Goal: Task Accomplishment & Management: Use online tool/utility

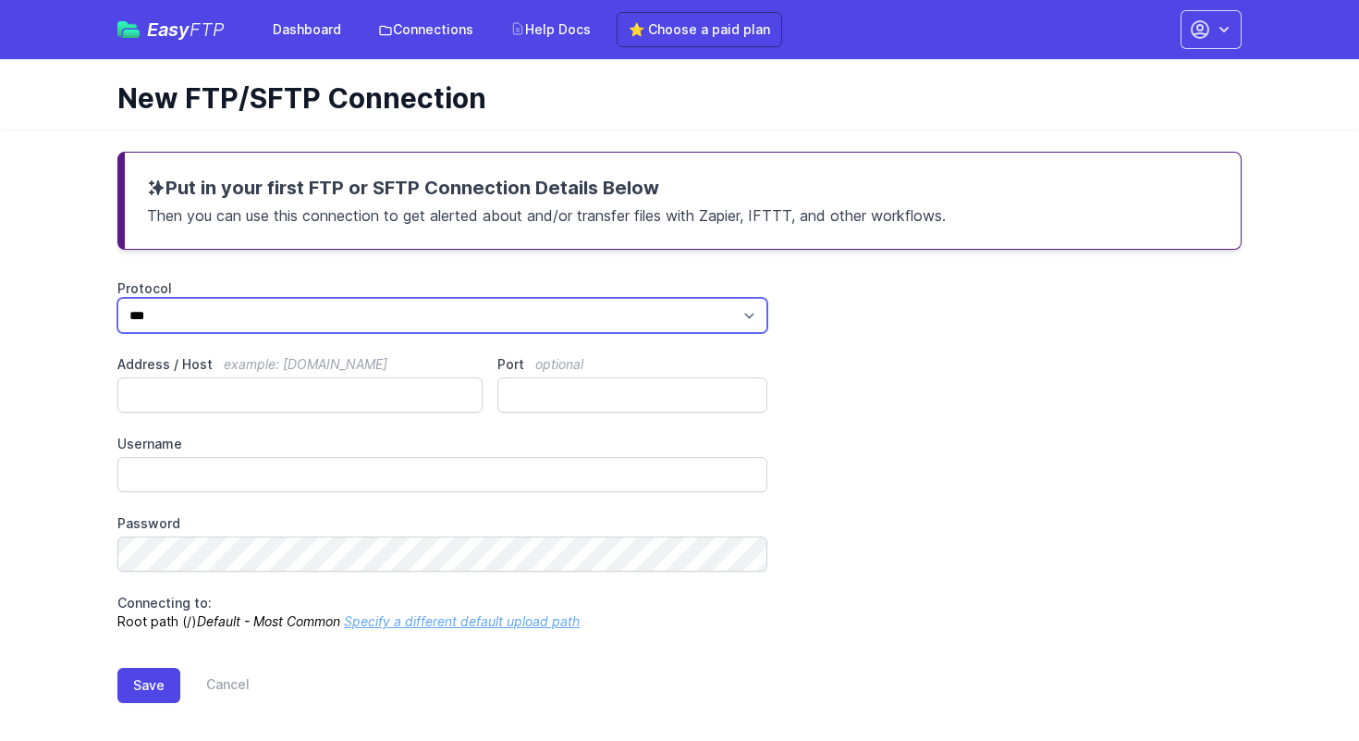
click at [737, 311] on select "*** **** ****" at bounding box center [442, 315] width 650 height 35
select select "****"
click at [117, 298] on select "*** **** ****" at bounding box center [442, 315] width 650 height 35
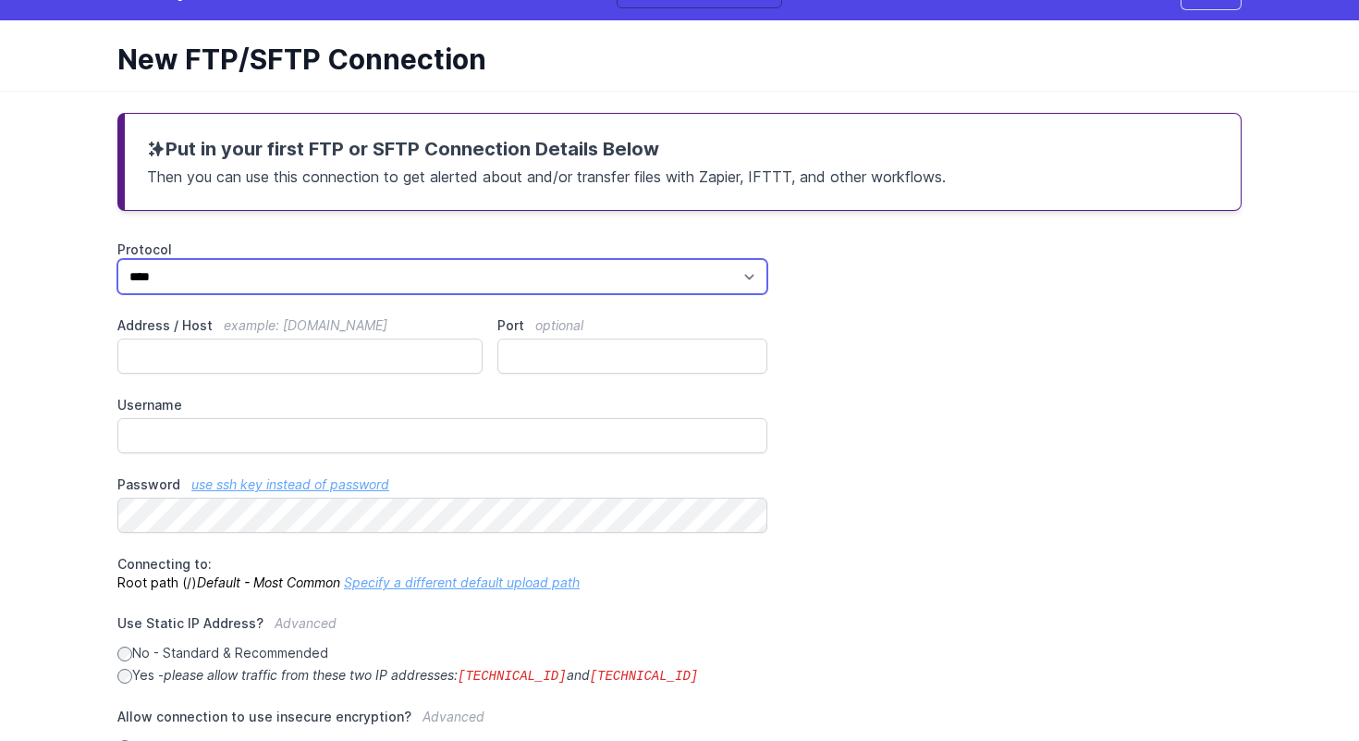
scroll to position [89, 0]
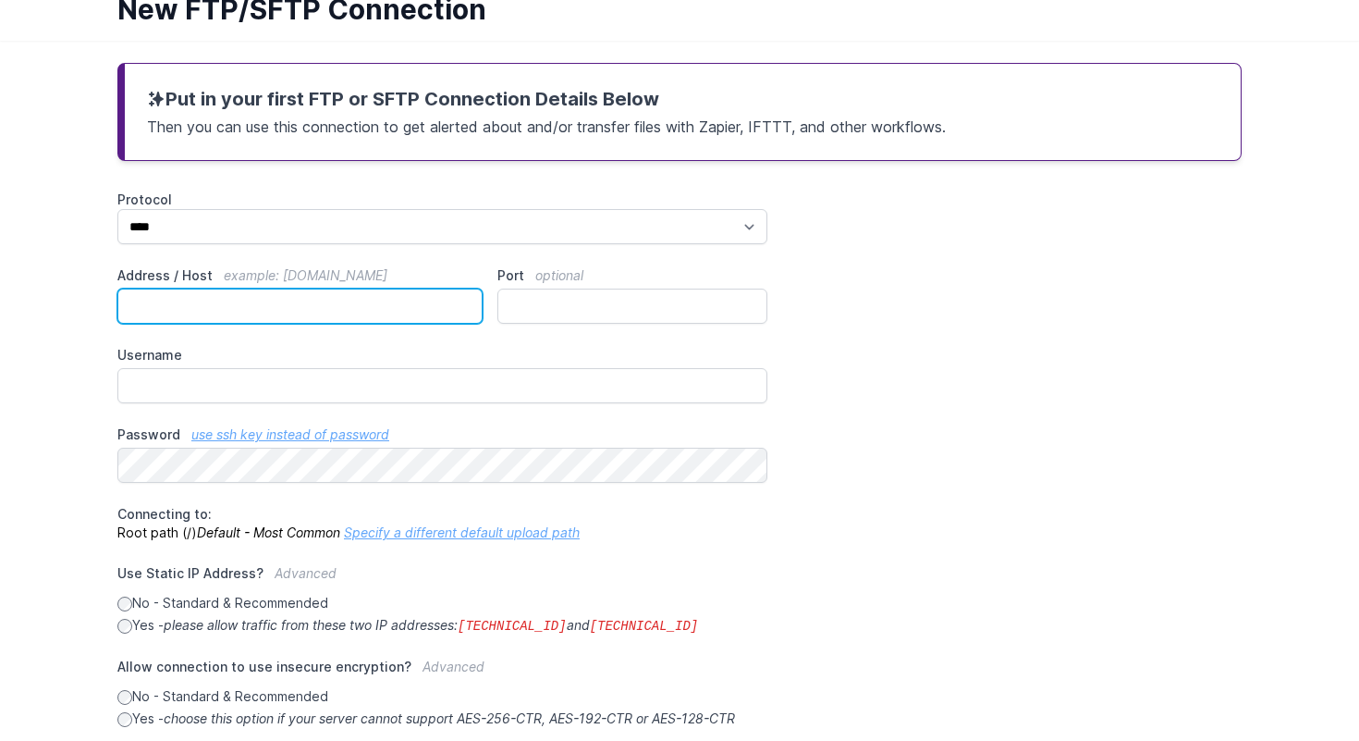
click at [276, 305] on input "Address / Host example: ftp.mydomain.com" at bounding box center [299, 306] width 365 height 35
paste input "**********"
type input "**********"
click at [528, 337] on div "**********" at bounding box center [679, 552] width 1125 height 722
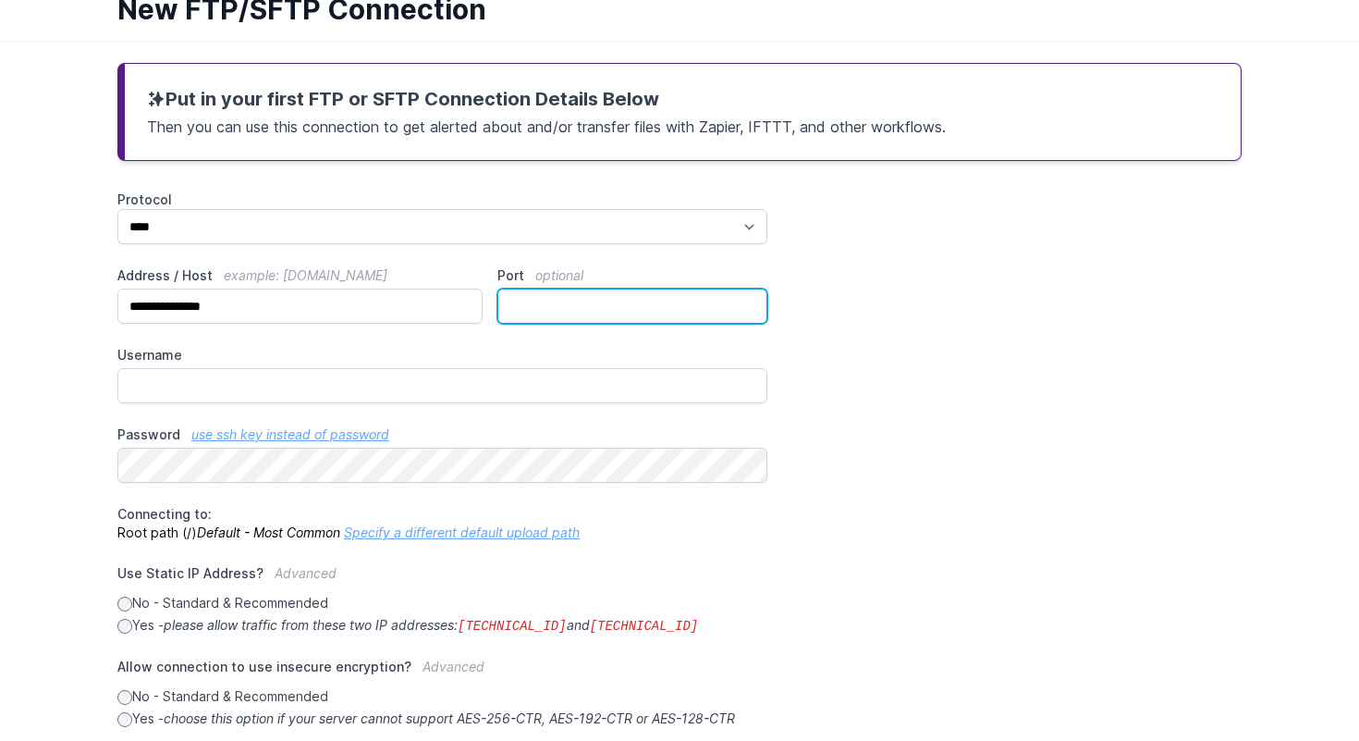
click at [545, 311] on input "Port optional" at bounding box center [633, 306] width 270 height 35
type input "**"
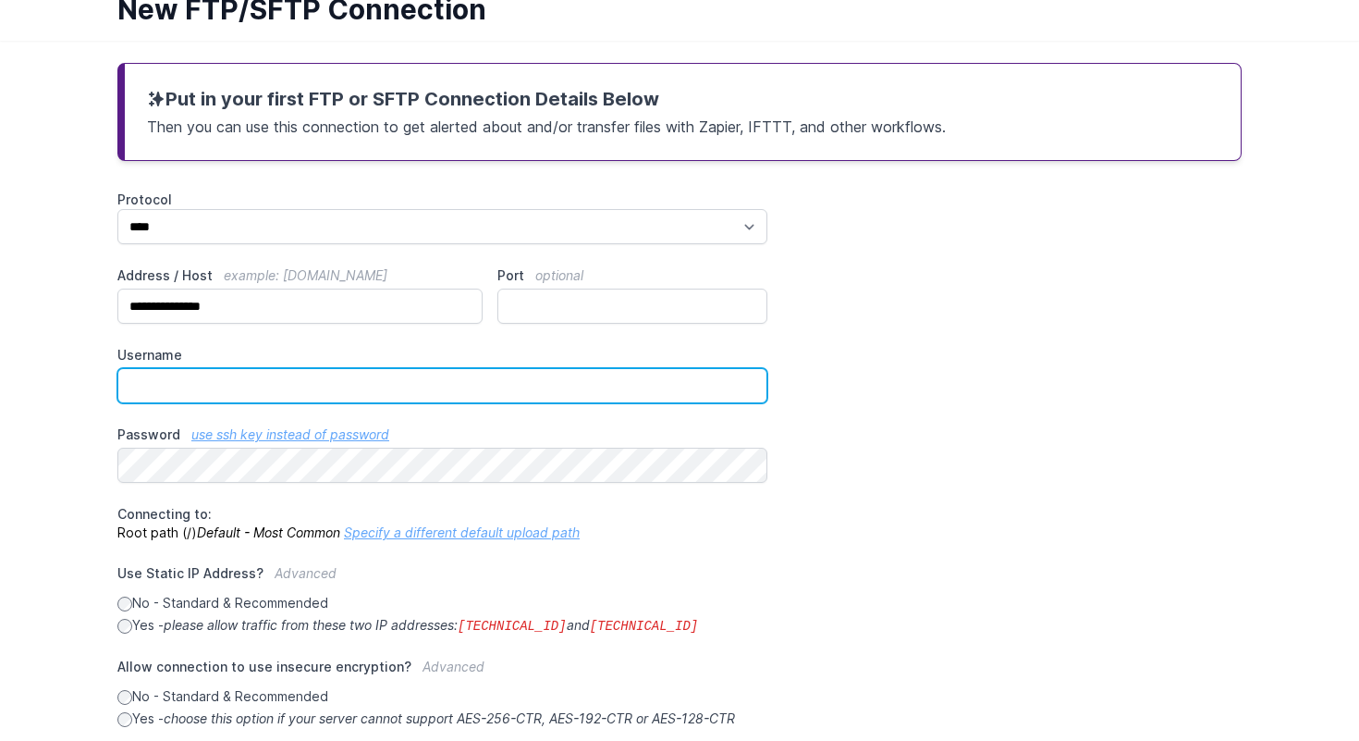
click at [446, 388] on input "Username" at bounding box center [442, 385] width 650 height 35
click at [528, 396] on input "Username" at bounding box center [442, 385] width 650 height 35
paste input "**********"
type input "**********"
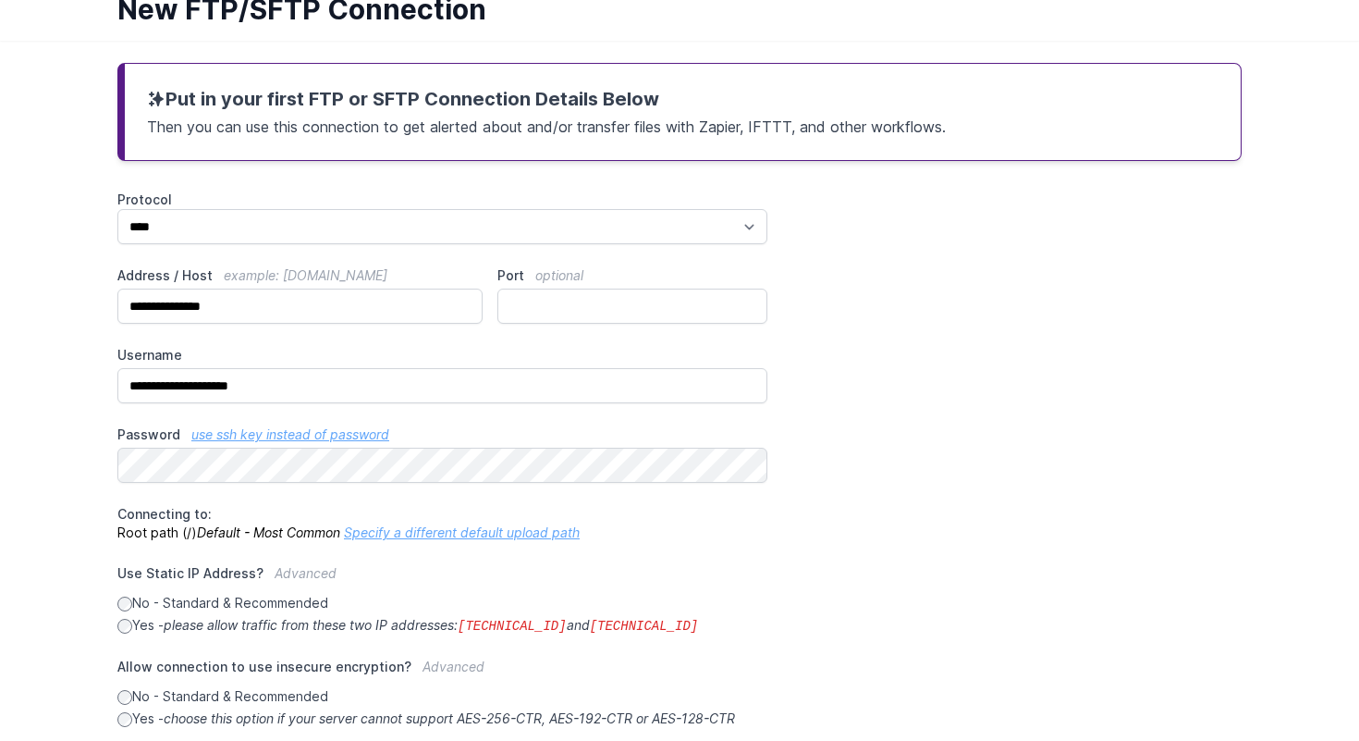
click at [1024, 494] on div "**********" at bounding box center [679, 552] width 1125 height 722
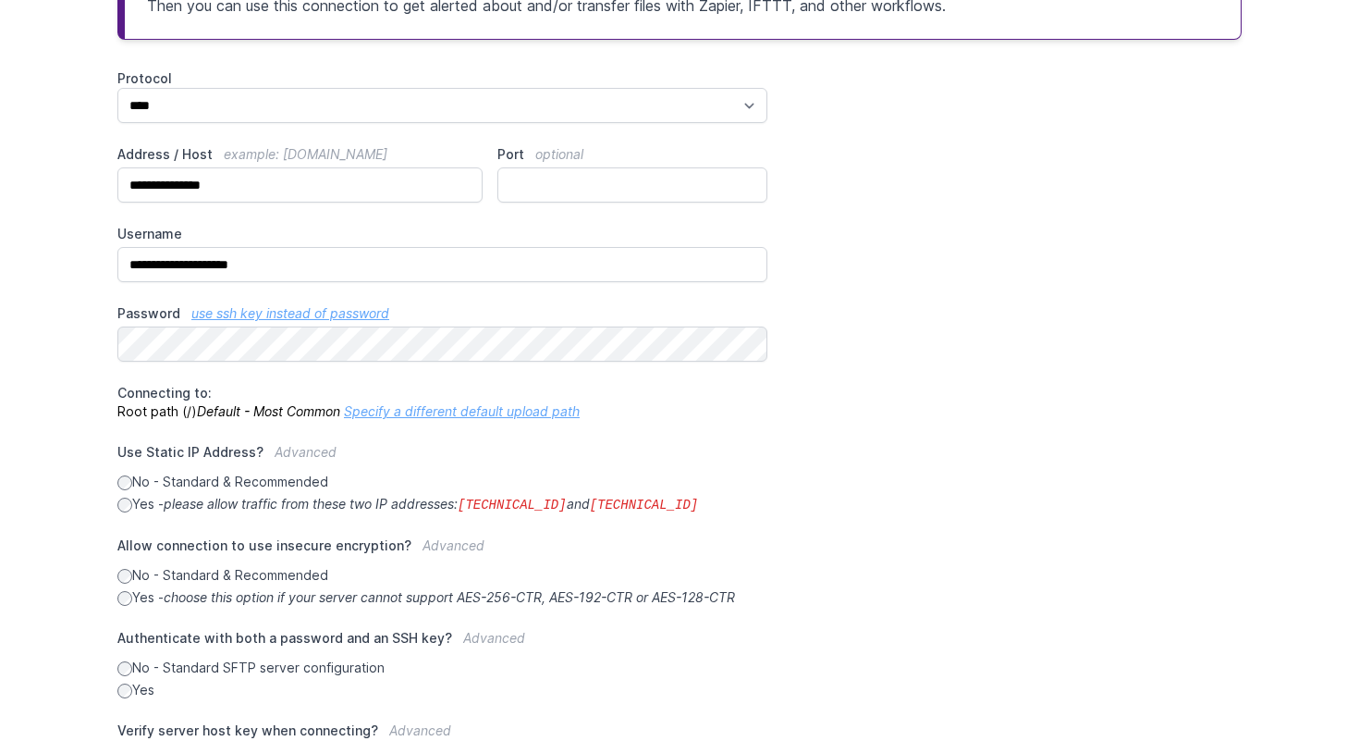
scroll to position [384, 0]
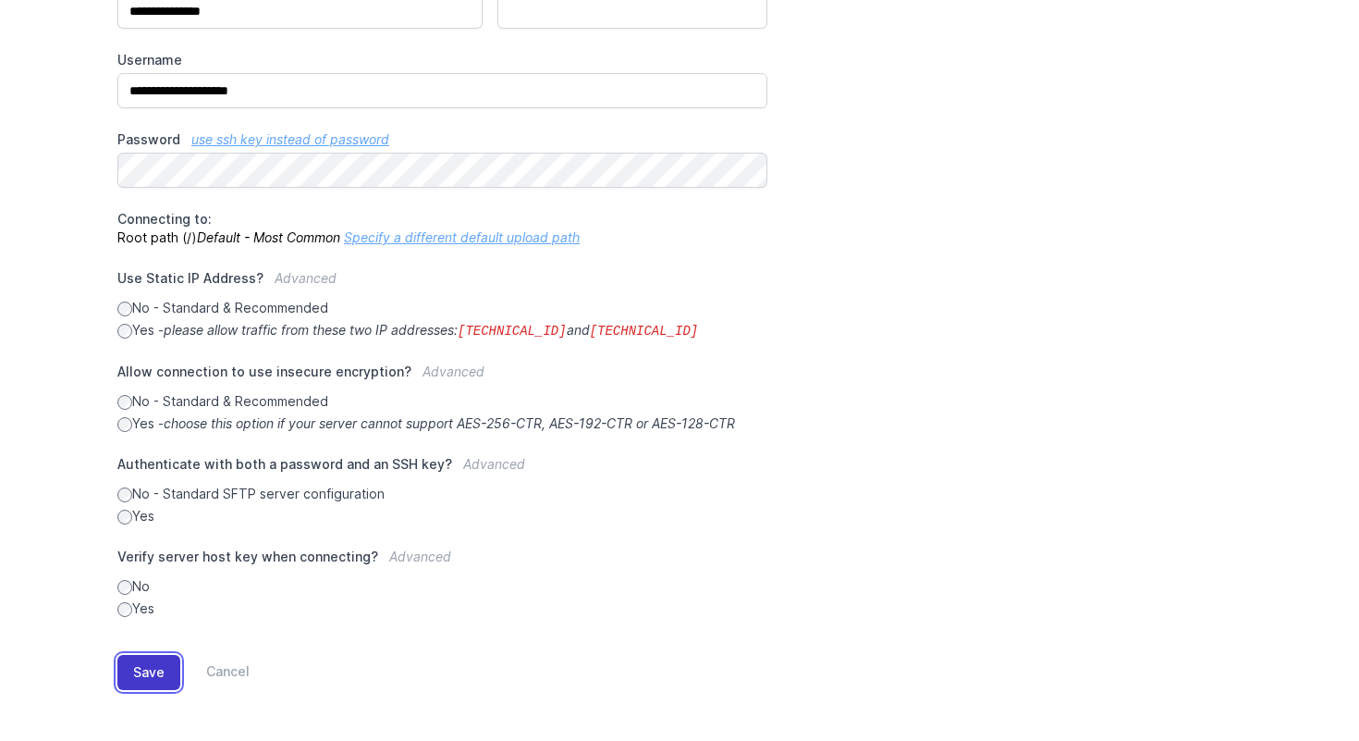
click at [165, 674] on button "Save" at bounding box center [148, 672] width 63 height 35
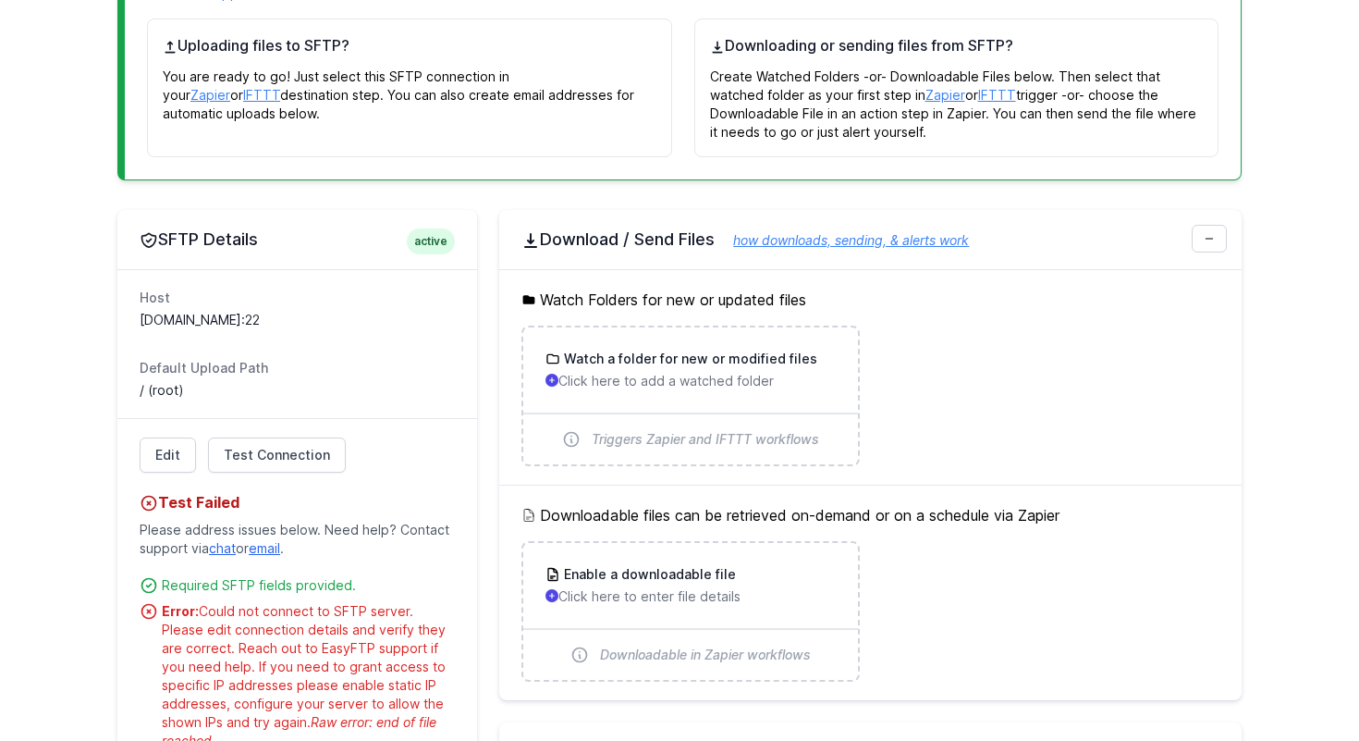
scroll to position [445, 0]
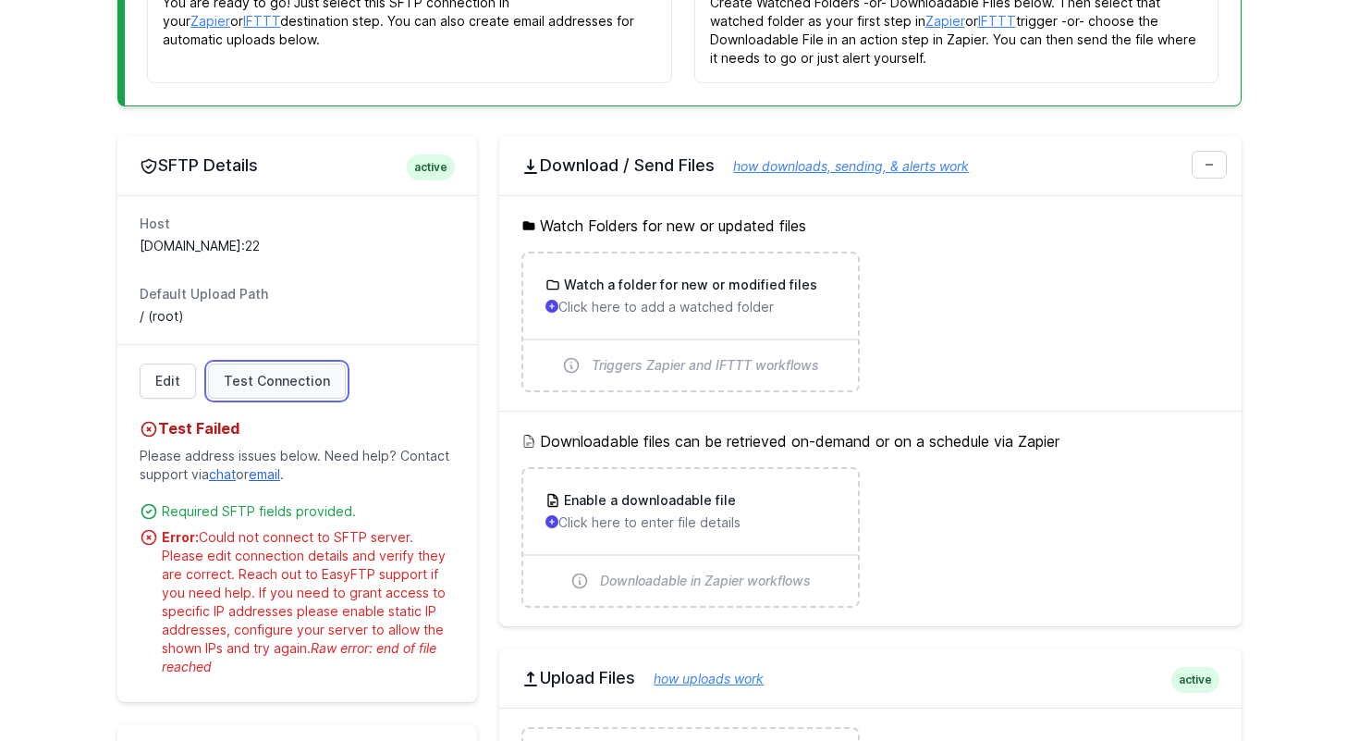
click at [283, 380] on span "Test Connection" at bounding box center [277, 381] width 106 height 18
click at [187, 385] on link "Edit" at bounding box center [168, 380] width 56 height 35
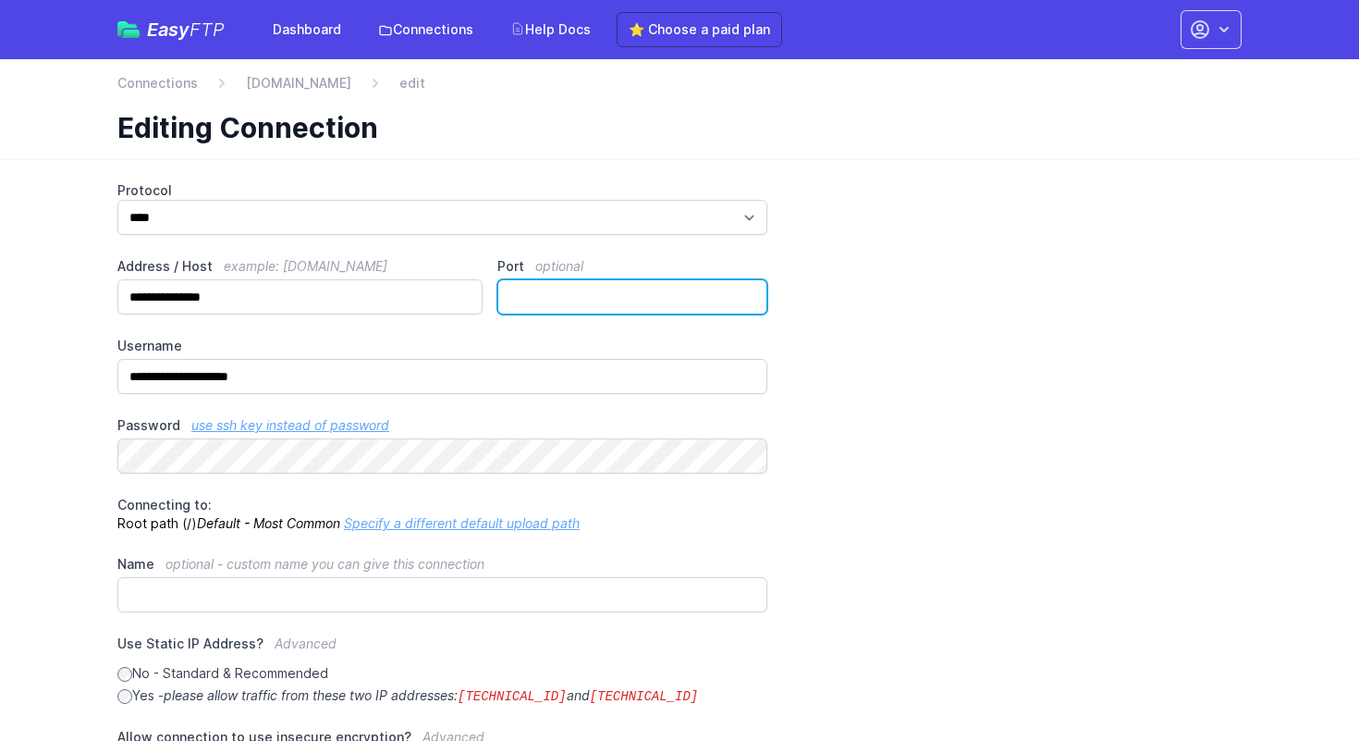
click at [571, 301] on input "**" at bounding box center [633, 296] width 270 height 35
click at [851, 492] on div "**********" at bounding box center [679, 582] width 1125 height 802
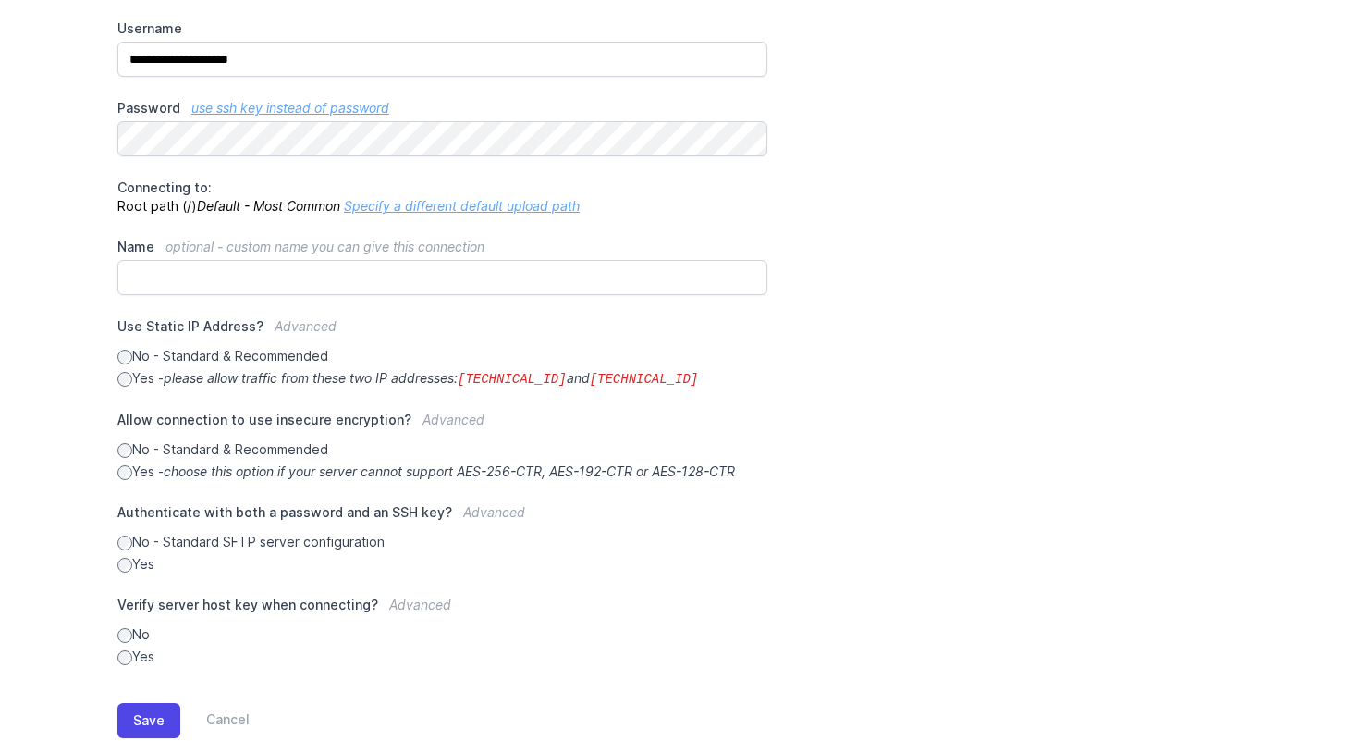
scroll to position [327, 0]
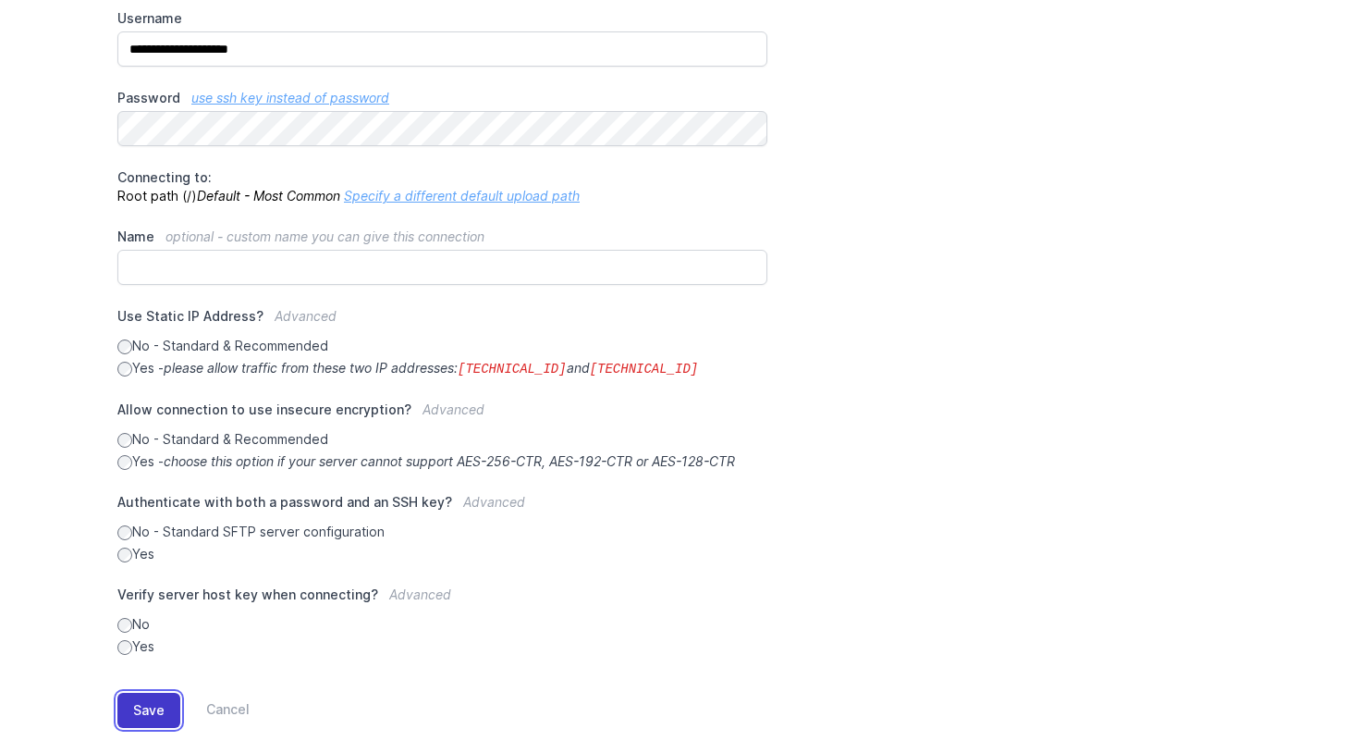
click at [154, 710] on button "Save" at bounding box center [148, 710] width 63 height 35
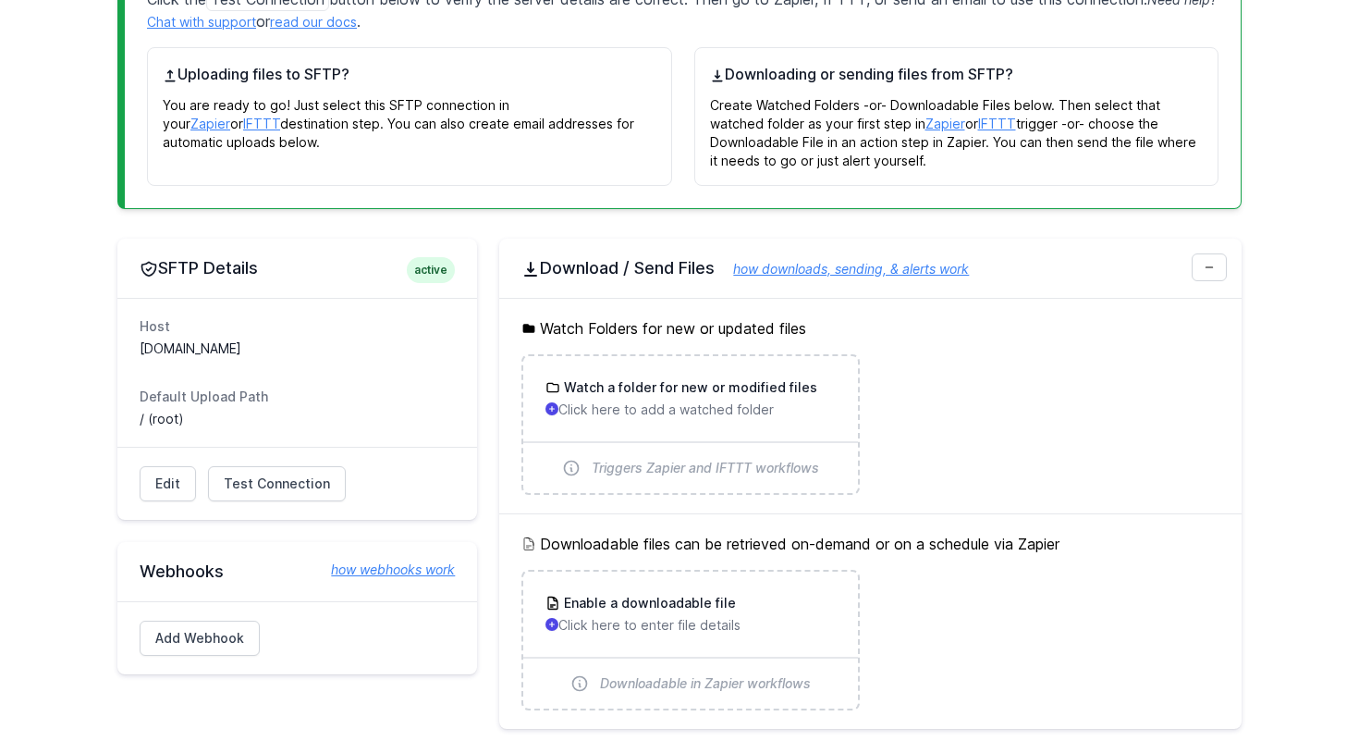
scroll to position [483, 0]
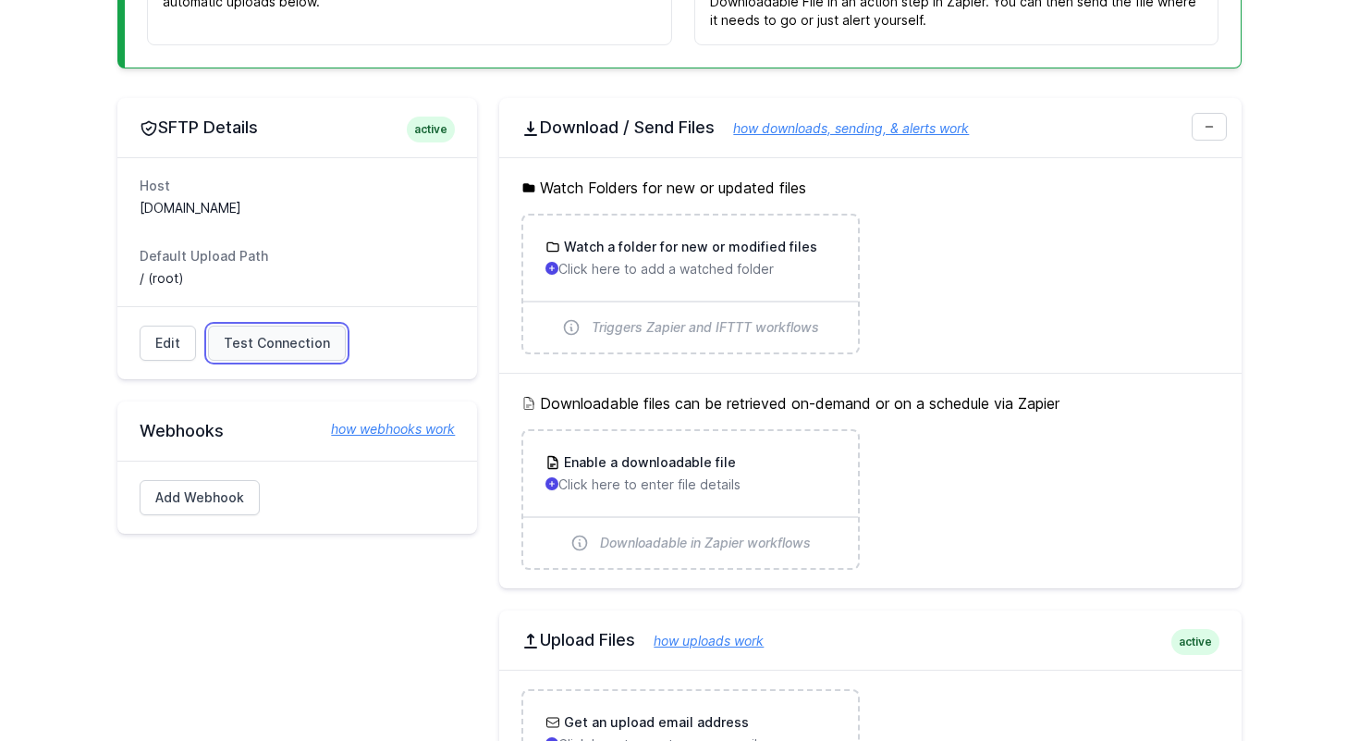
click at [260, 350] on span "Test Connection" at bounding box center [277, 343] width 106 height 18
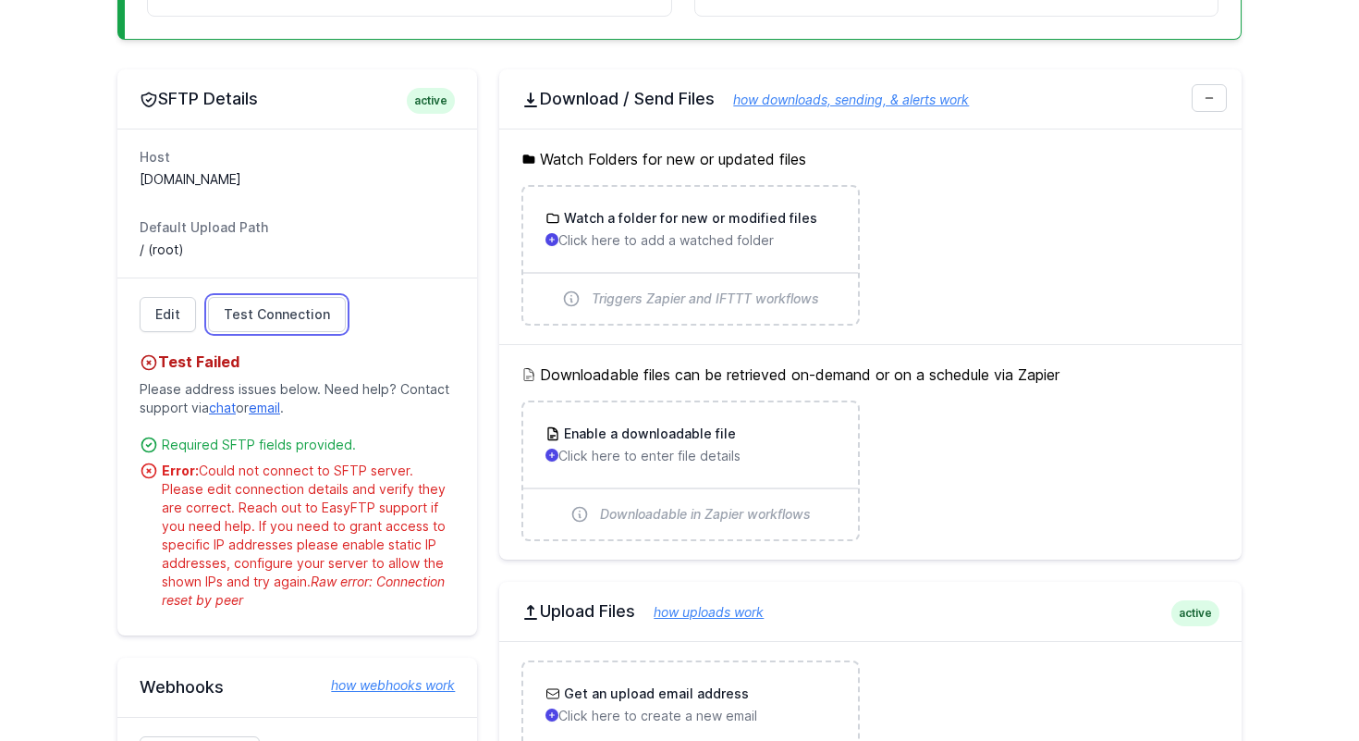
scroll to position [633, 0]
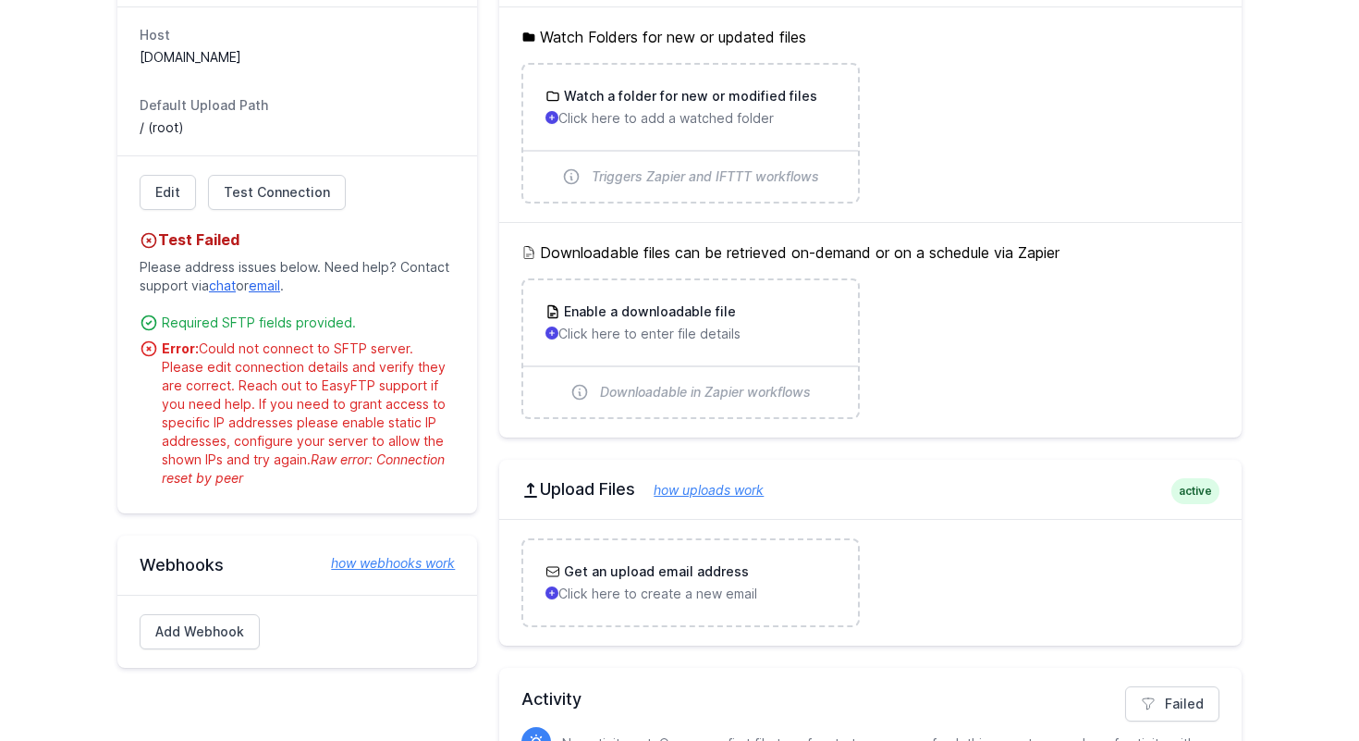
drag, startPoint x: 385, startPoint y: 460, endPoint x: 394, endPoint y: 493, distance: 34.6
click at [394, 493] on div "Edit Test Connection Test Failed Please address issues below. Need help? Contac…" at bounding box center [297, 334] width 360 height 358
copy span "Connection reset by peer"
click at [260, 196] on span "Test Connection" at bounding box center [277, 192] width 106 height 18
click at [163, 201] on link "Edit" at bounding box center [168, 192] width 56 height 35
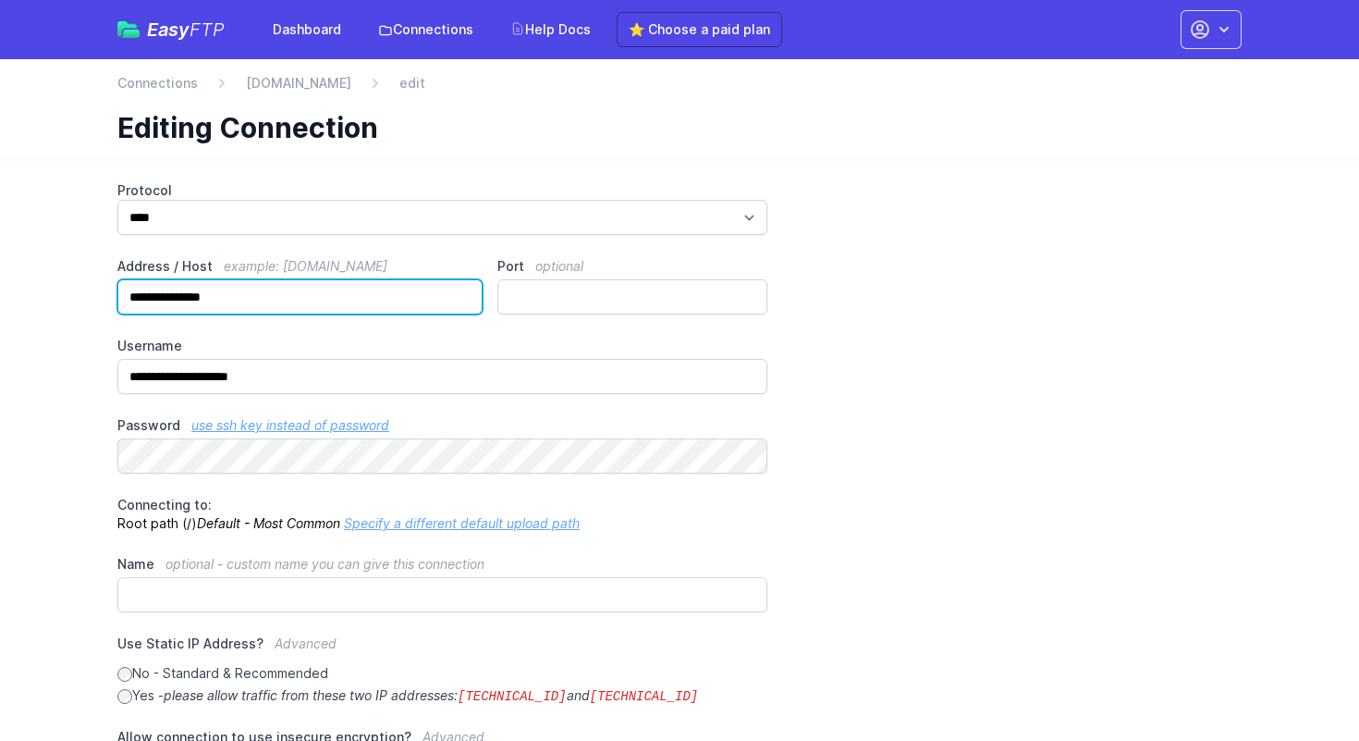
click at [336, 310] on input "**********" at bounding box center [299, 296] width 365 height 35
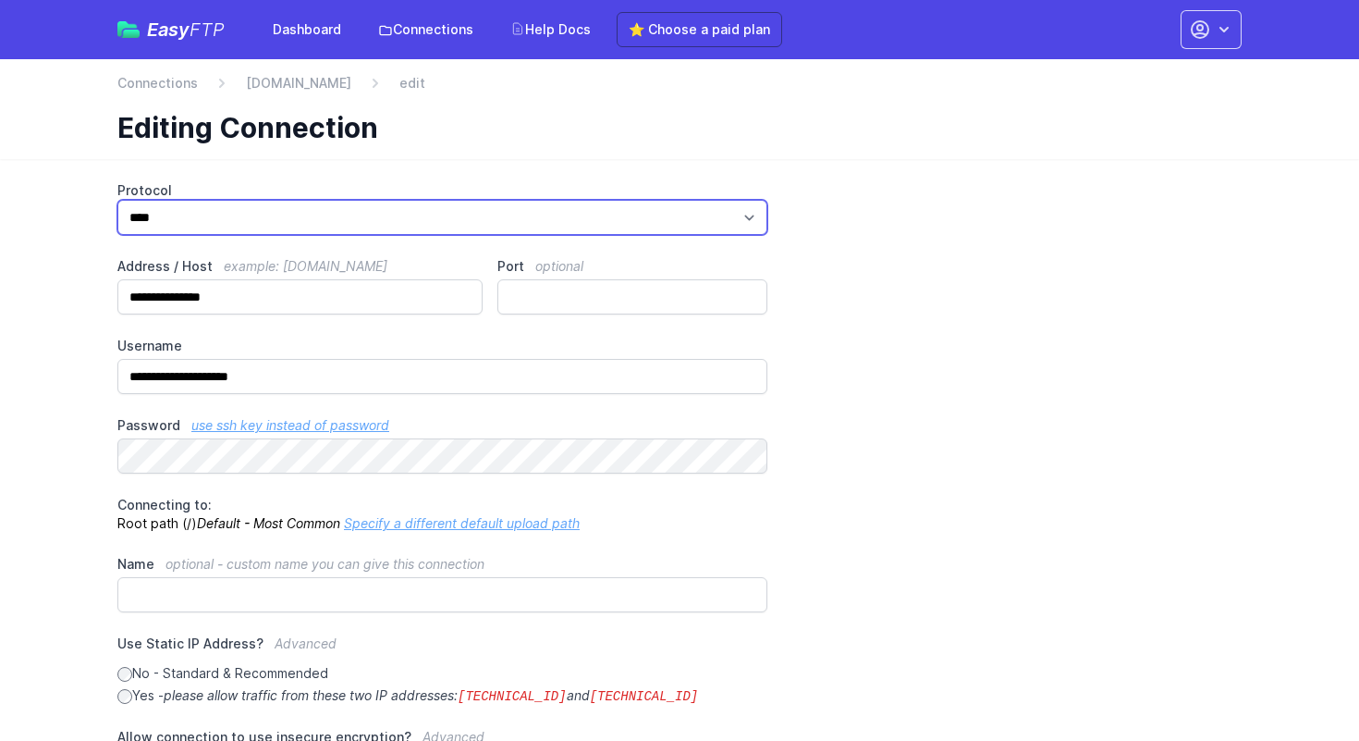
click at [389, 215] on select "*** **** ****" at bounding box center [442, 217] width 650 height 35
select select "***"
click at [117, 200] on select "*** **** ****" at bounding box center [442, 217] width 650 height 35
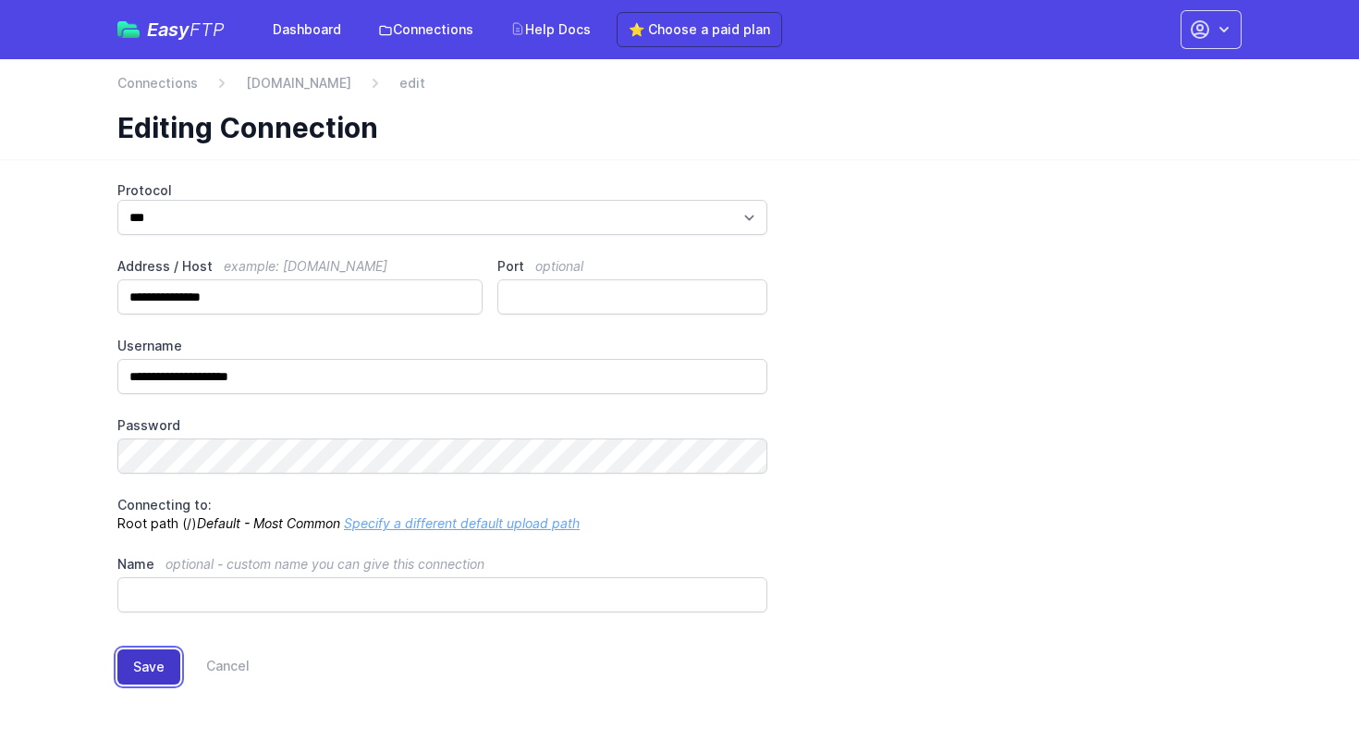
click at [158, 667] on button "Save" at bounding box center [148, 666] width 63 height 35
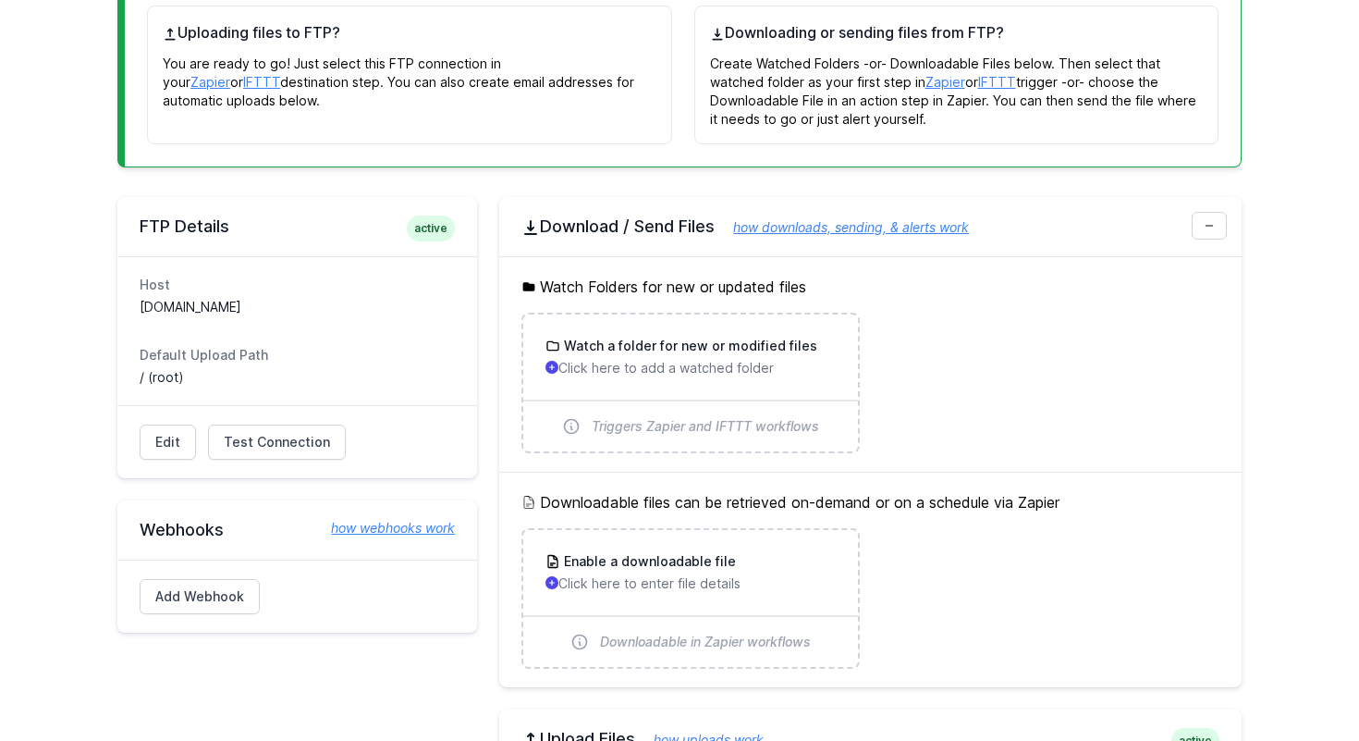
scroll to position [470, 0]
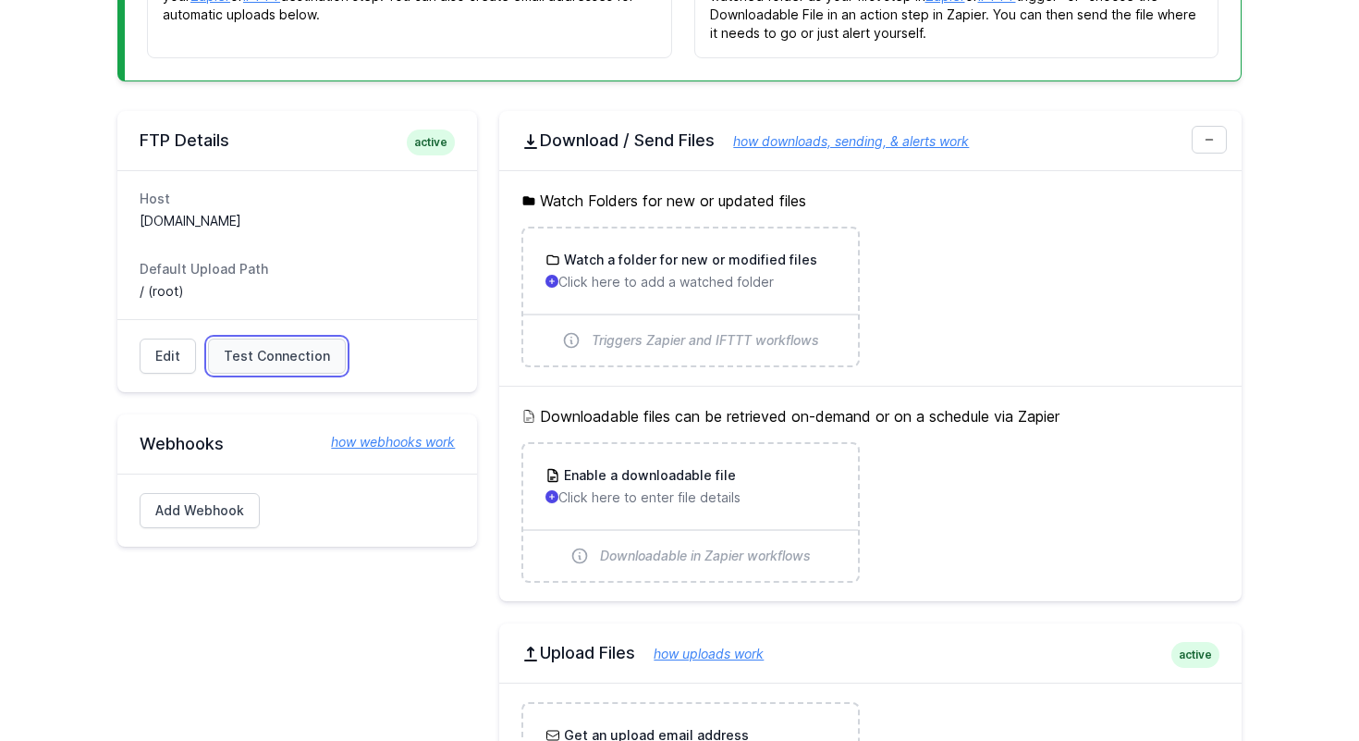
click at [283, 362] on span "Test Connection" at bounding box center [277, 356] width 106 height 18
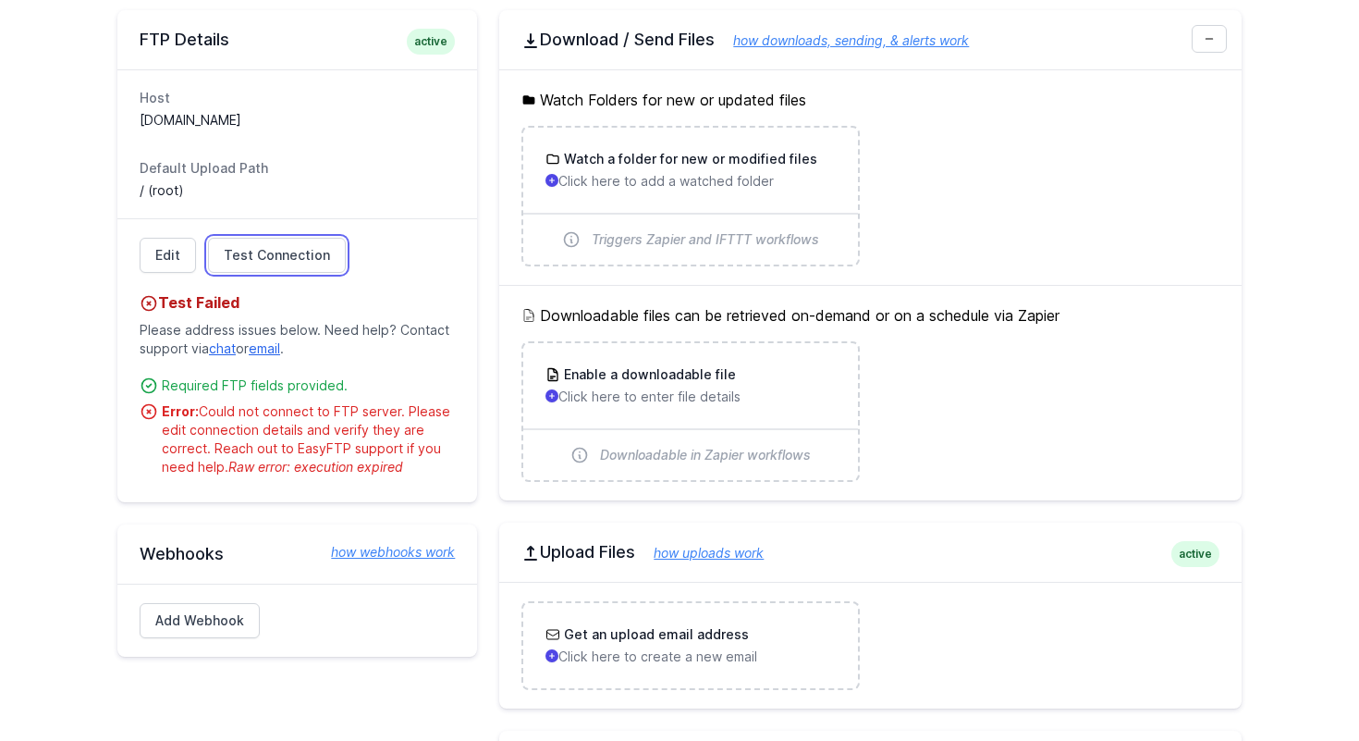
scroll to position [672, 0]
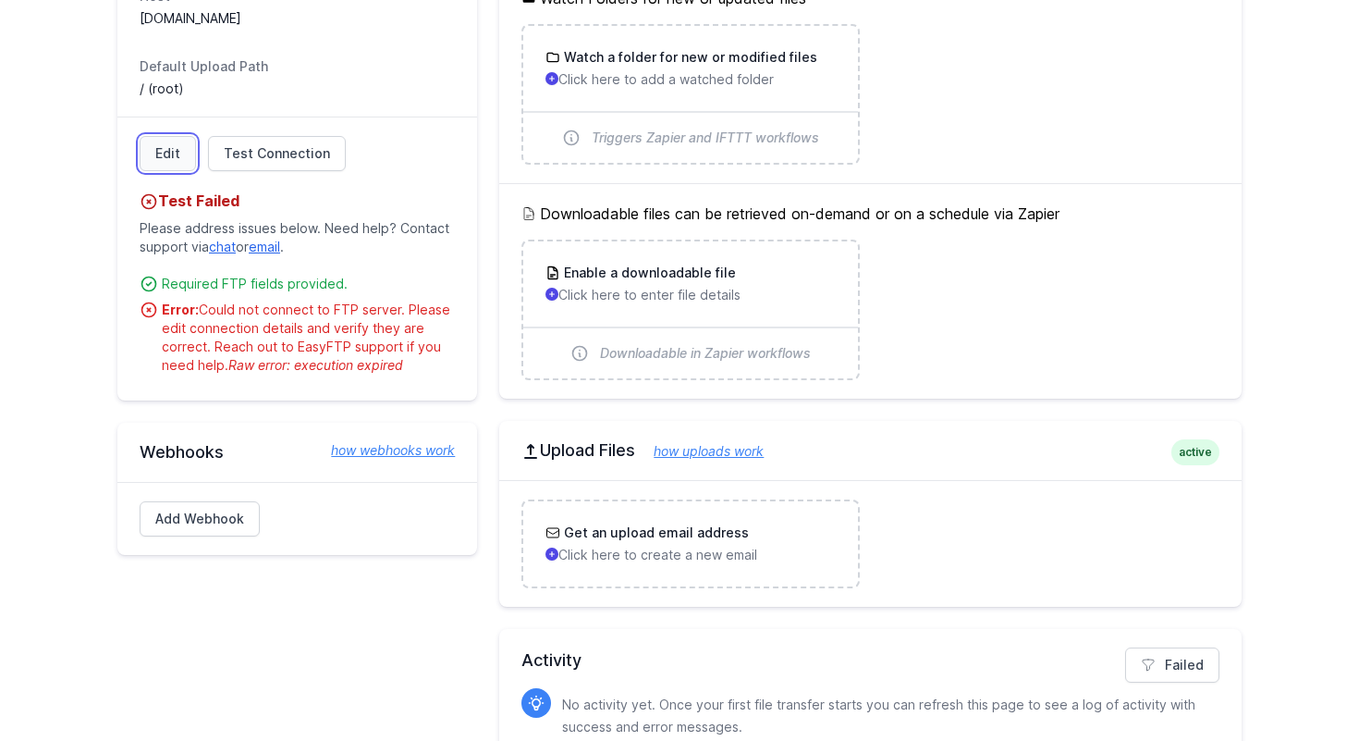
click at [171, 146] on link "Edit" at bounding box center [168, 153] width 56 height 35
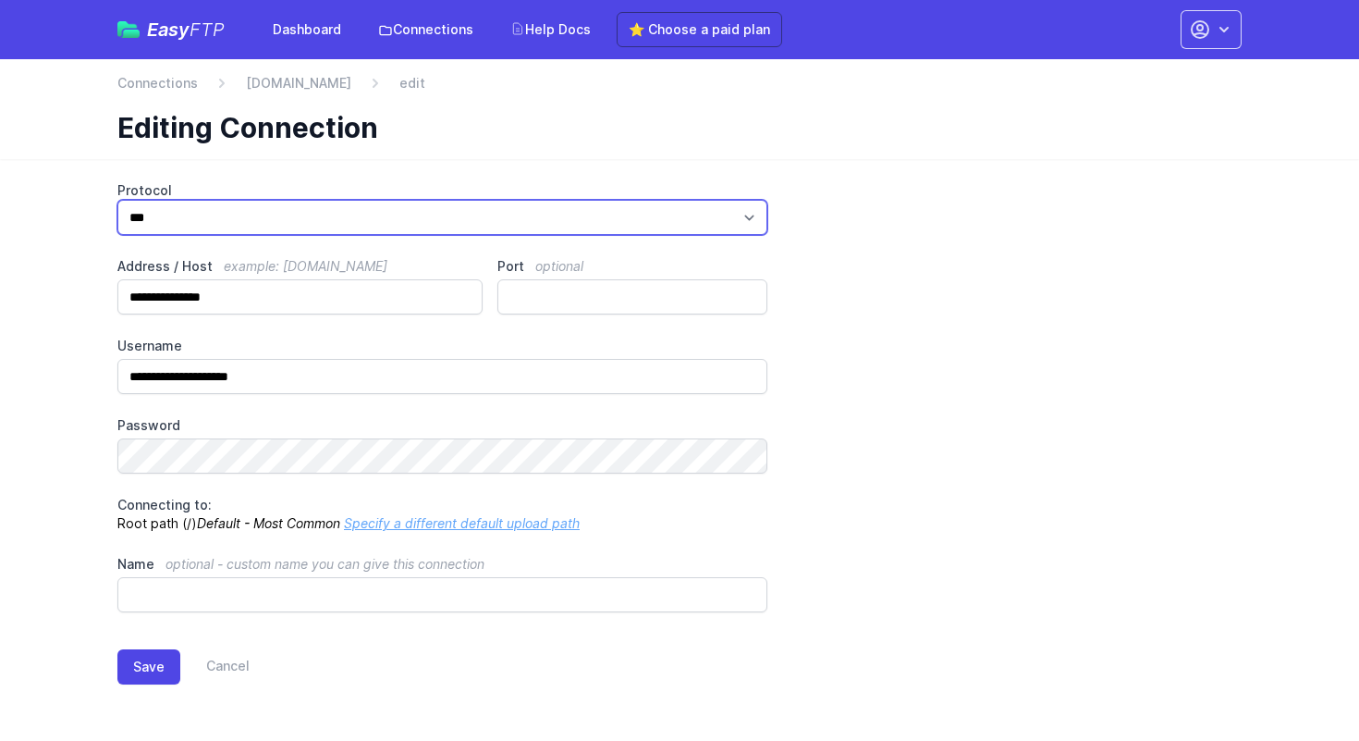
click at [245, 219] on select "*** **** ****" at bounding box center [442, 217] width 650 height 35
select select "****"
click at [117, 200] on select "*** **** ****" at bounding box center [442, 217] width 650 height 35
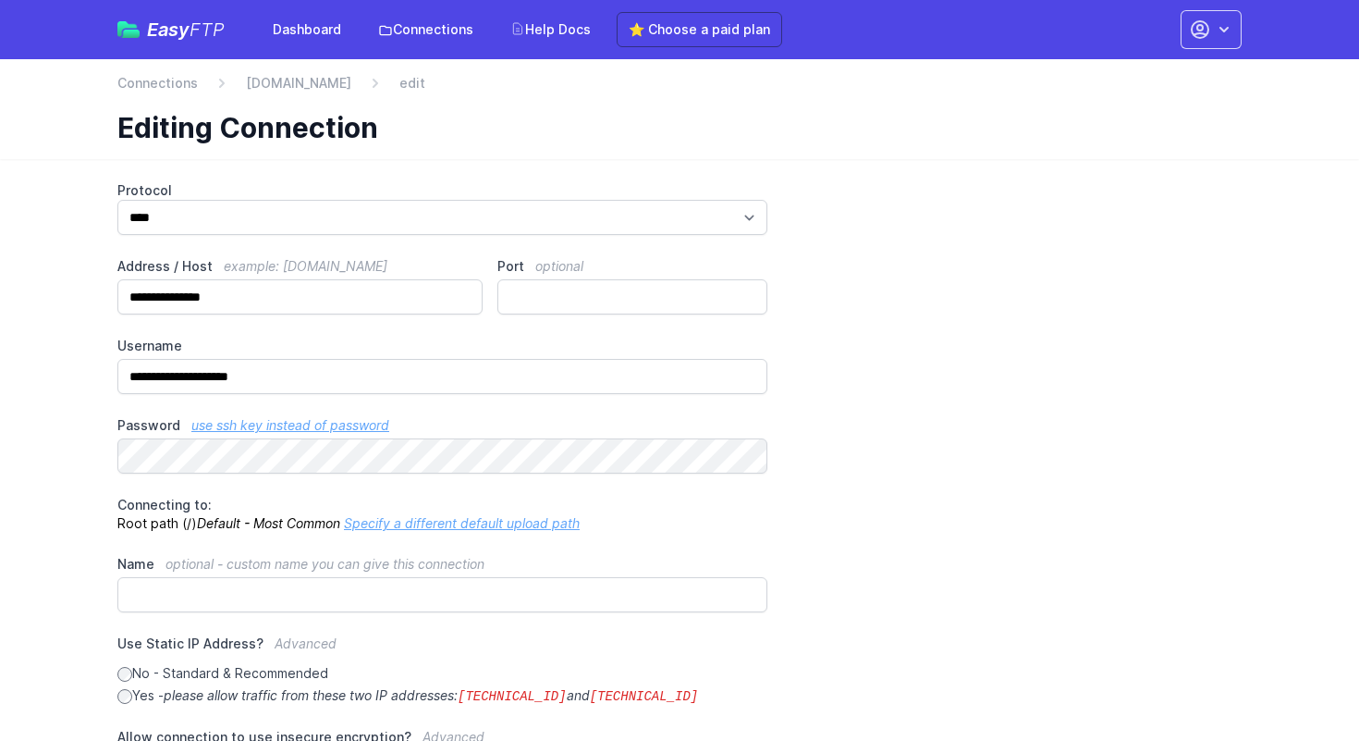
click at [360, 427] on link "use ssh key instead of password" at bounding box center [290, 425] width 198 height 16
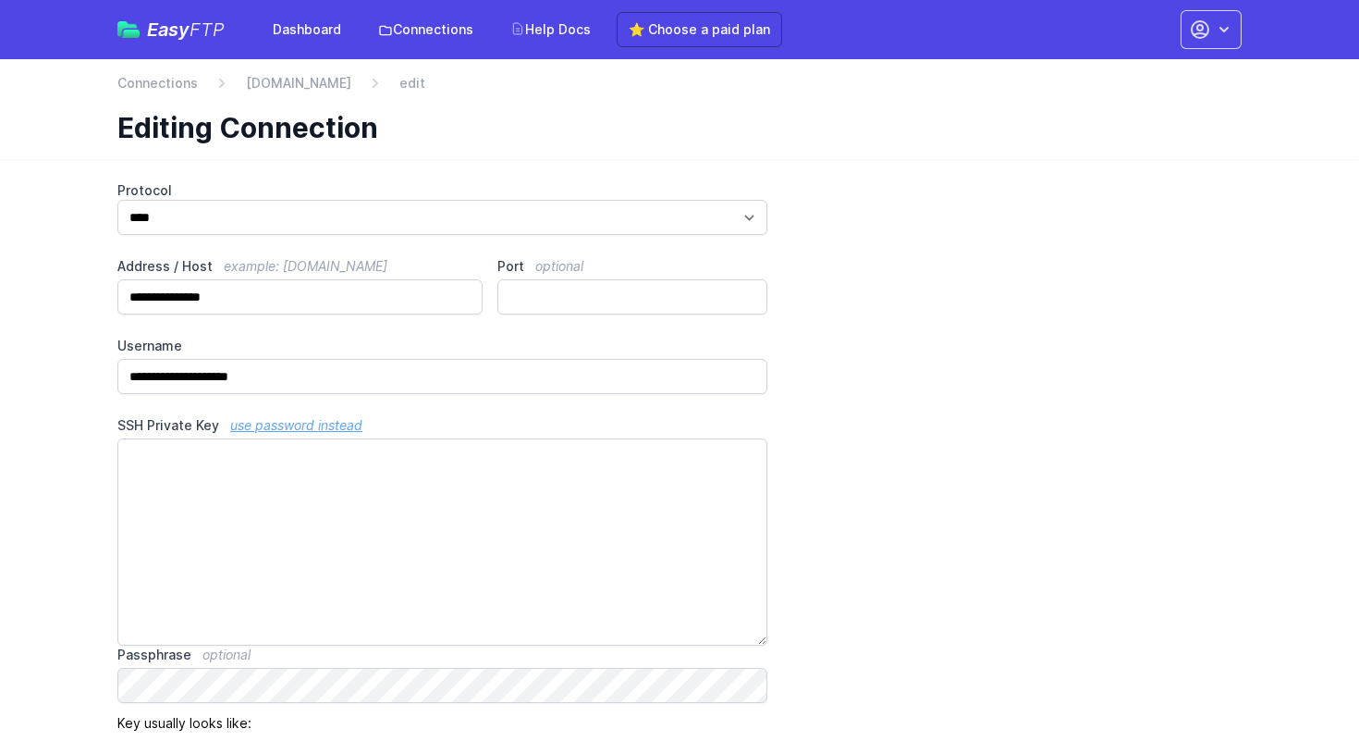
click at [337, 426] on link "use password instead" at bounding box center [296, 425] width 132 height 16
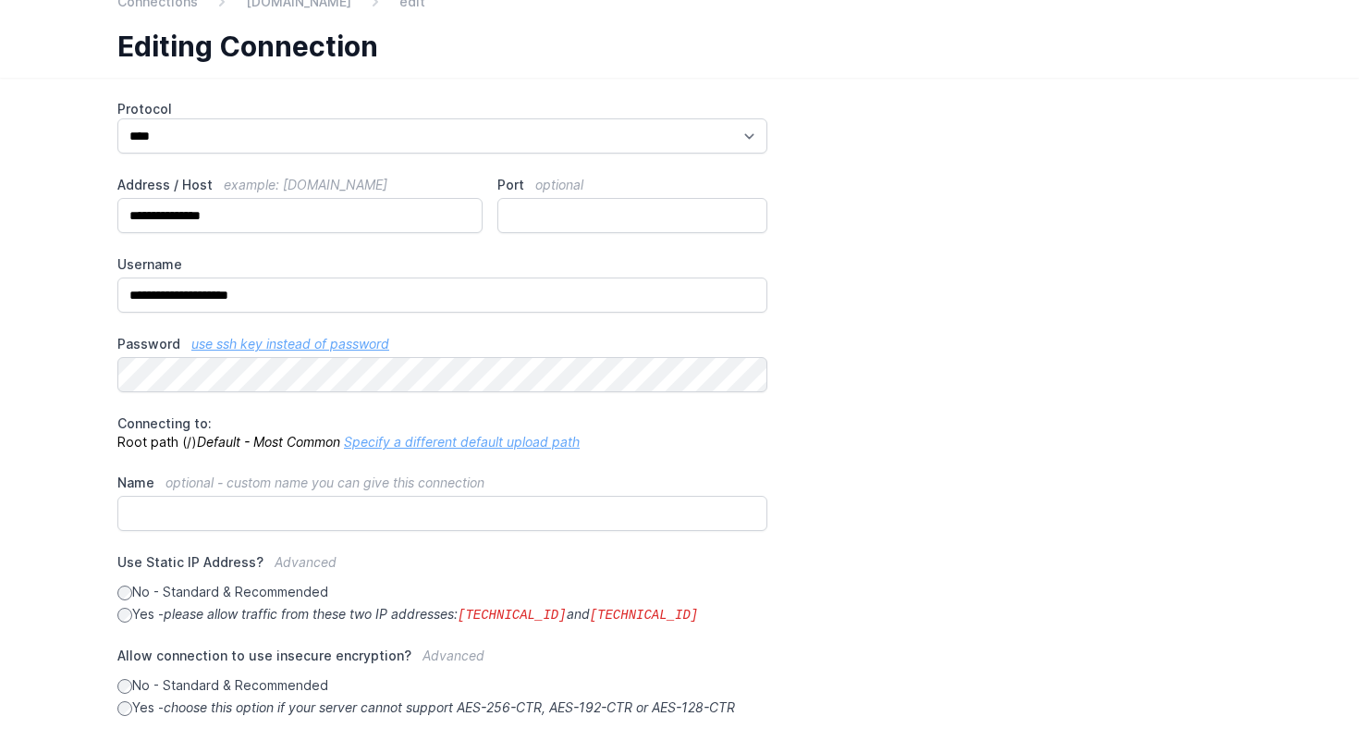
scroll to position [232, 0]
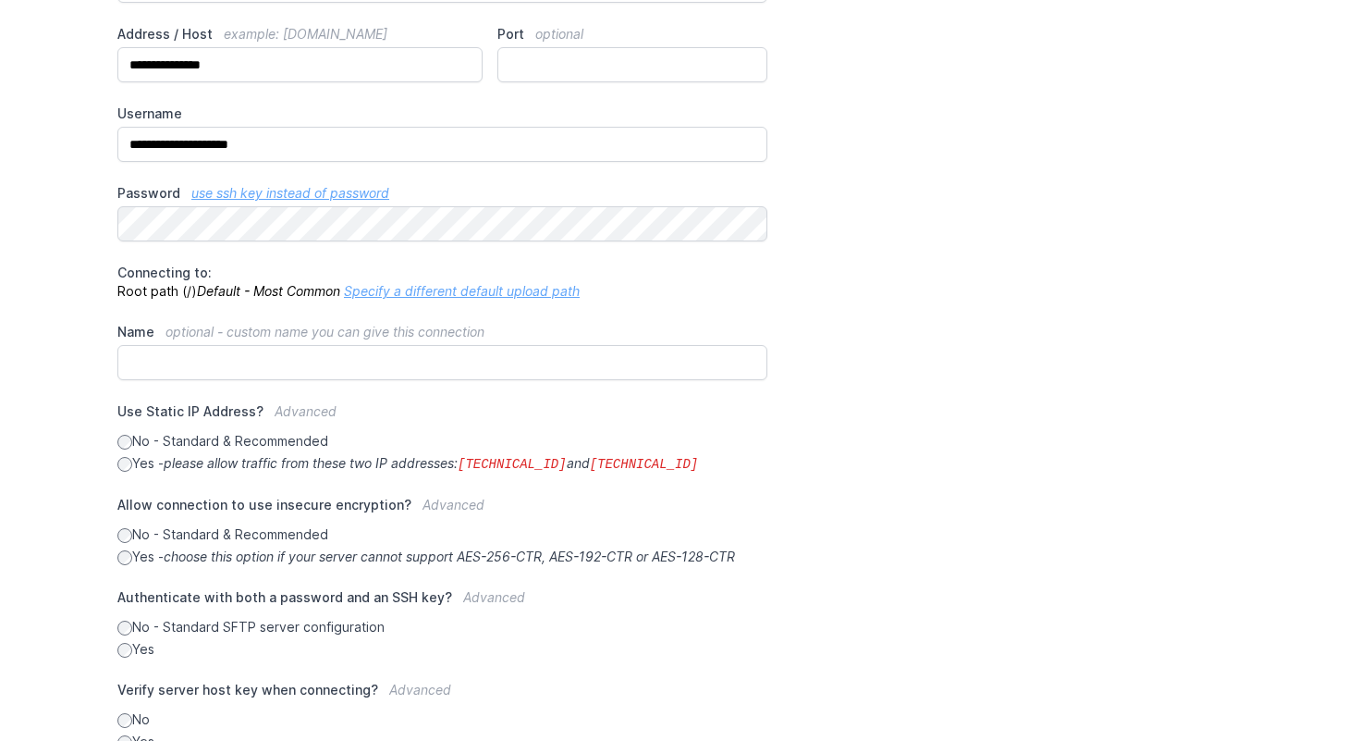
click at [264, 557] on icon "choose this option if your server cannot support AES-256-CTR, AES-192-CTR or AE…" at bounding box center [450, 556] width 572 height 16
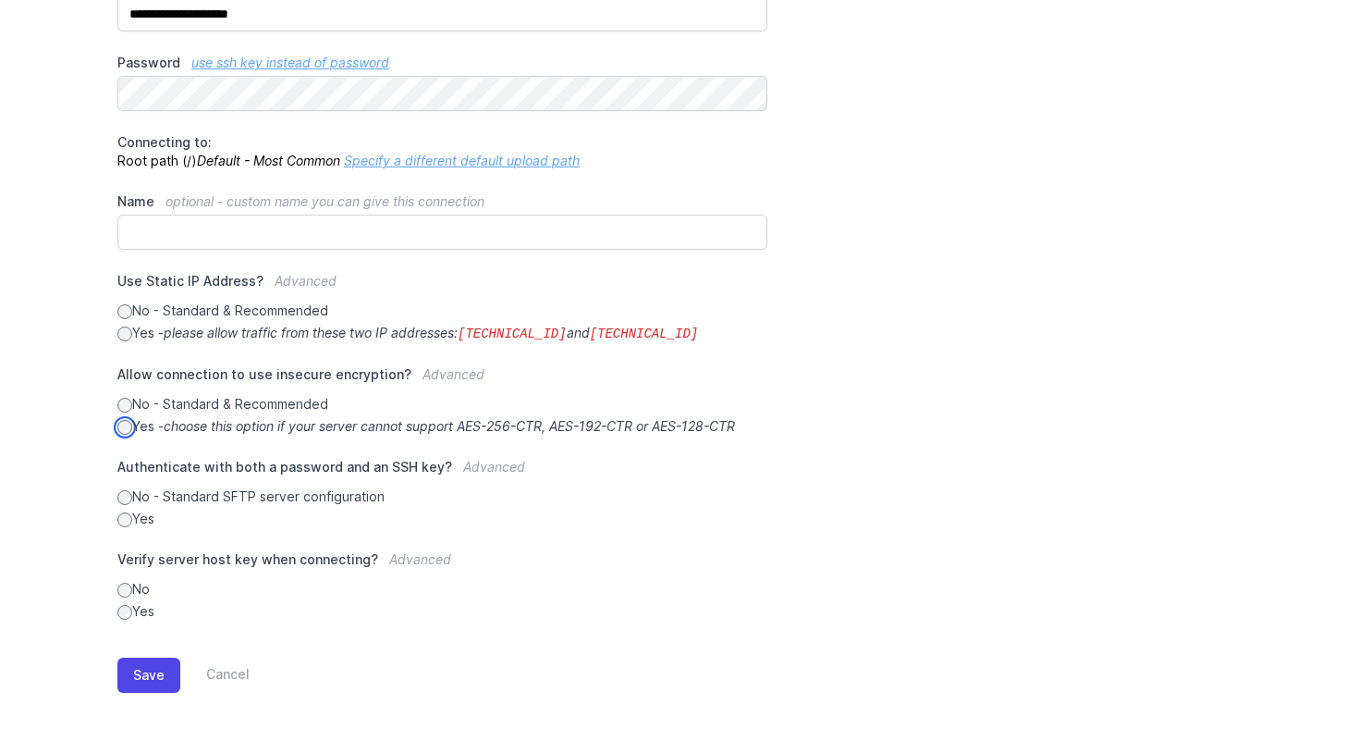
scroll to position [365, 0]
click at [144, 607] on label "Yes" at bounding box center [442, 608] width 650 height 18
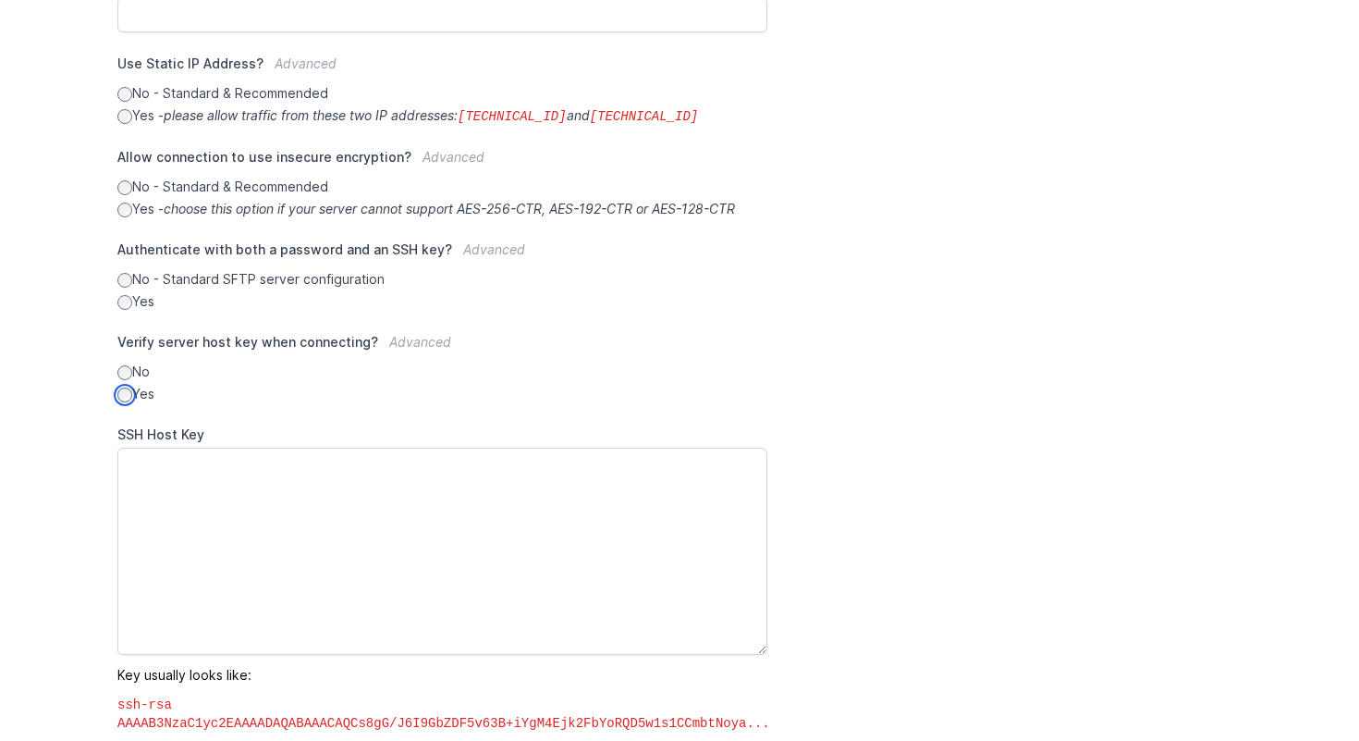
scroll to position [607, 0]
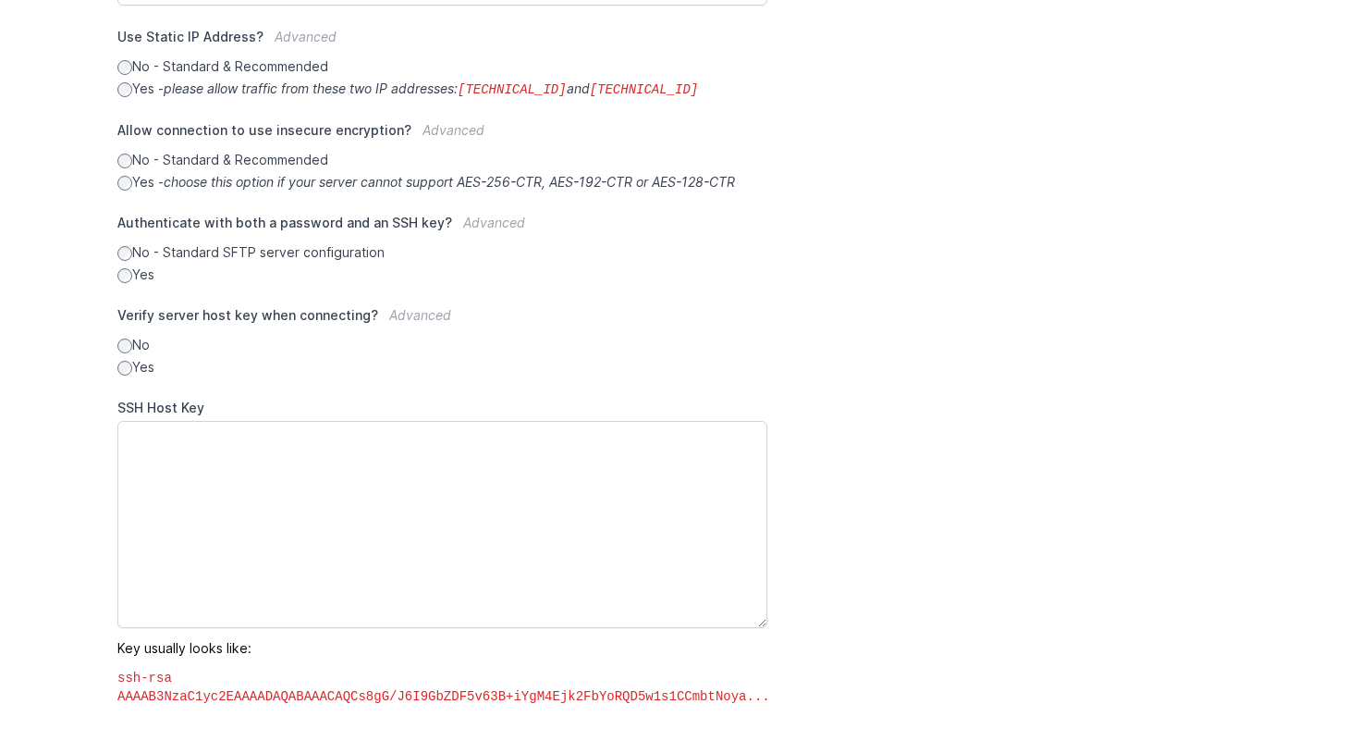
click at [136, 343] on label "No" at bounding box center [442, 345] width 650 height 18
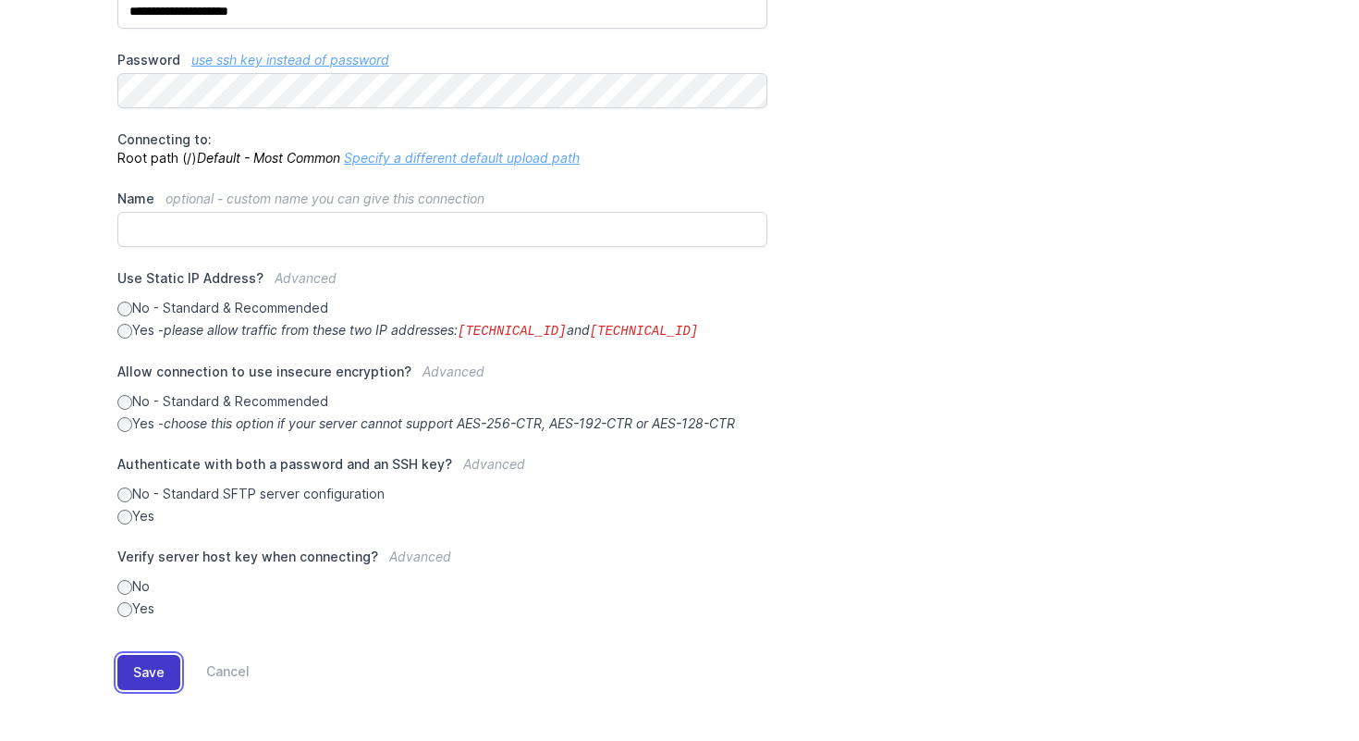
click at [140, 674] on button "Save" at bounding box center [148, 672] width 63 height 35
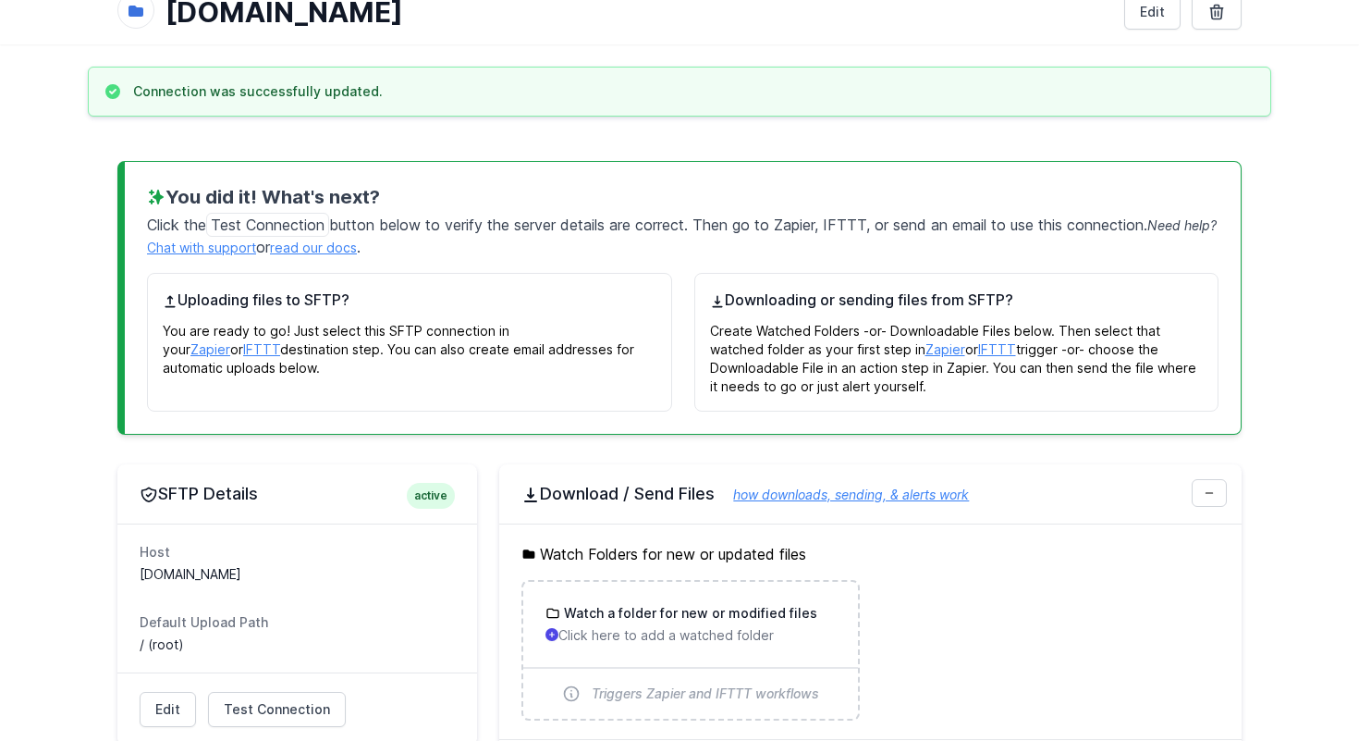
scroll to position [311, 0]
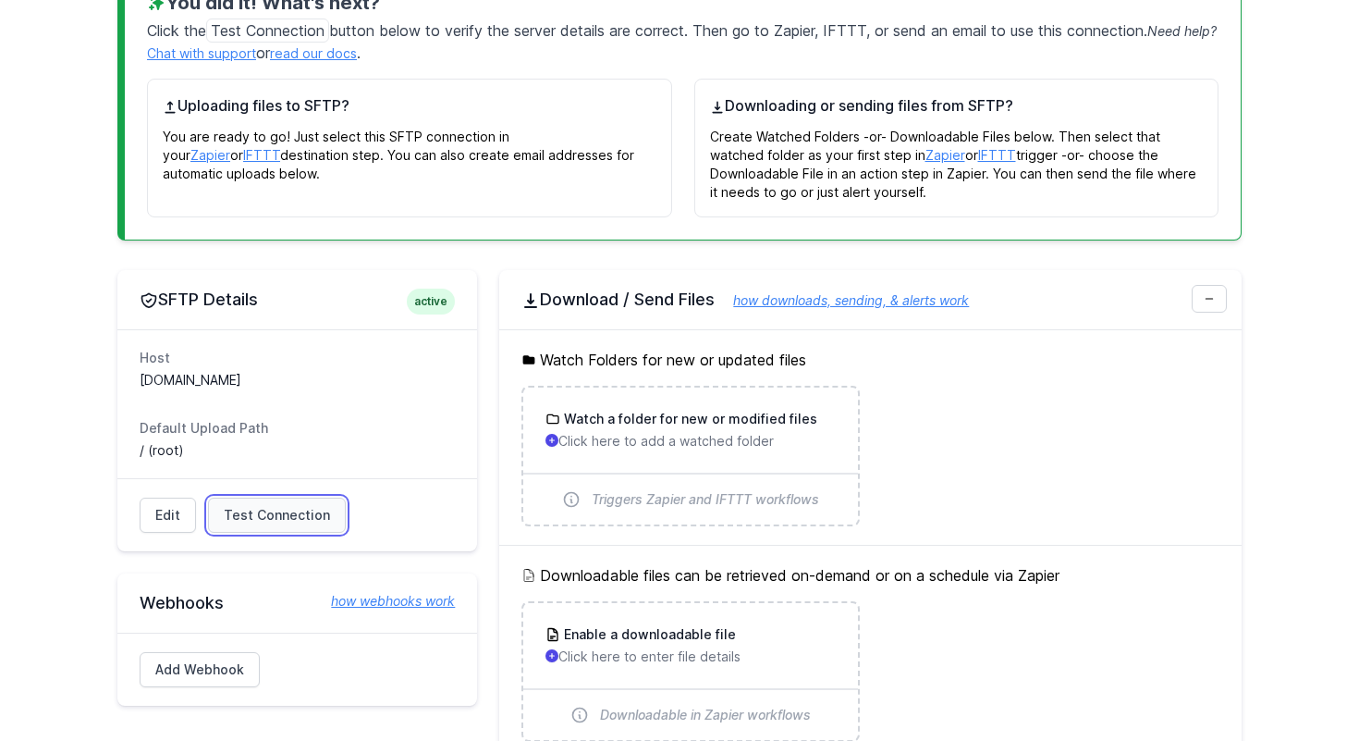
click at [289, 522] on span "Test Connection" at bounding box center [277, 515] width 106 height 18
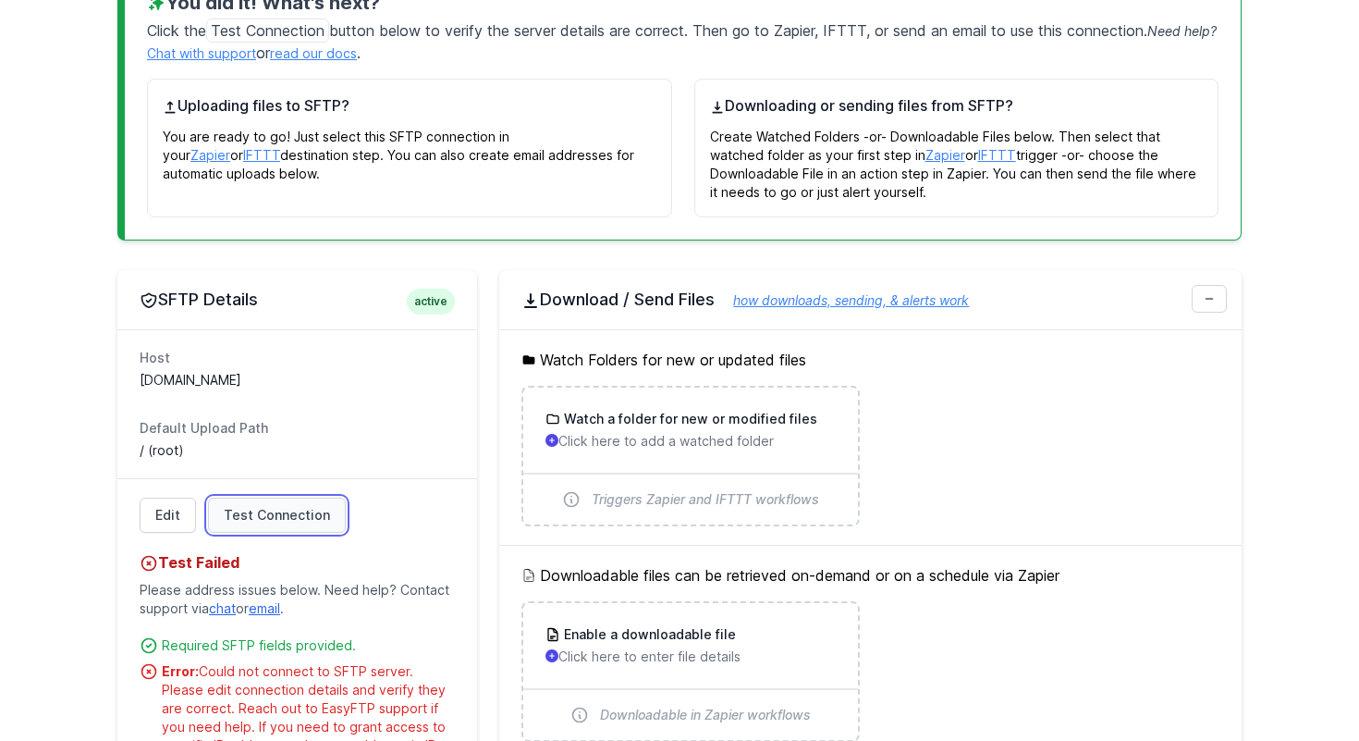
click at [289, 522] on span "Test Connection" at bounding box center [277, 515] width 106 height 18
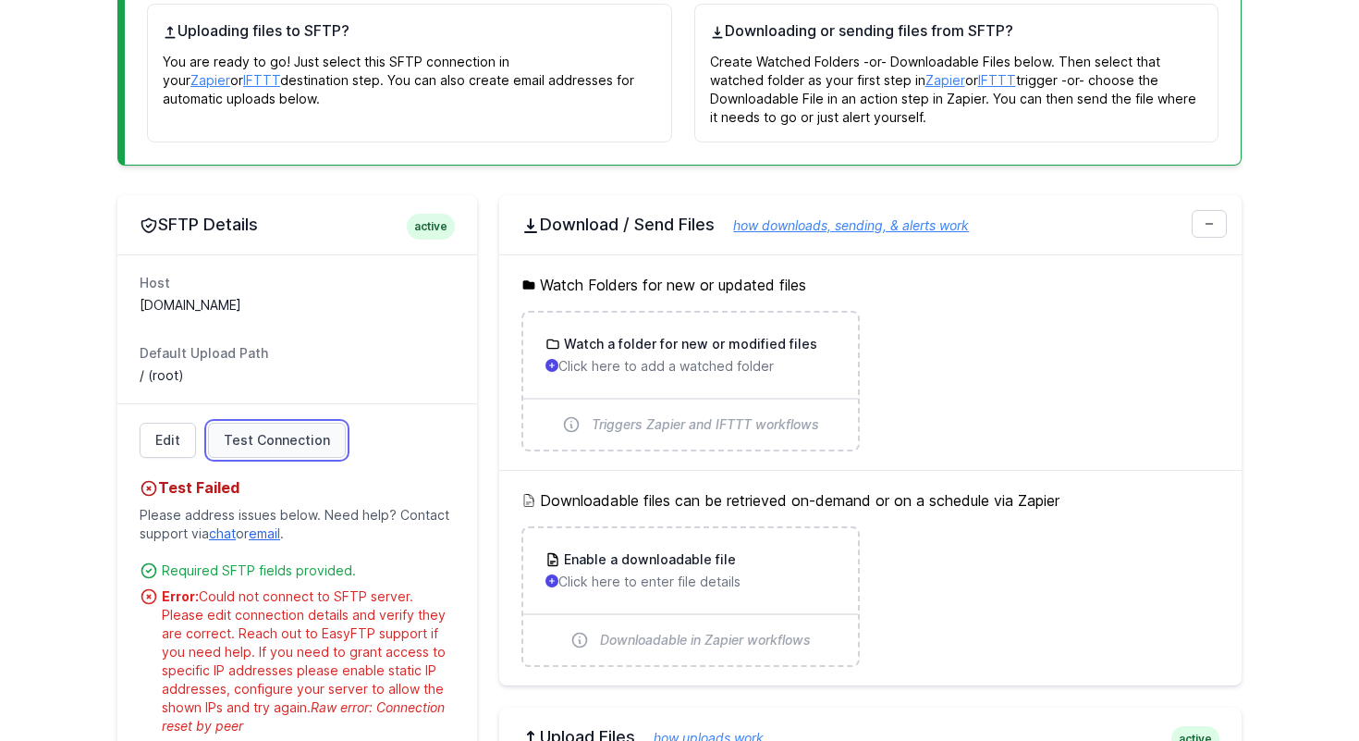
scroll to position [399, 0]
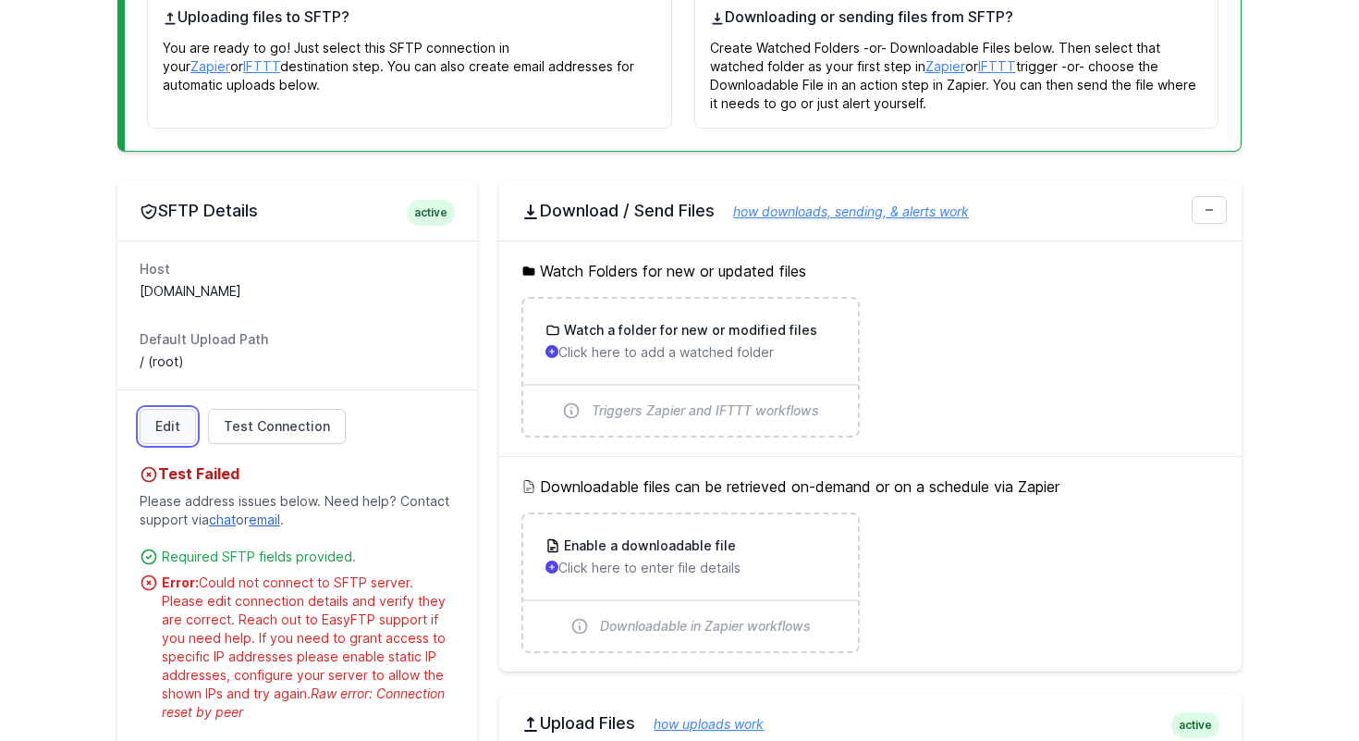
click at [174, 422] on link "Edit" at bounding box center [168, 426] width 56 height 35
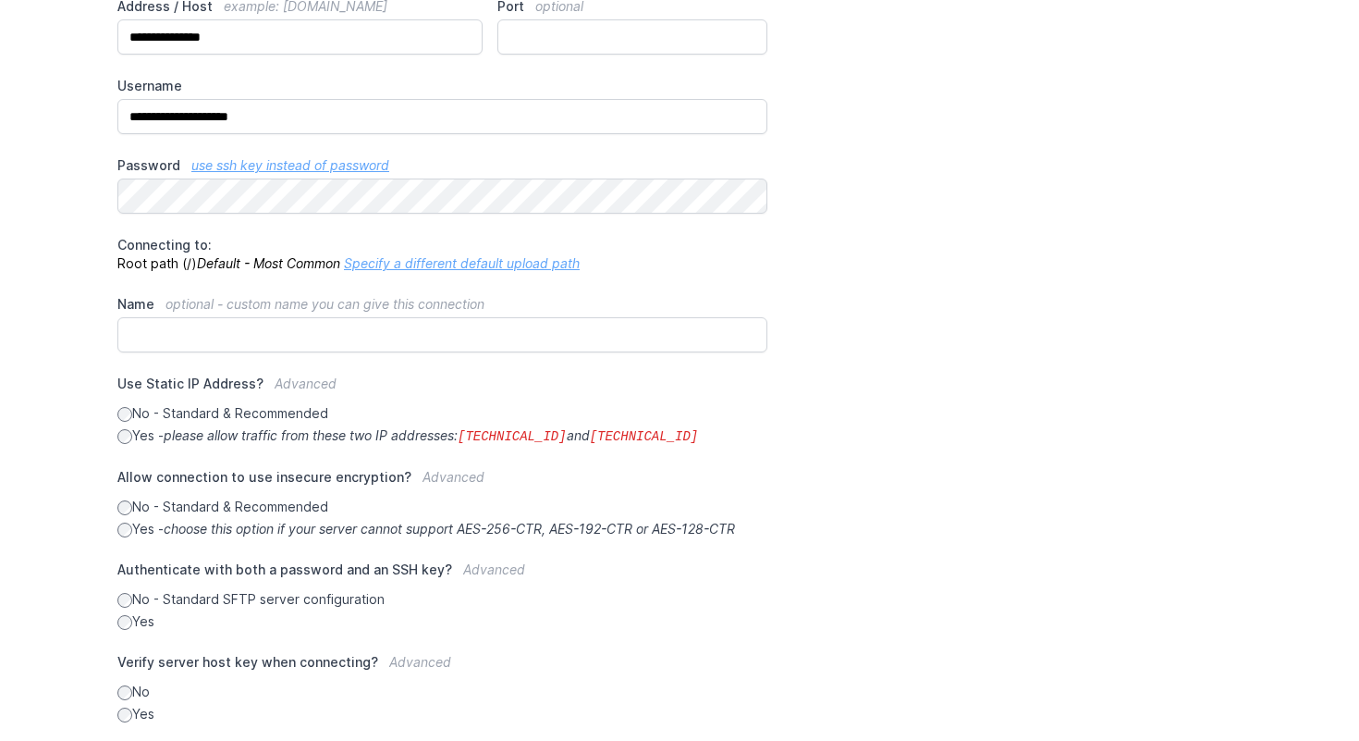
scroll to position [365, 0]
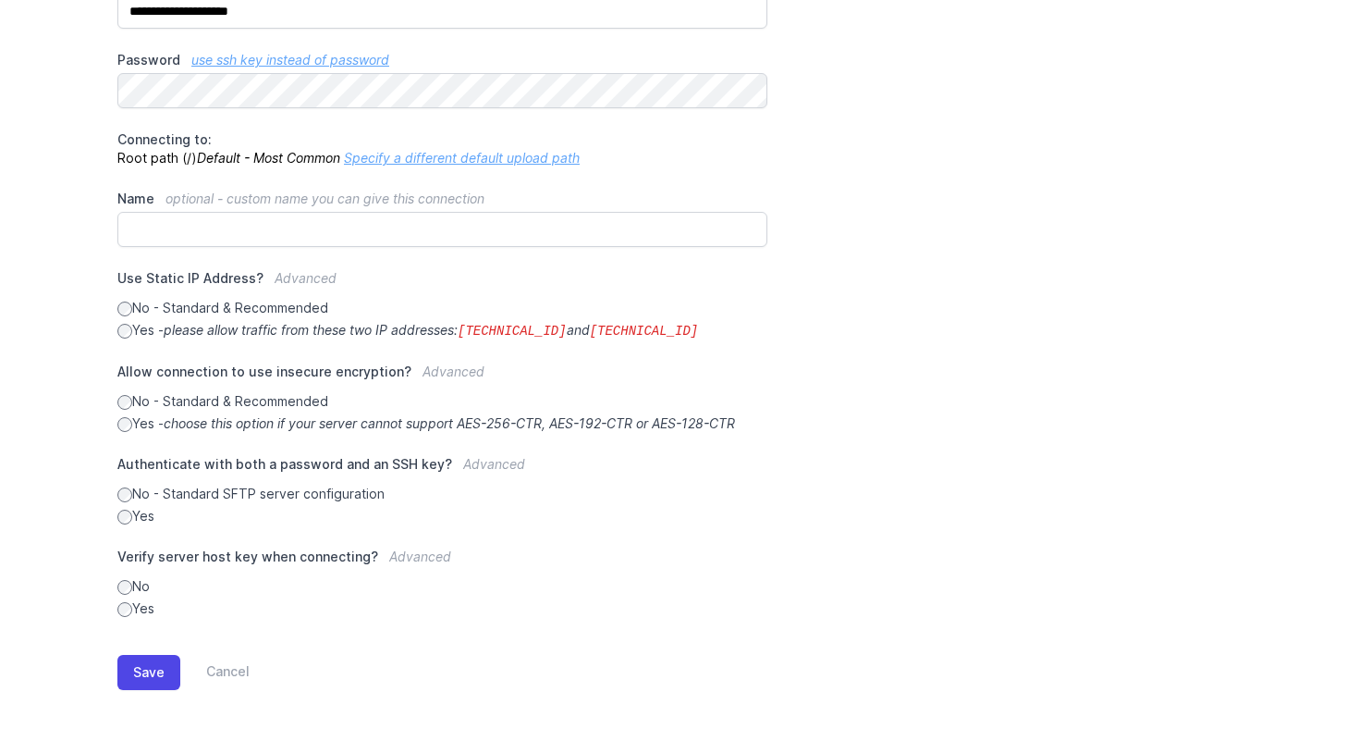
click at [171, 401] on label "No - Standard & Recommended" at bounding box center [442, 401] width 650 height 18
click at [147, 679] on button "Save" at bounding box center [148, 672] width 63 height 35
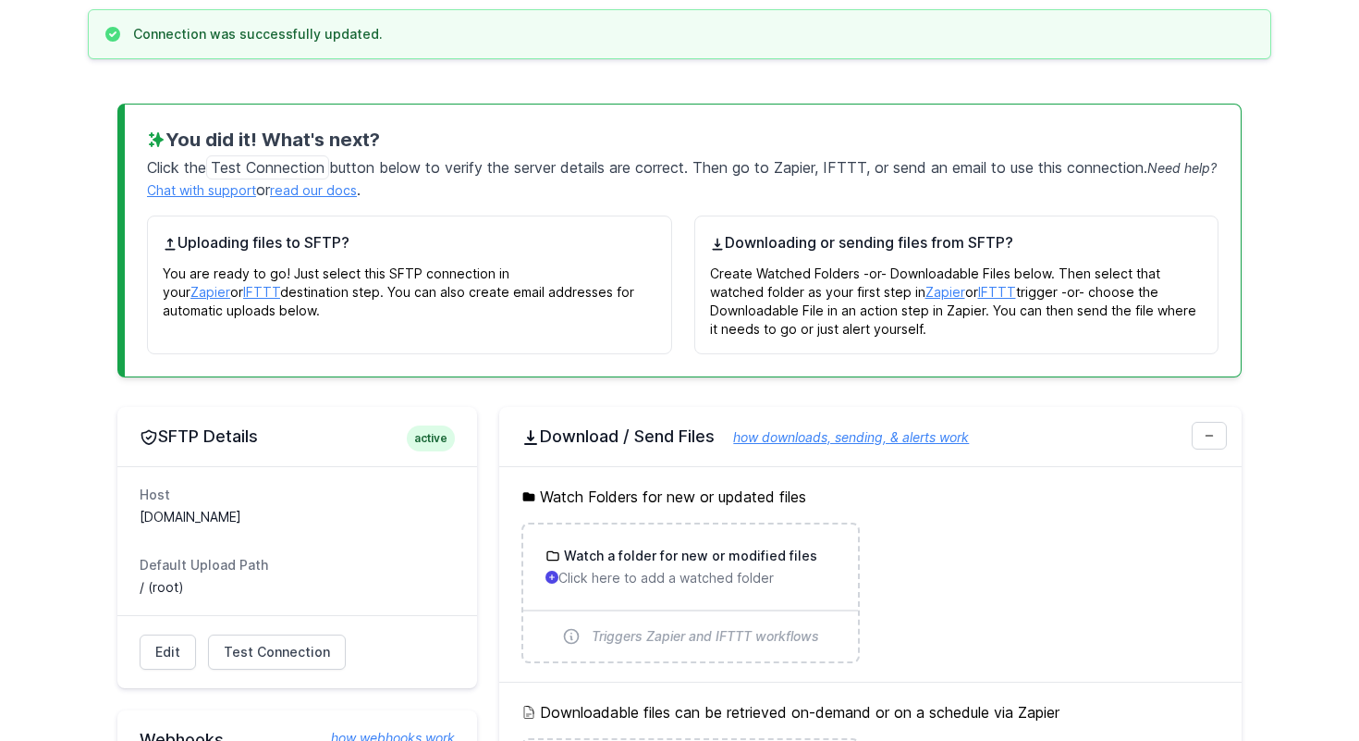
scroll to position [214, 0]
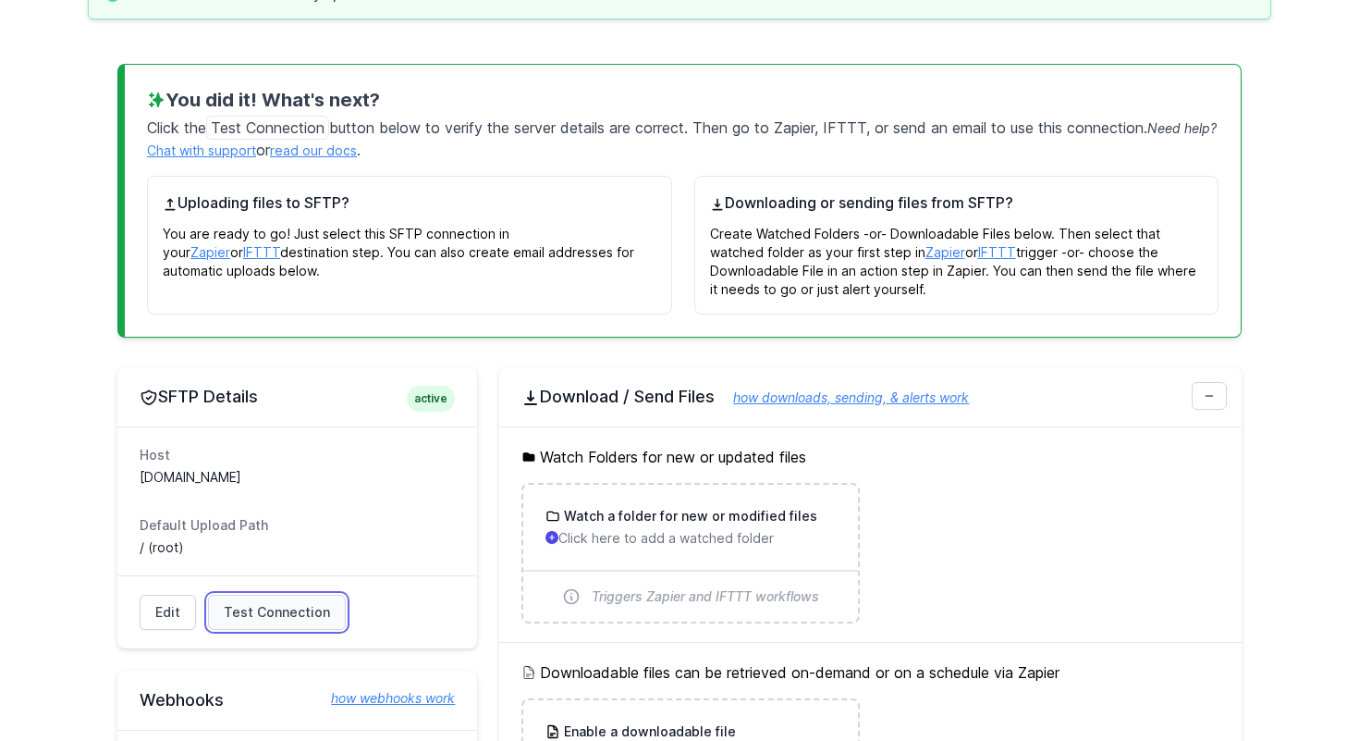
click at [228, 608] on span "Test Connection" at bounding box center [277, 612] width 106 height 18
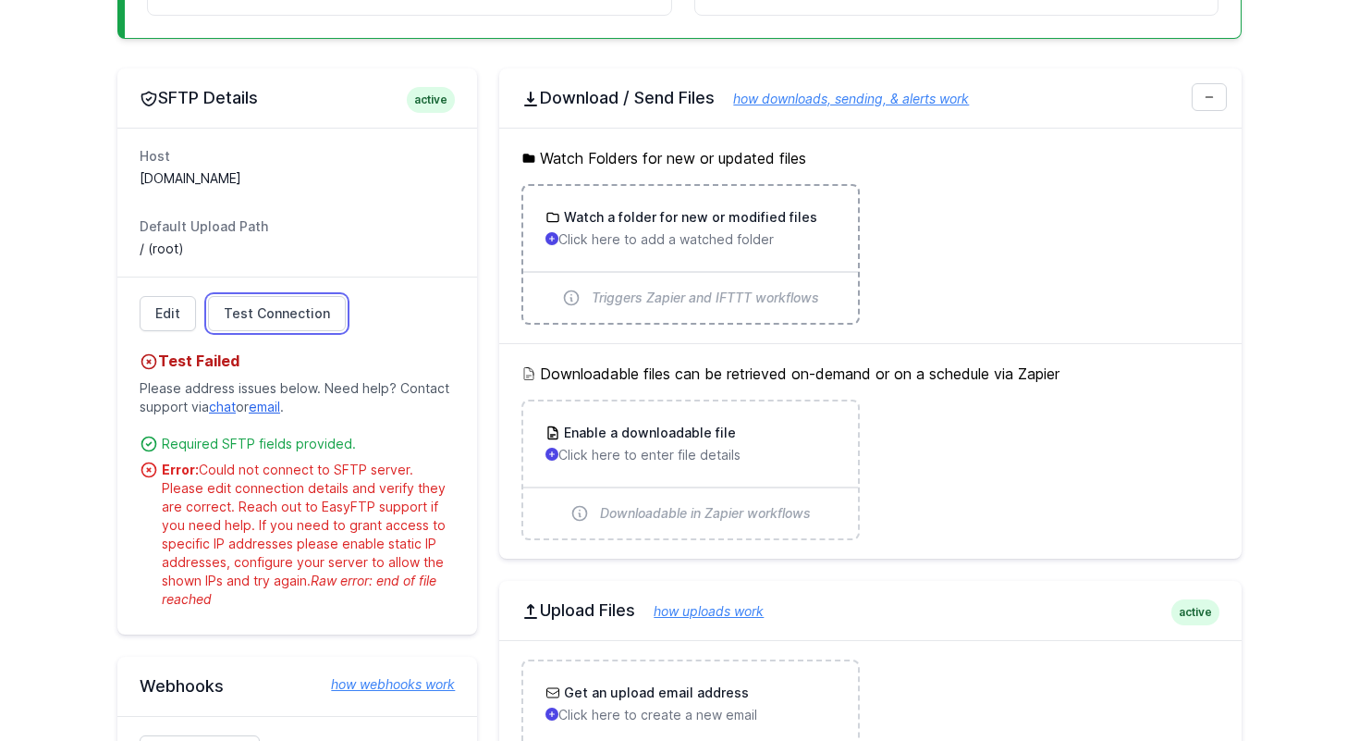
scroll to position [526, 0]
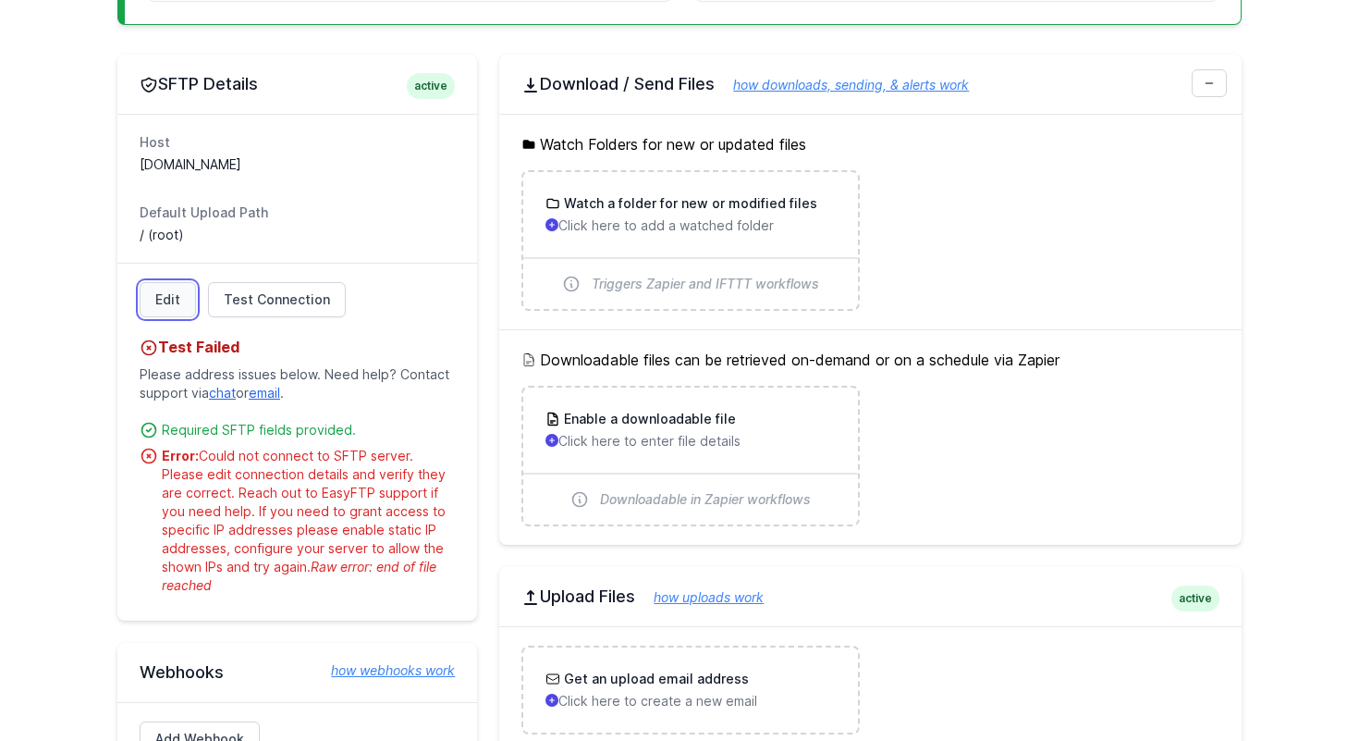
click at [172, 300] on link "Edit" at bounding box center [168, 299] width 56 height 35
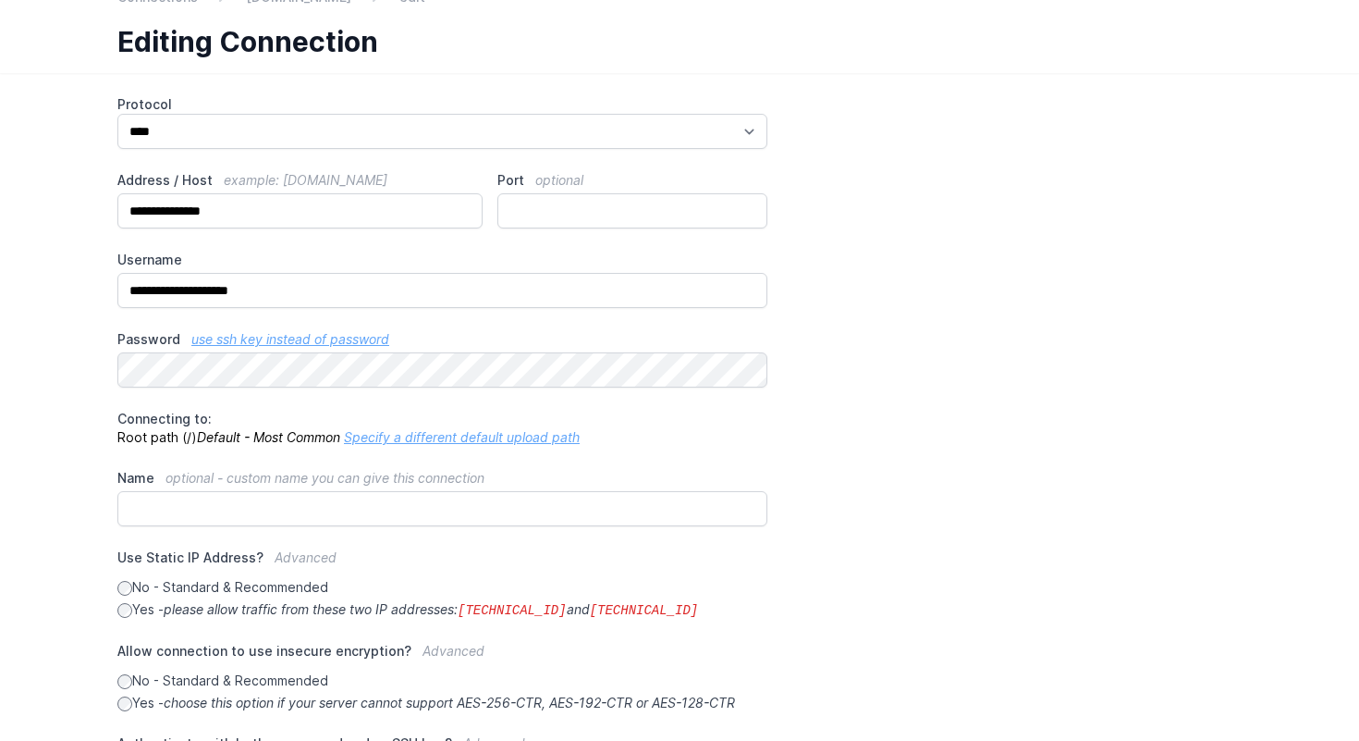
scroll to position [164, 0]
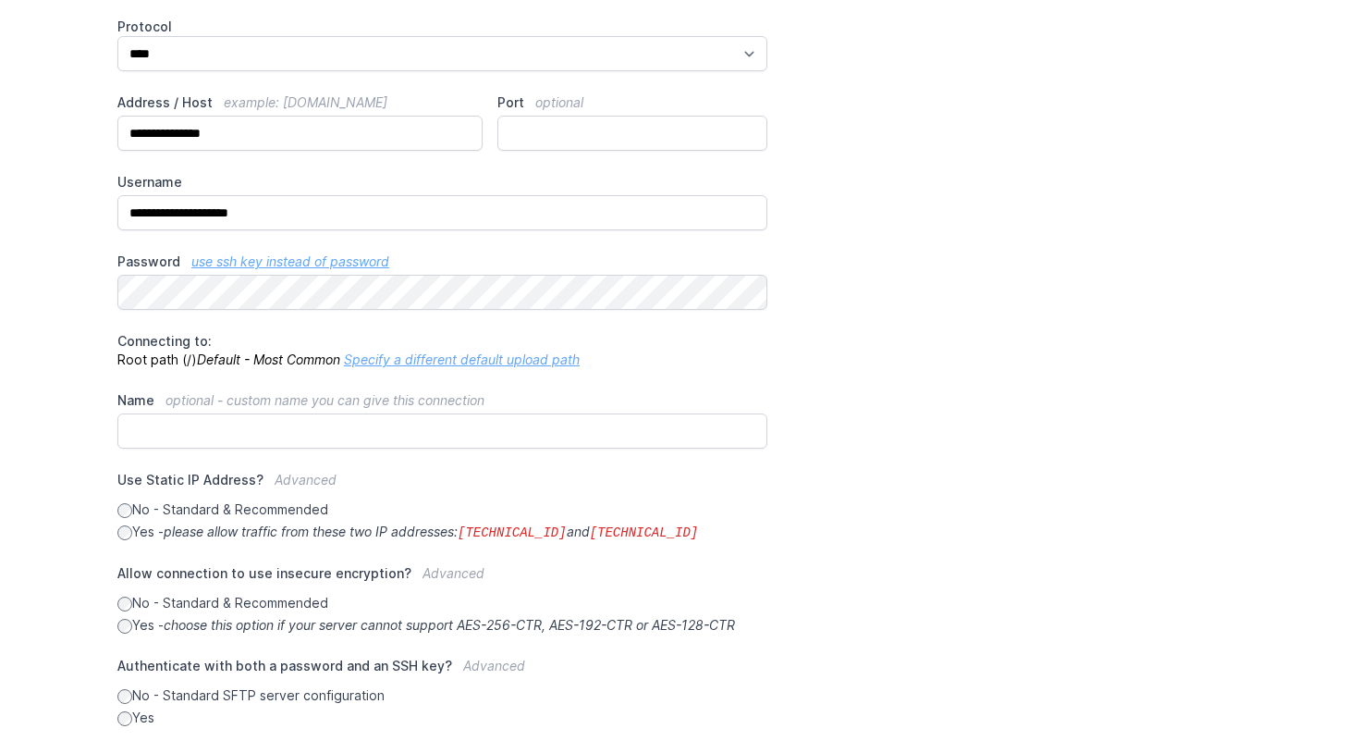
click at [194, 535] on icon "please allow traffic from these two IP addresses: [TECHNICAL_ID] and [TECHNICAL…" at bounding box center [431, 531] width 535 height 16
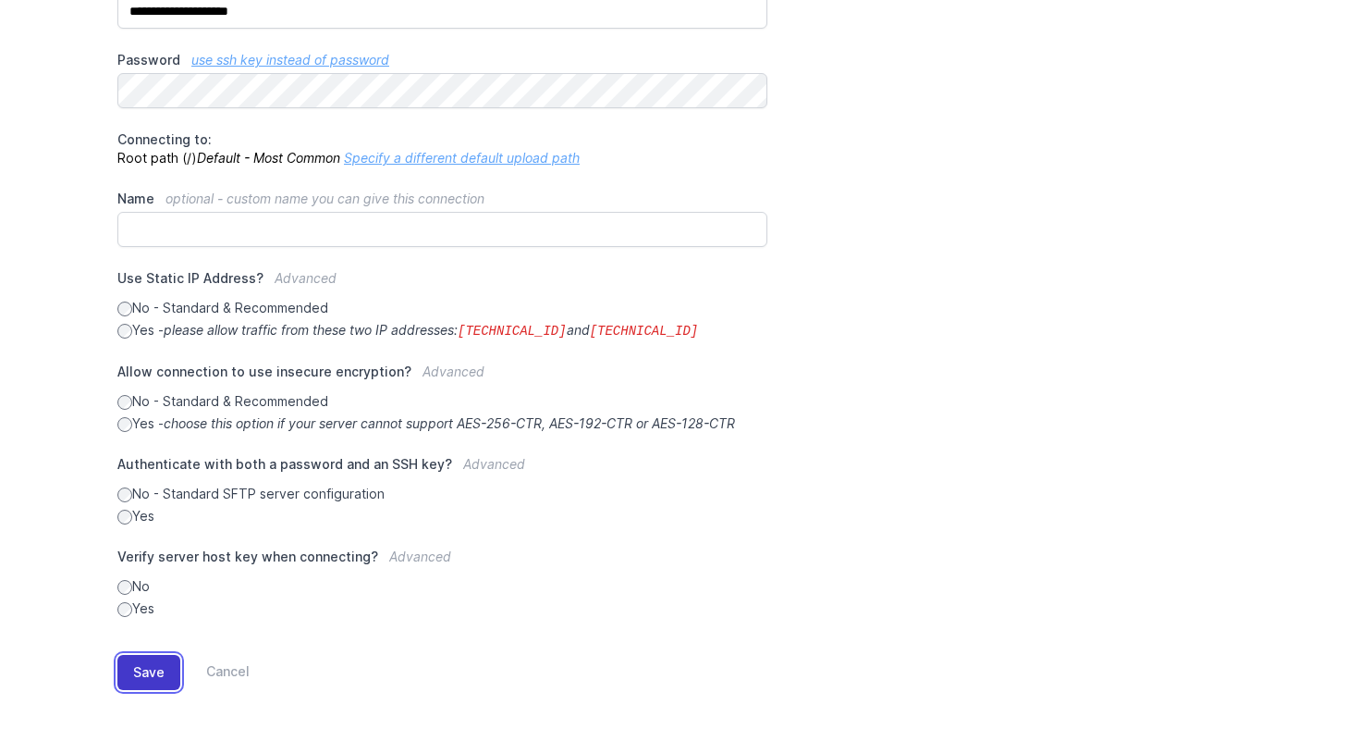
click at [142, 665] on button "Save" at bounding box center [148, 672] width 63 height 35
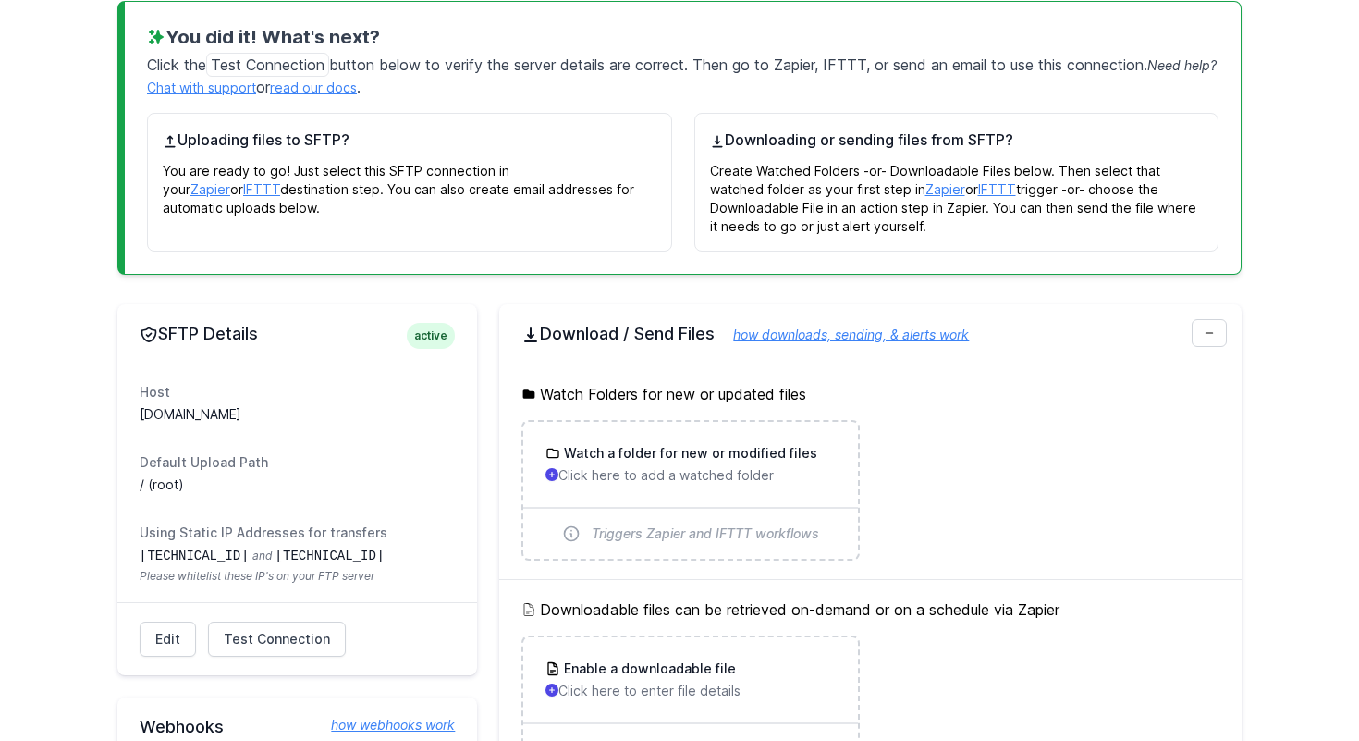
scroll to position [299, 0]
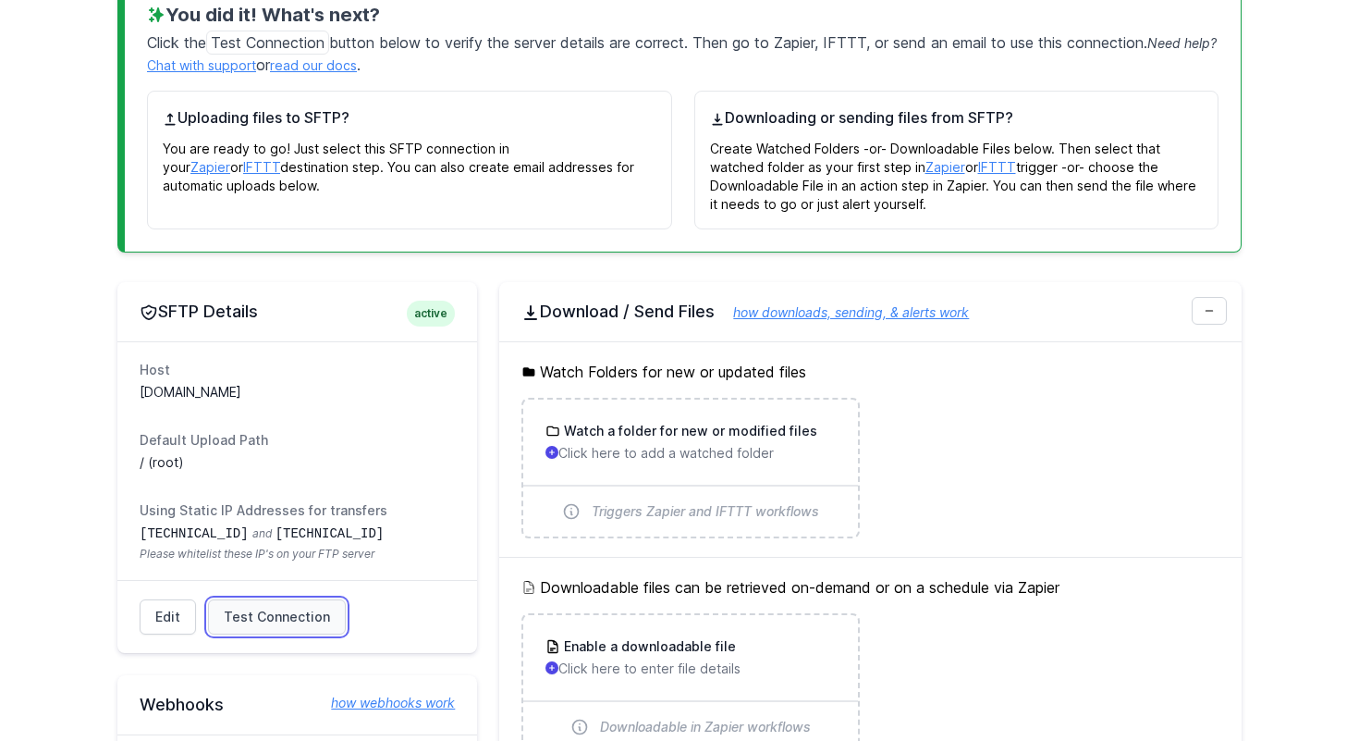
click at [302, 608] on span "Test Connection" at bounding box center [277, 617] width 106 height 18
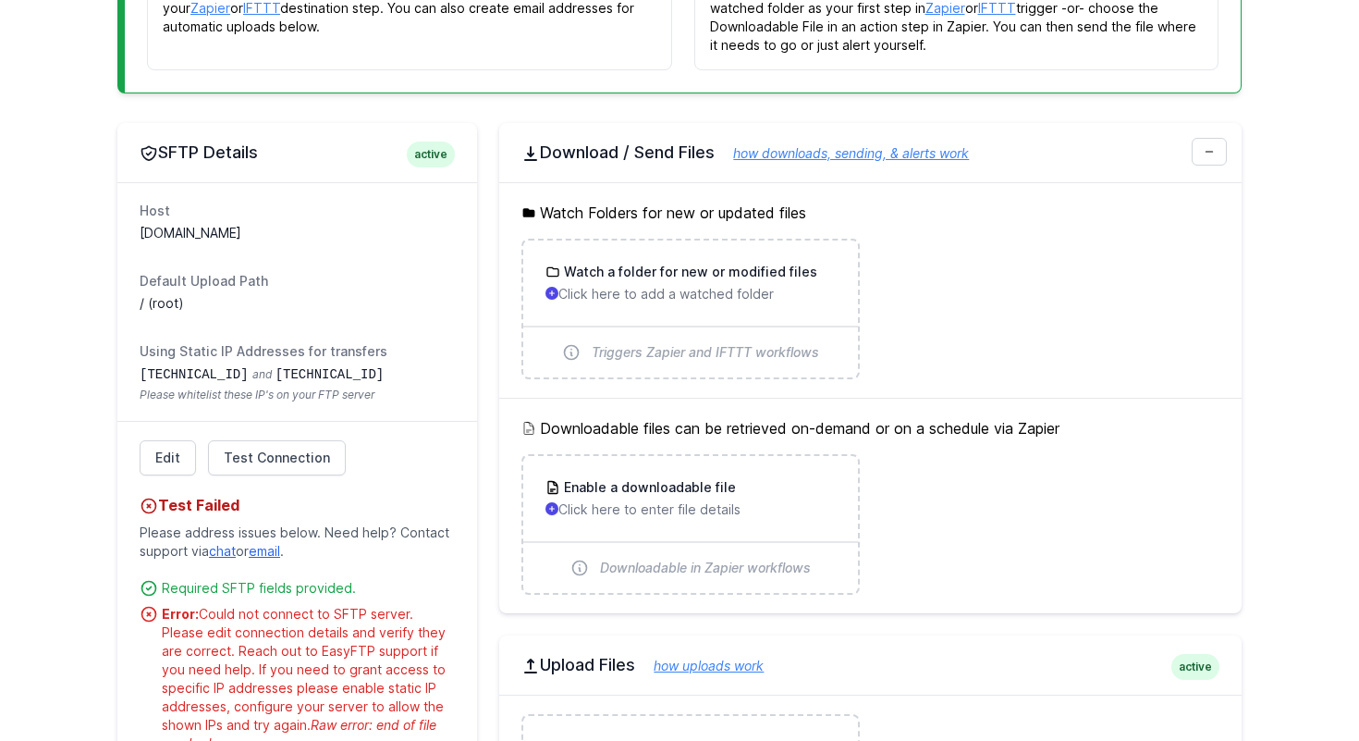
click at [301, 477] on div "Test Failed Please address issues below. Need help? Contact support via chat or…" at bounding box center [297, 613] width 315 height 277
click at [302, 457] on span "Test Connection" at bounding box center [277, 458] width 106 height 18
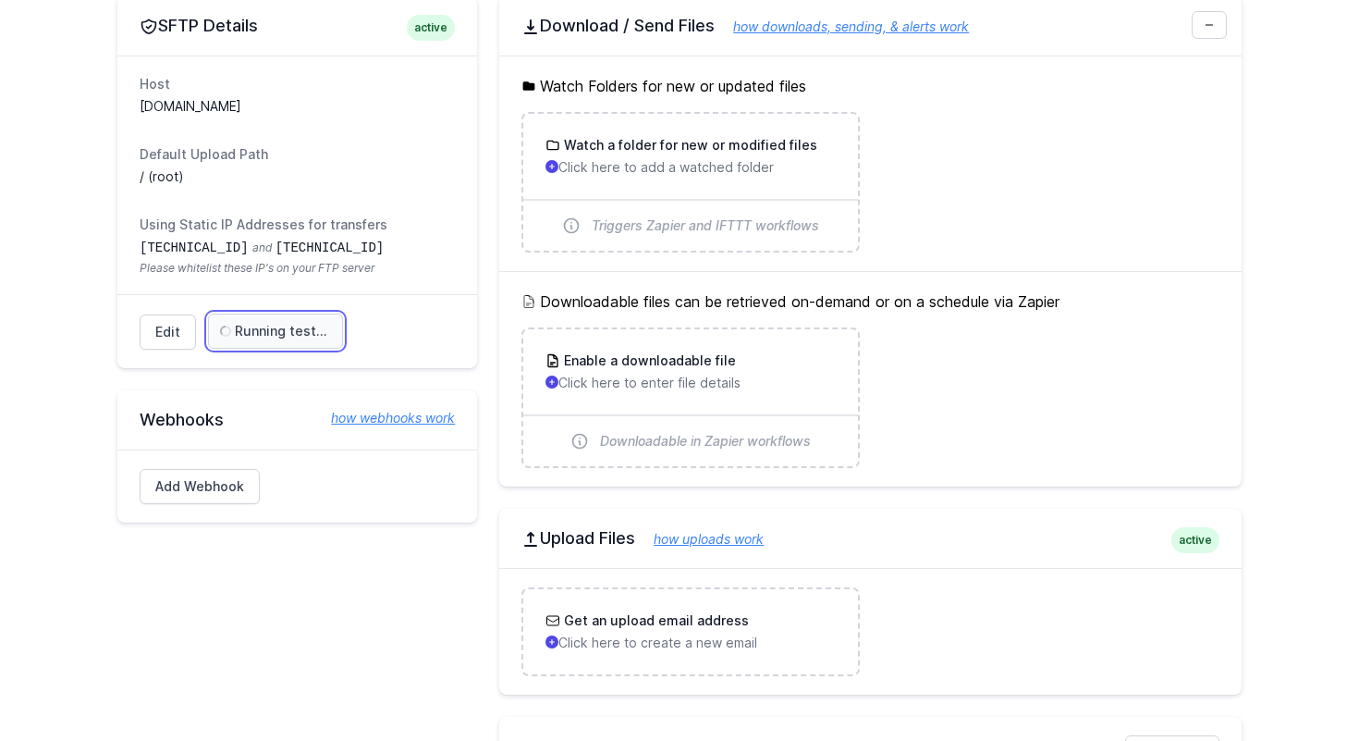
scroll to position [612, 0]
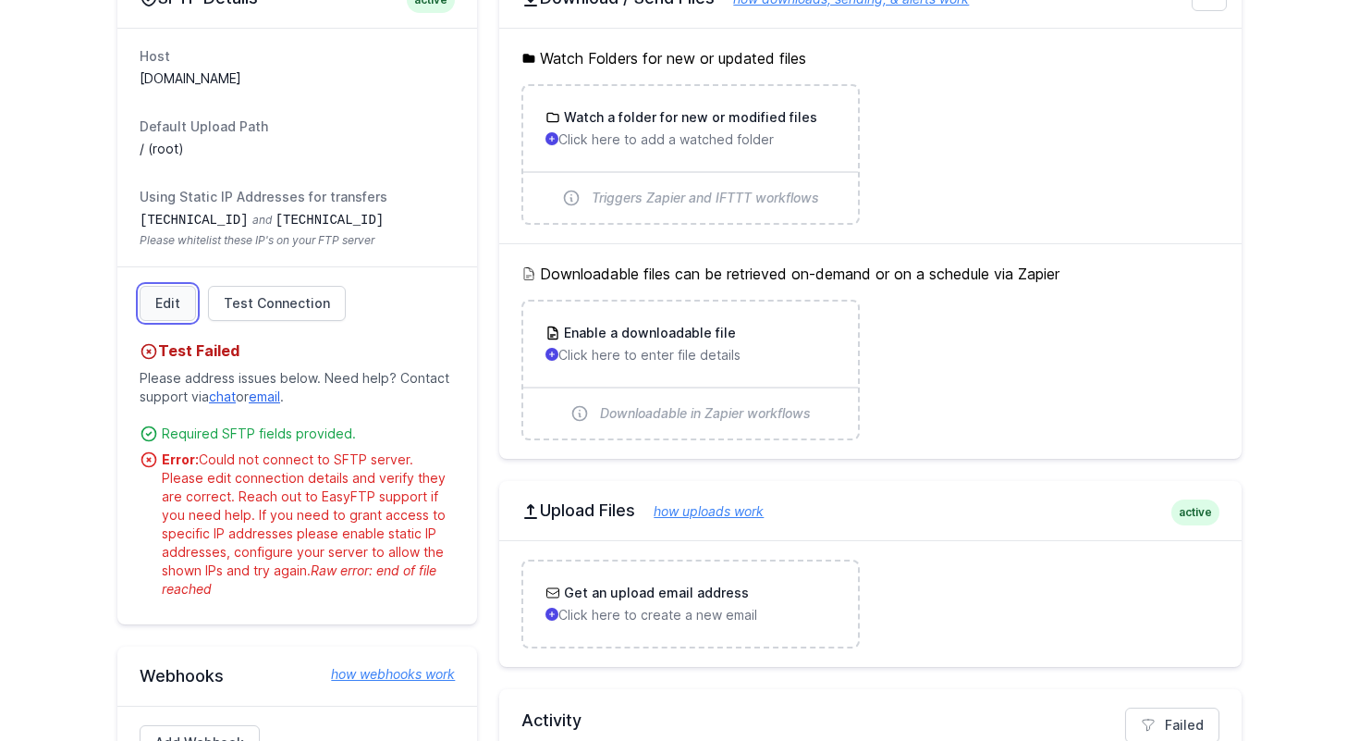
click at [172, 312] on link "Edit" at bounding box center [168, 303] width 56 height 35
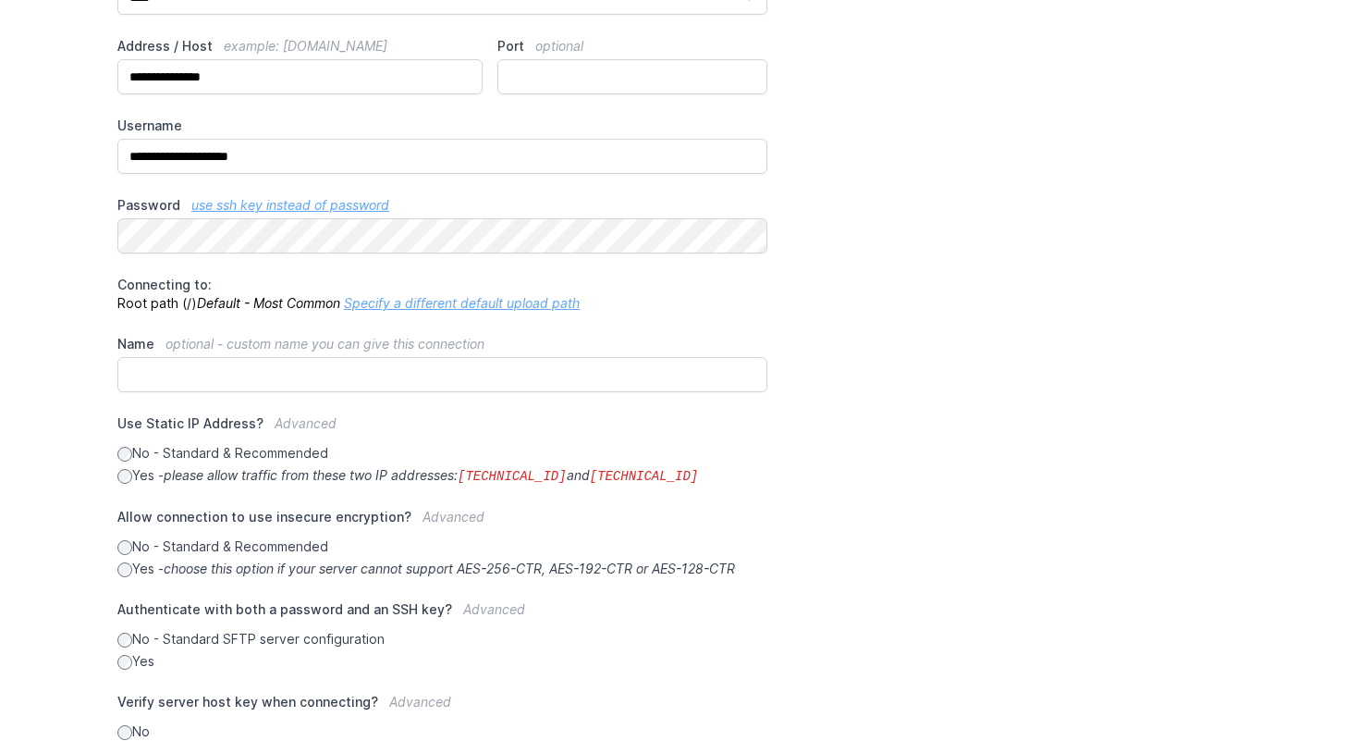
scroll to position [312, 0]
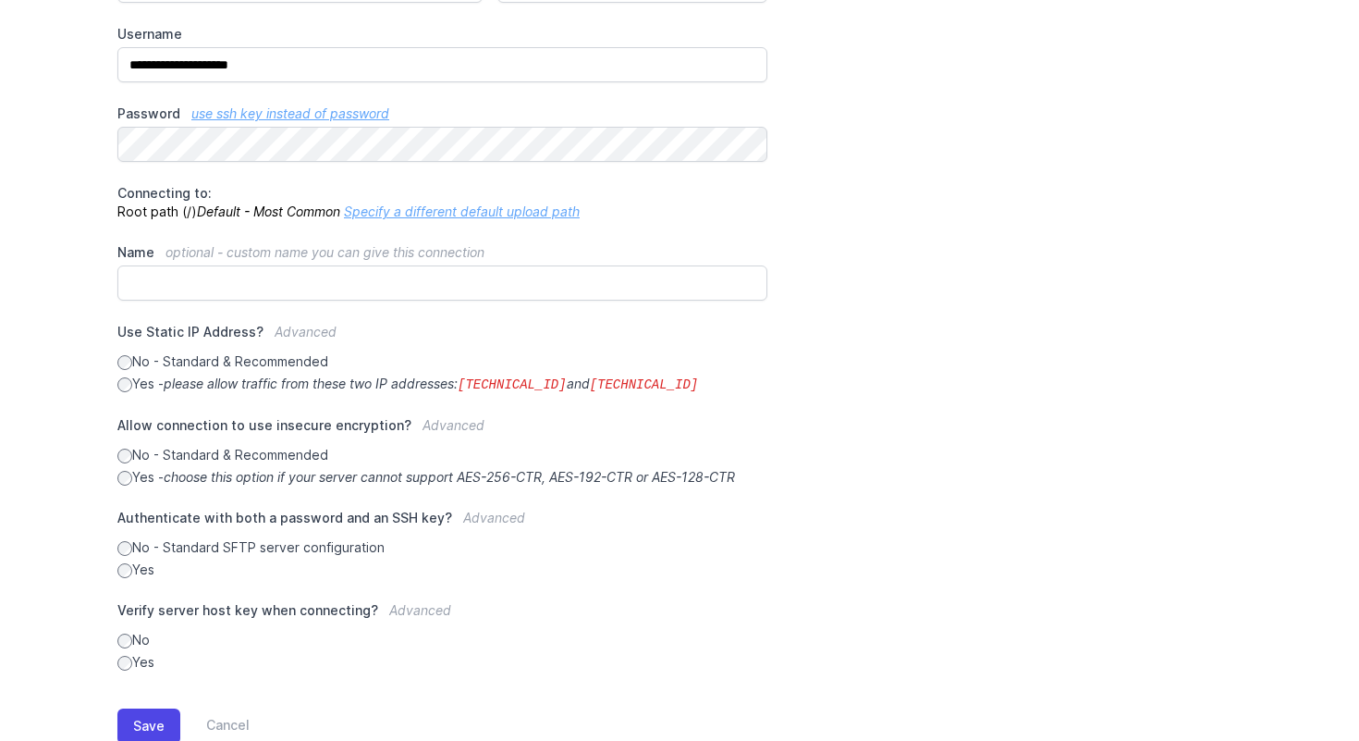
click at [426, 214] on link "Specify a different default upload path" at bounding box center [462, 211] width 236 height 16
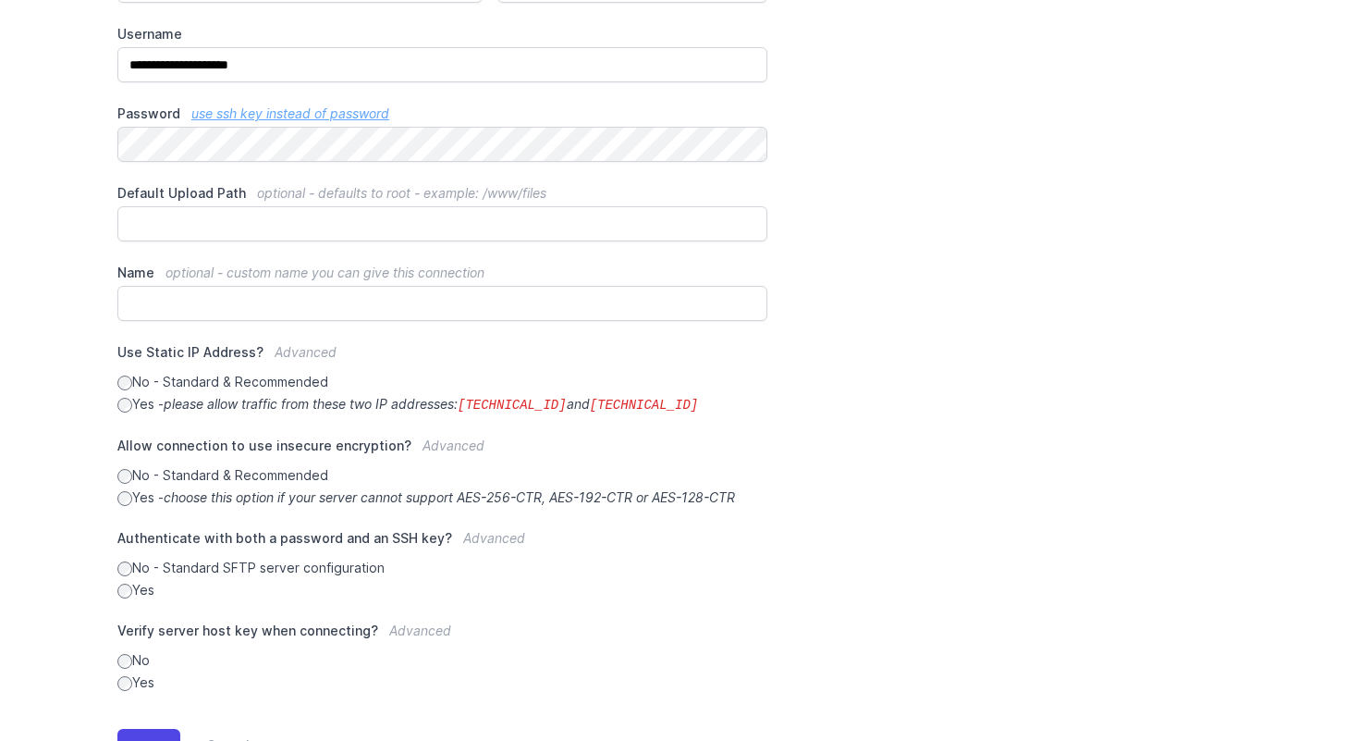
click at [215, 196] on label "Default Upload Path optional - defaults to root - example: /www/files" at bounding box center [442, 193] width 650 height 18
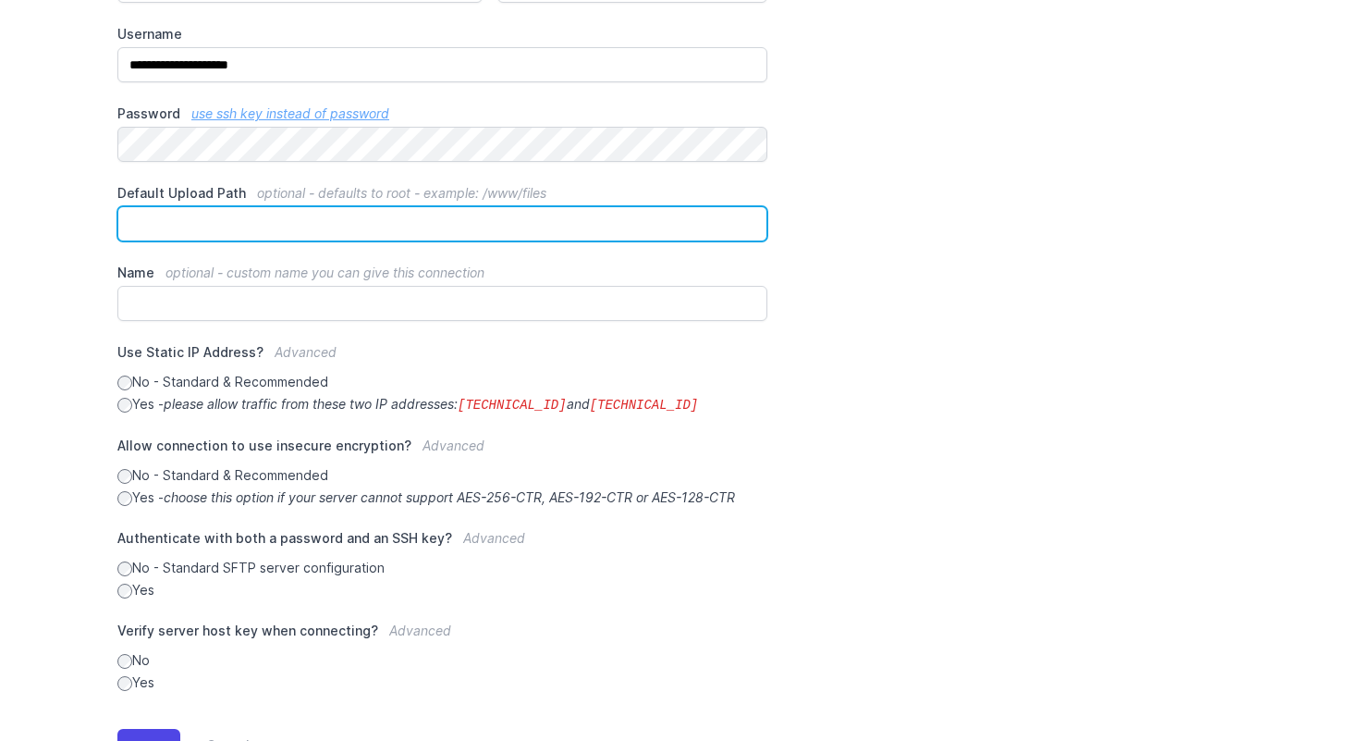
click at [215, 206] on input "Default Upload Path optional - defaults to root - example: /www/files" at bounding box center [442, 223] width 650 height 35
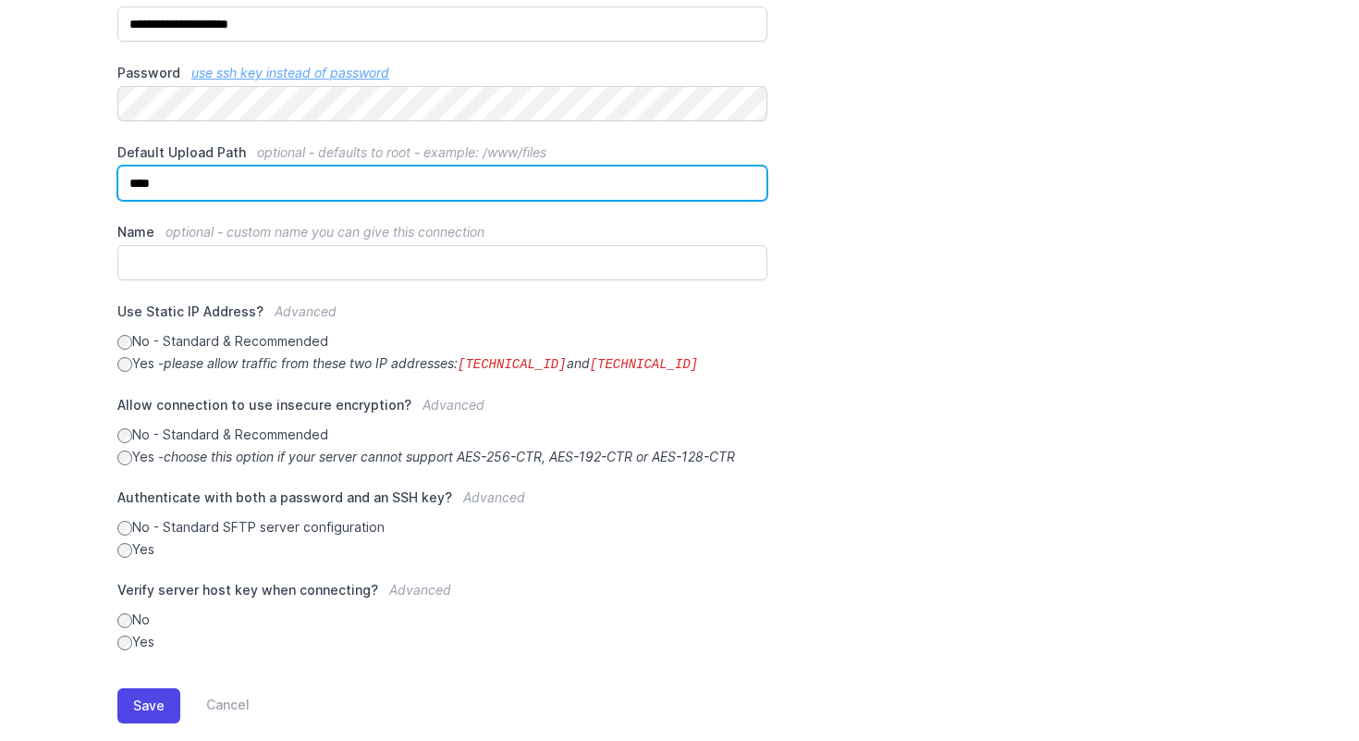
scroll to position [386, 0]
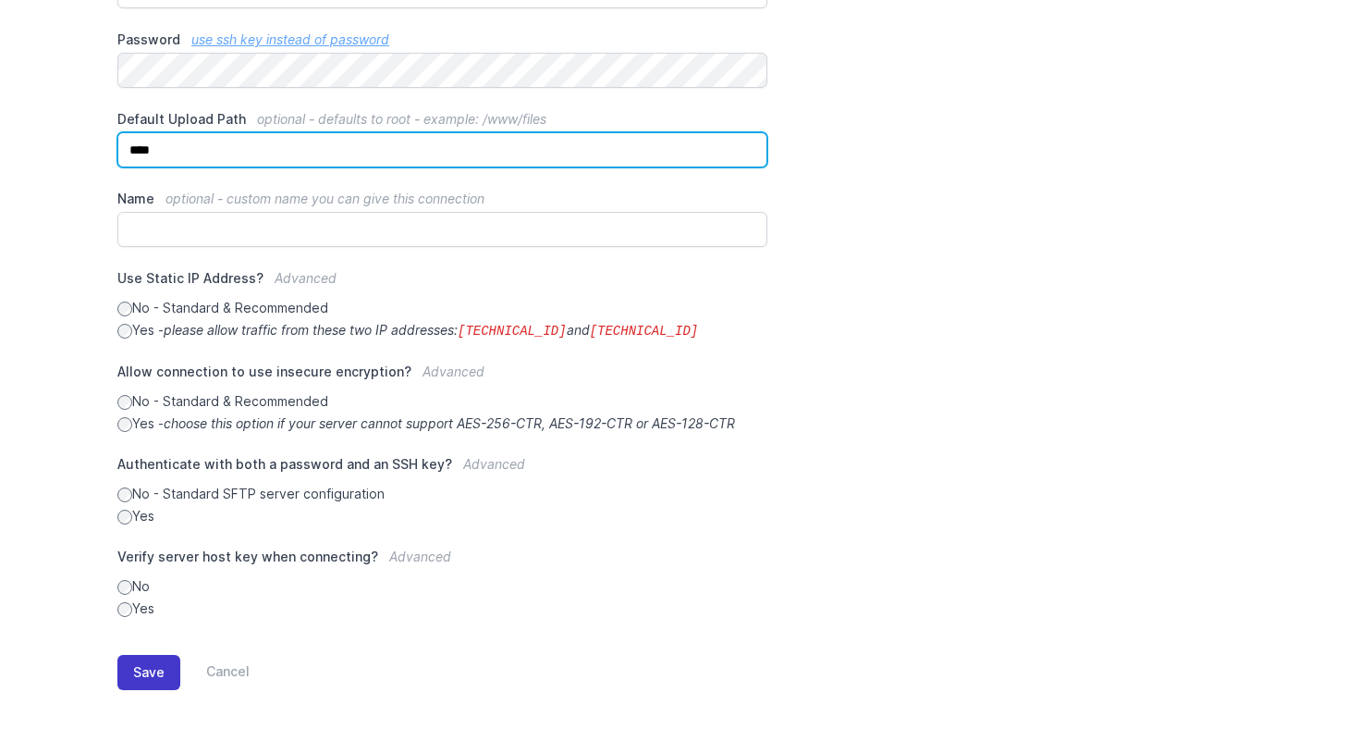
type input "****"
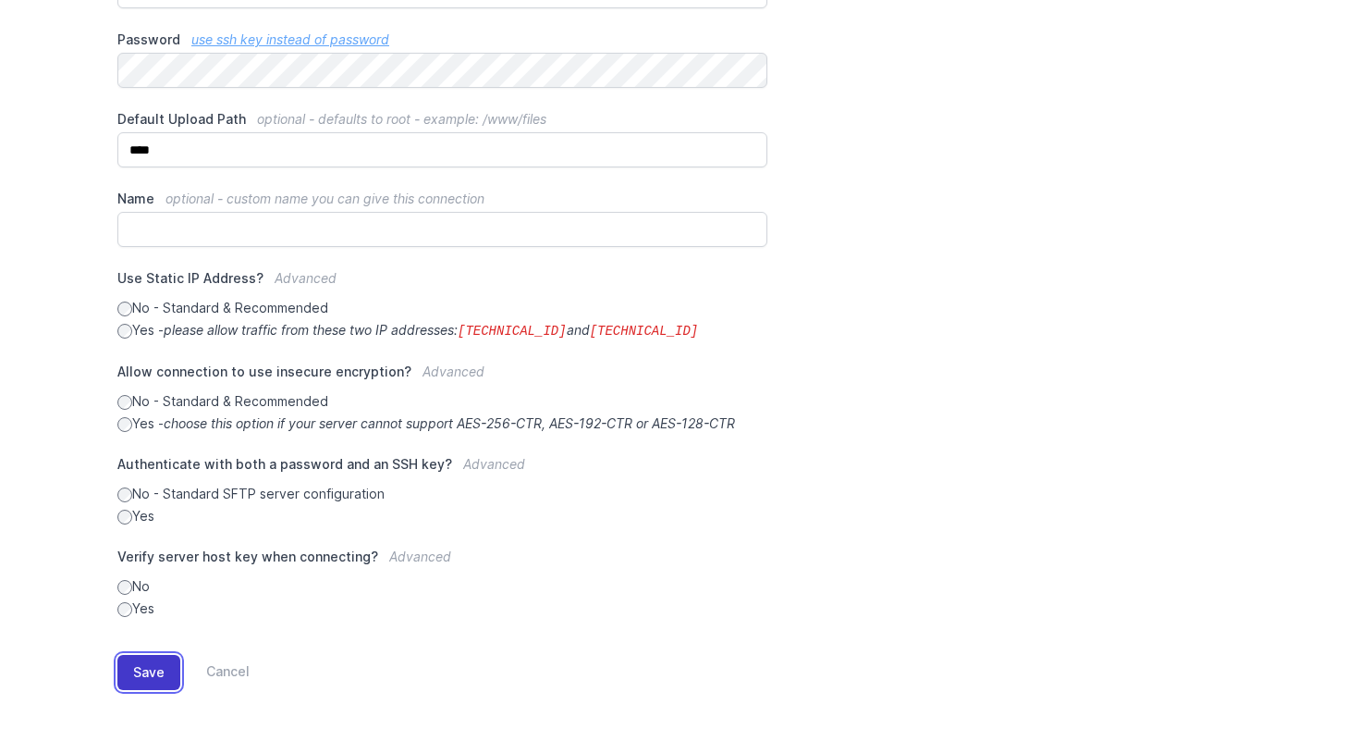
click at [154, 670] on button "Save" at bounding box center [148, 672] width 63 height 35
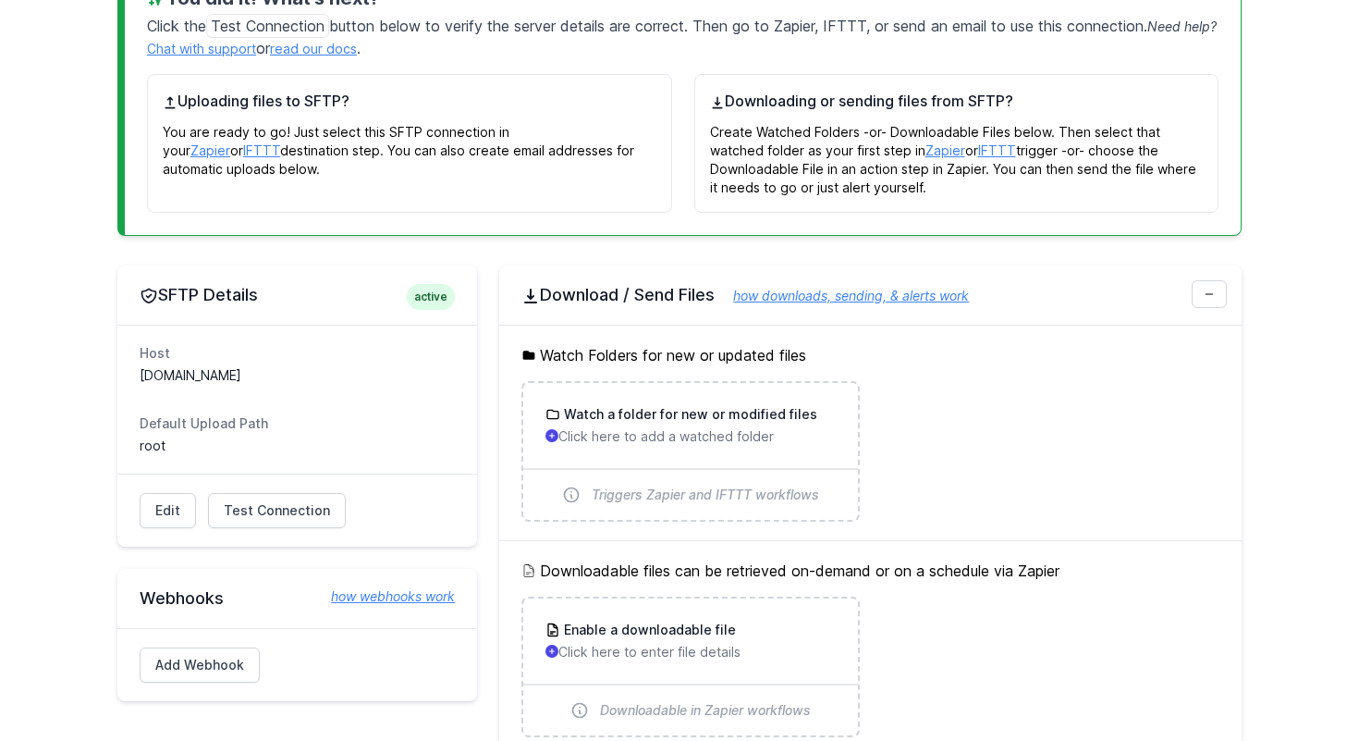
scroll to position [446, 0]
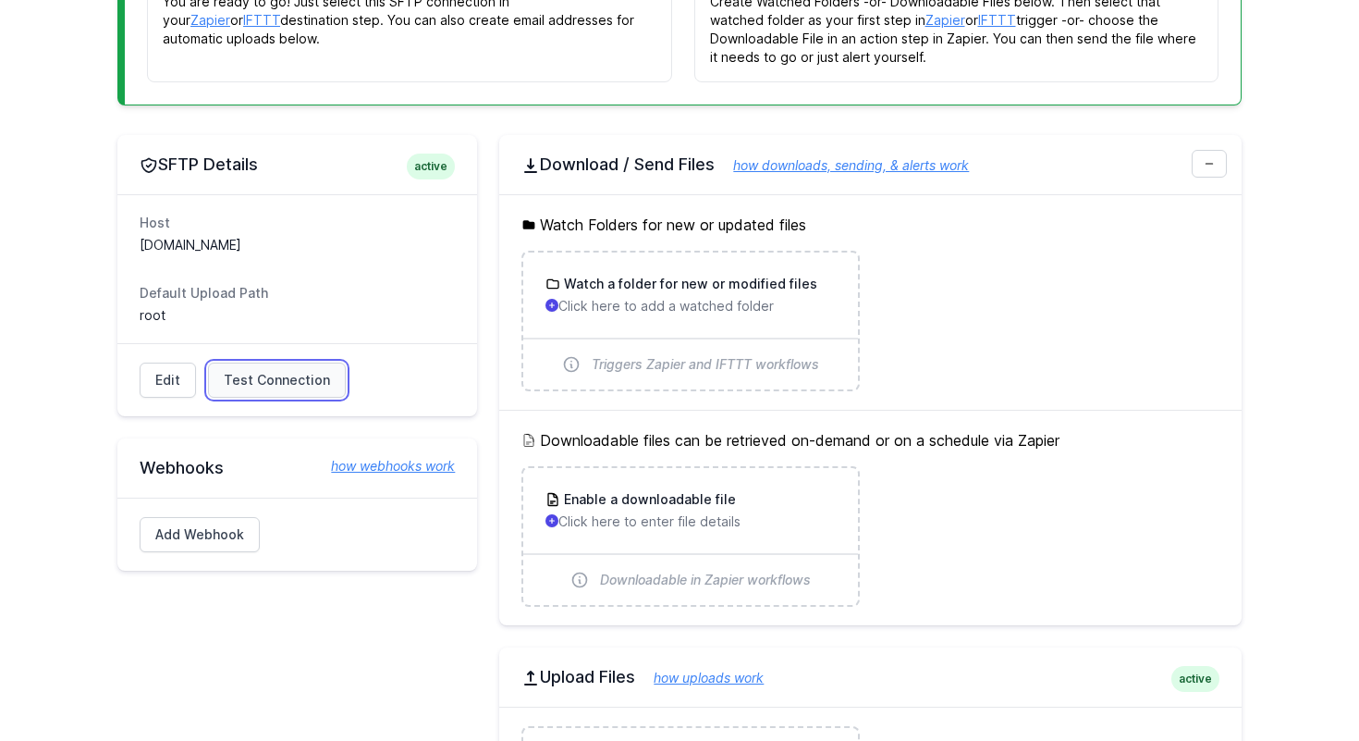
click at [237, 392] on link "Test Connection" at bounding box center [277, 380] width 138 height 35
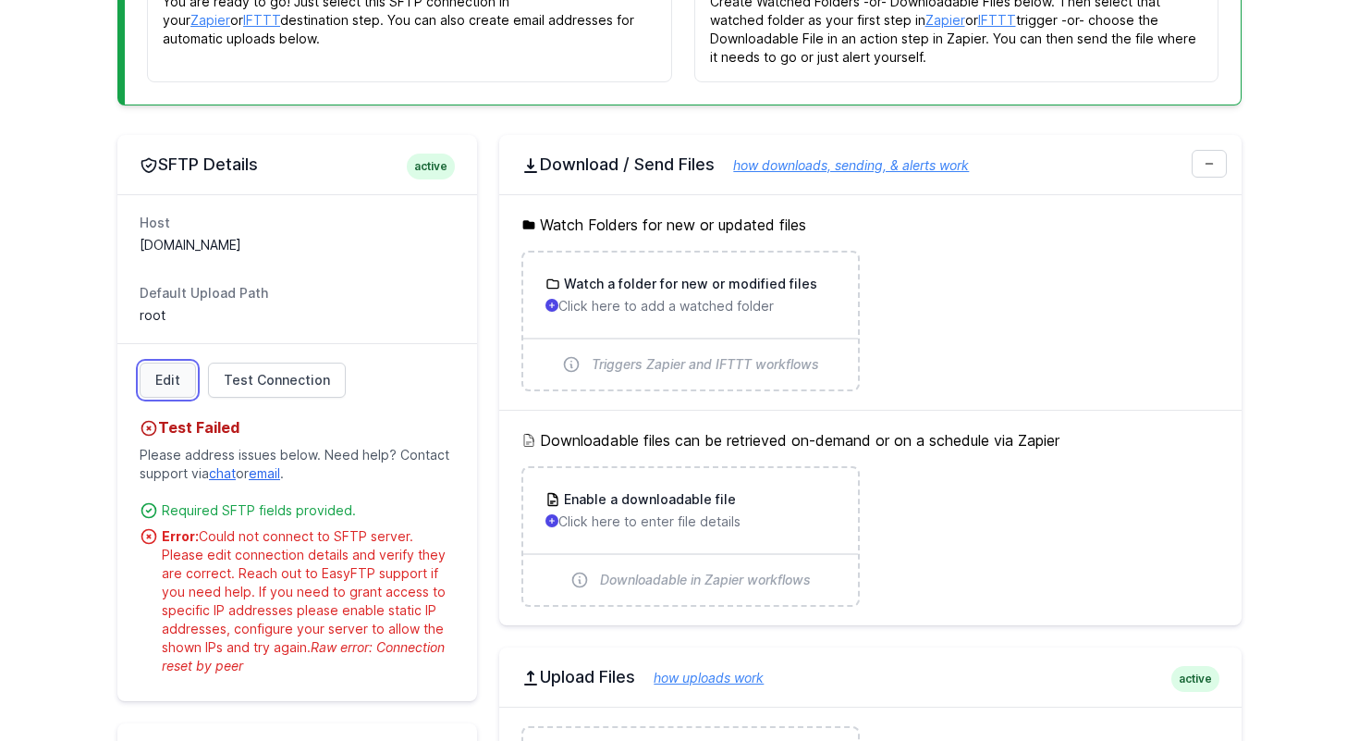
click at [157, 388] on link "Edit" at bounding box center [168, 380] width 56 height 35
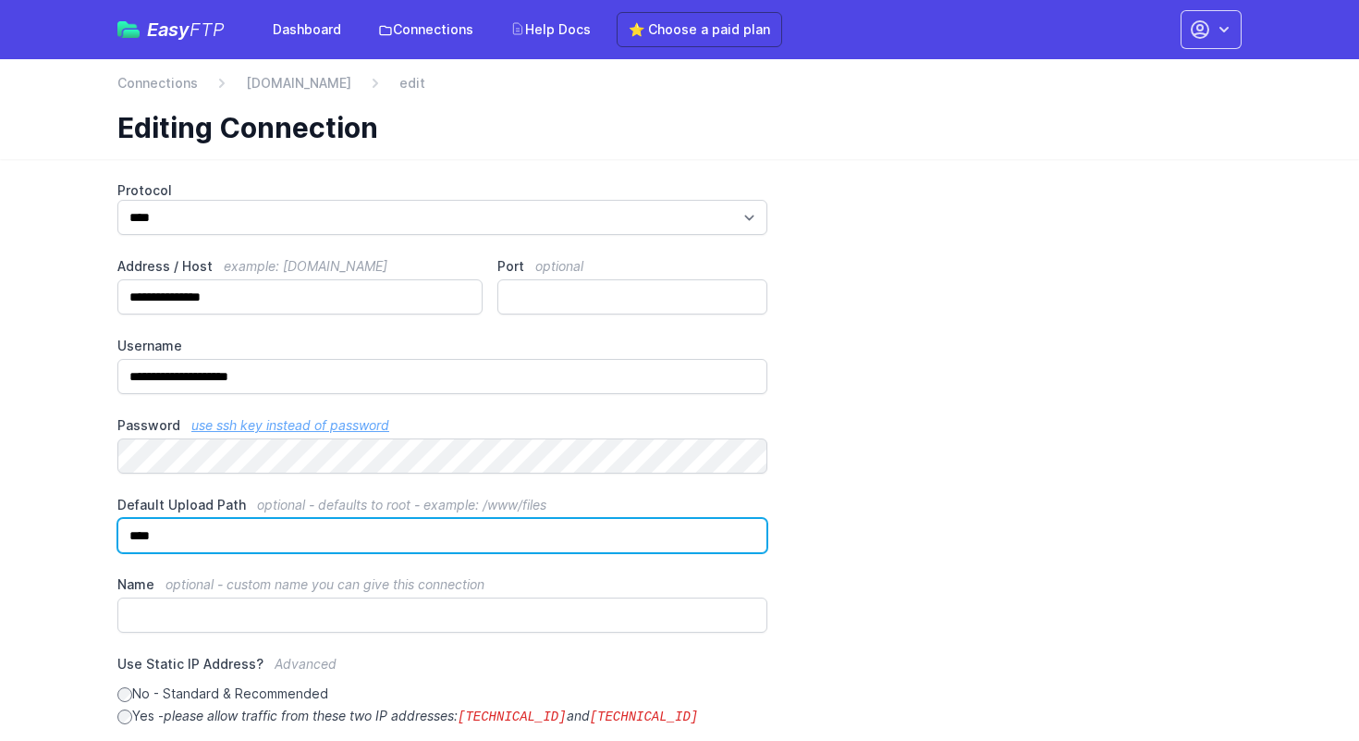
click at [360, 538] on input "****" at bounding box center [442, 535] width 650 height 35
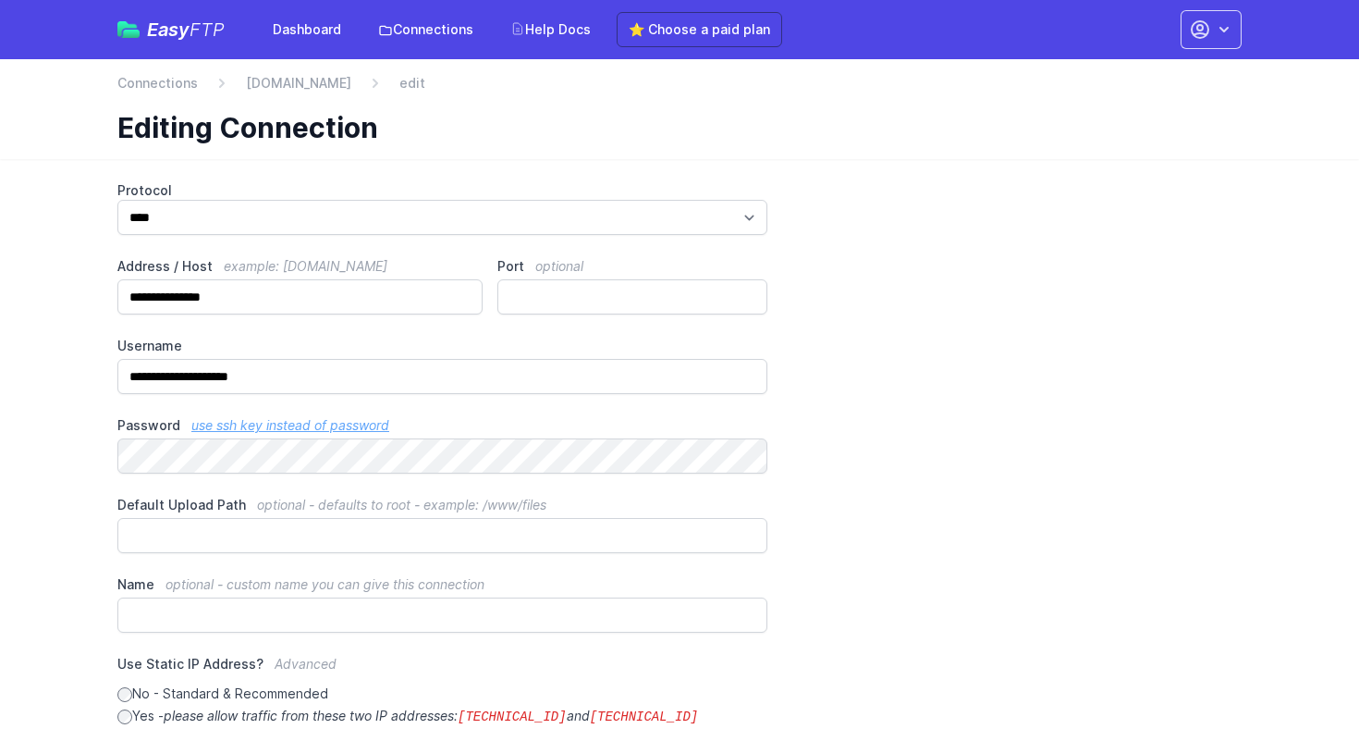
click at [25, 506] on main "**********" at bounding box center [679, 643] width 1359 height 968
click at [562, 284] on input "Port optional" at bounding box center [633, 296] width 270 height 35
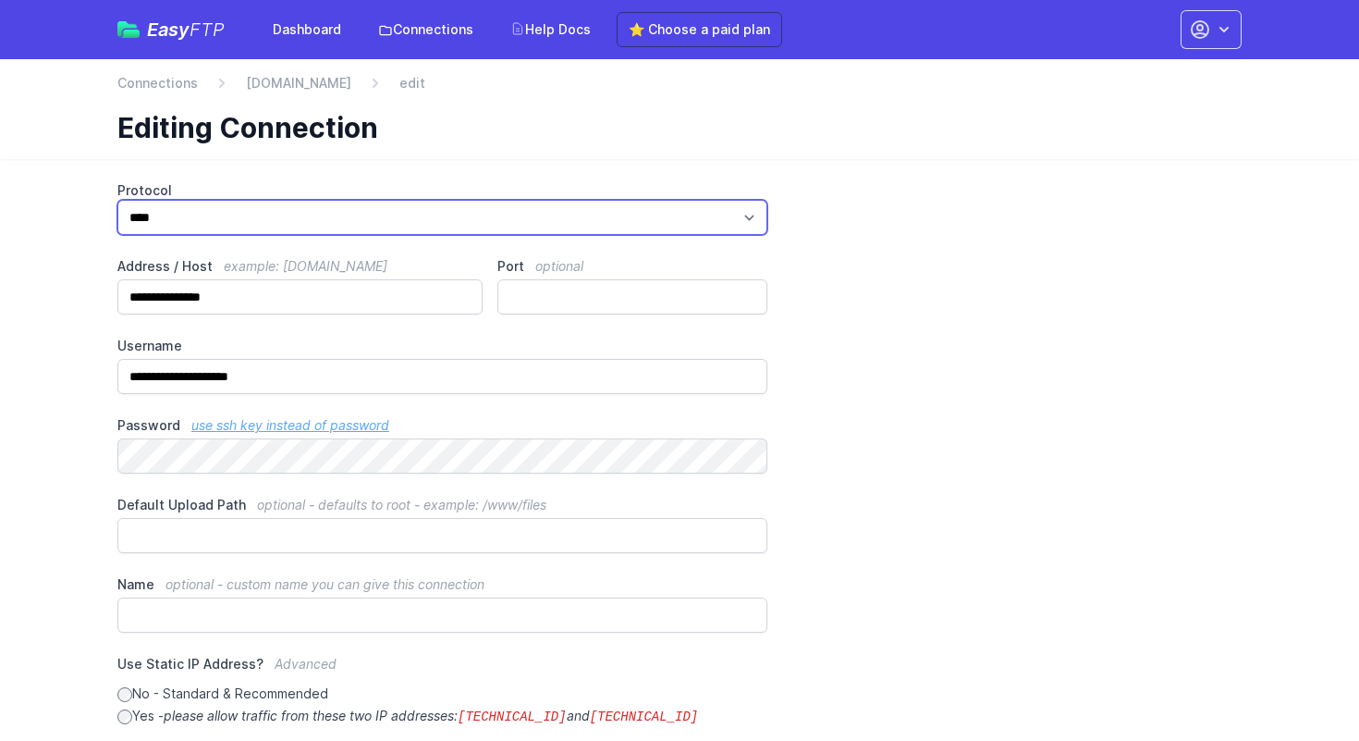
click at [649, 220] on select "*** **** ****" at bounding box center [442, 217] width 650 height 35
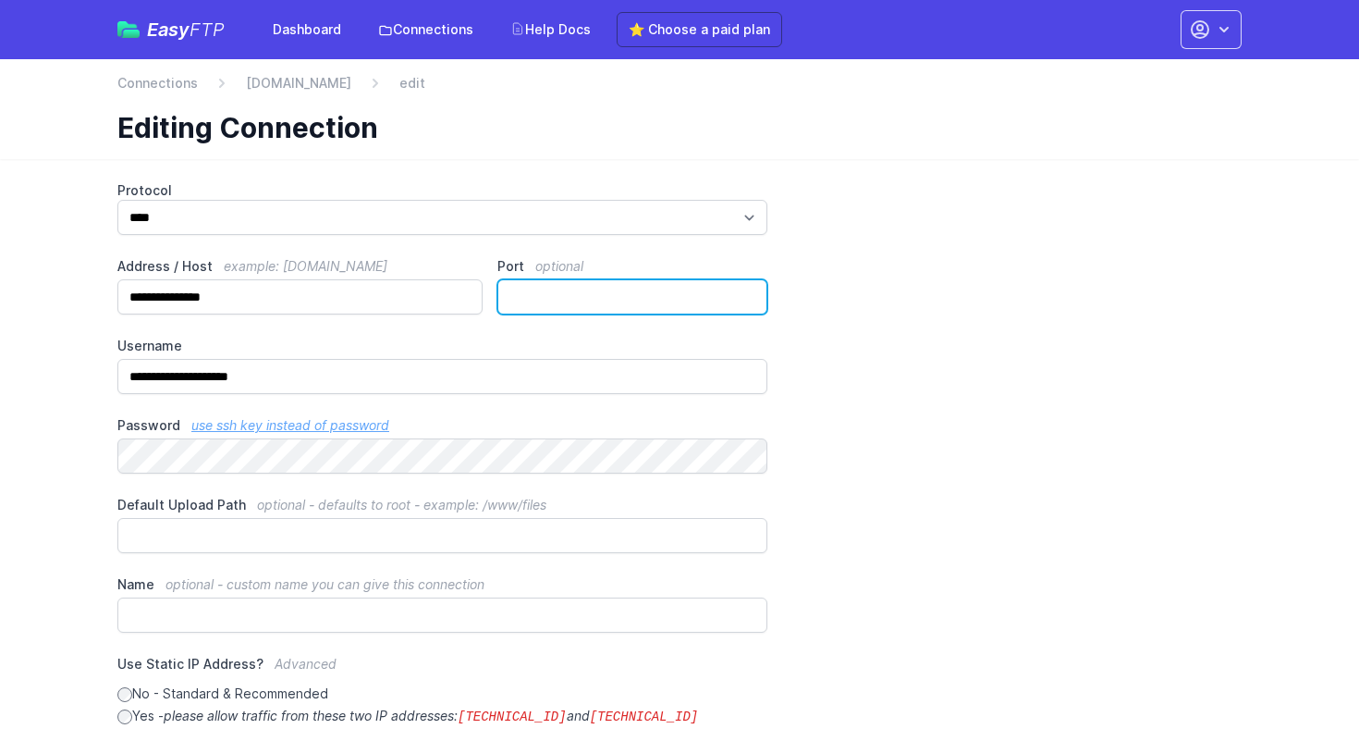
click at [636, 299] on input "Port optional" at bounding box center [633, 296] width 270 height 35
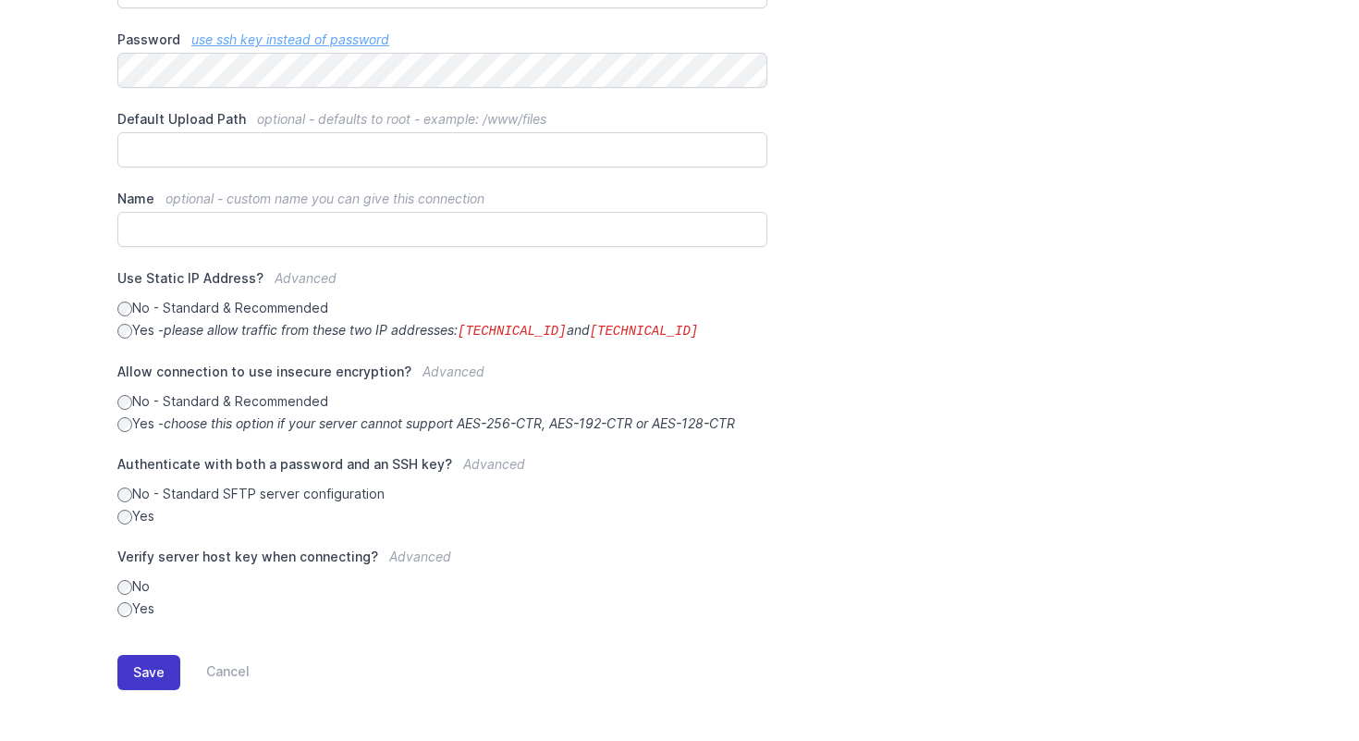
type input "**"
click at [144, 663] on button "Save" at bounding box center [148, 672] width 63 height 35
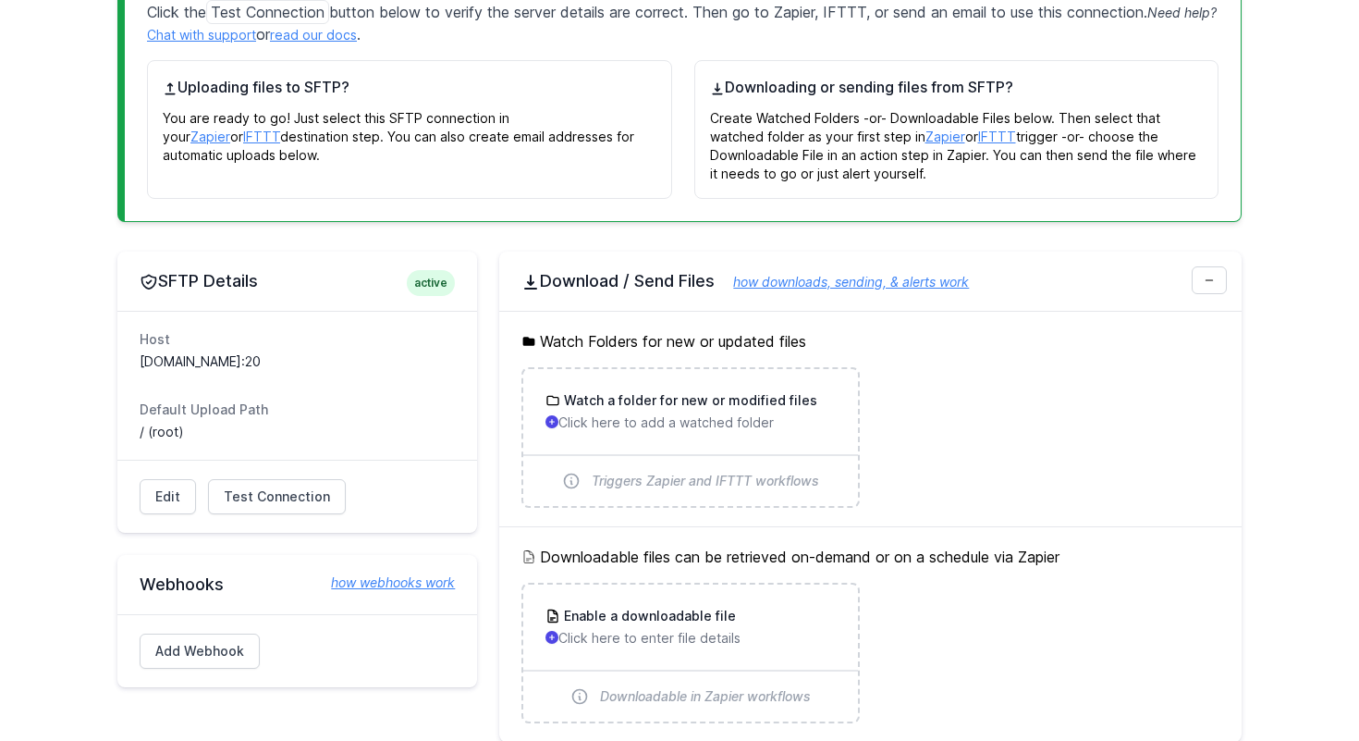
scroll to position [387, 0]
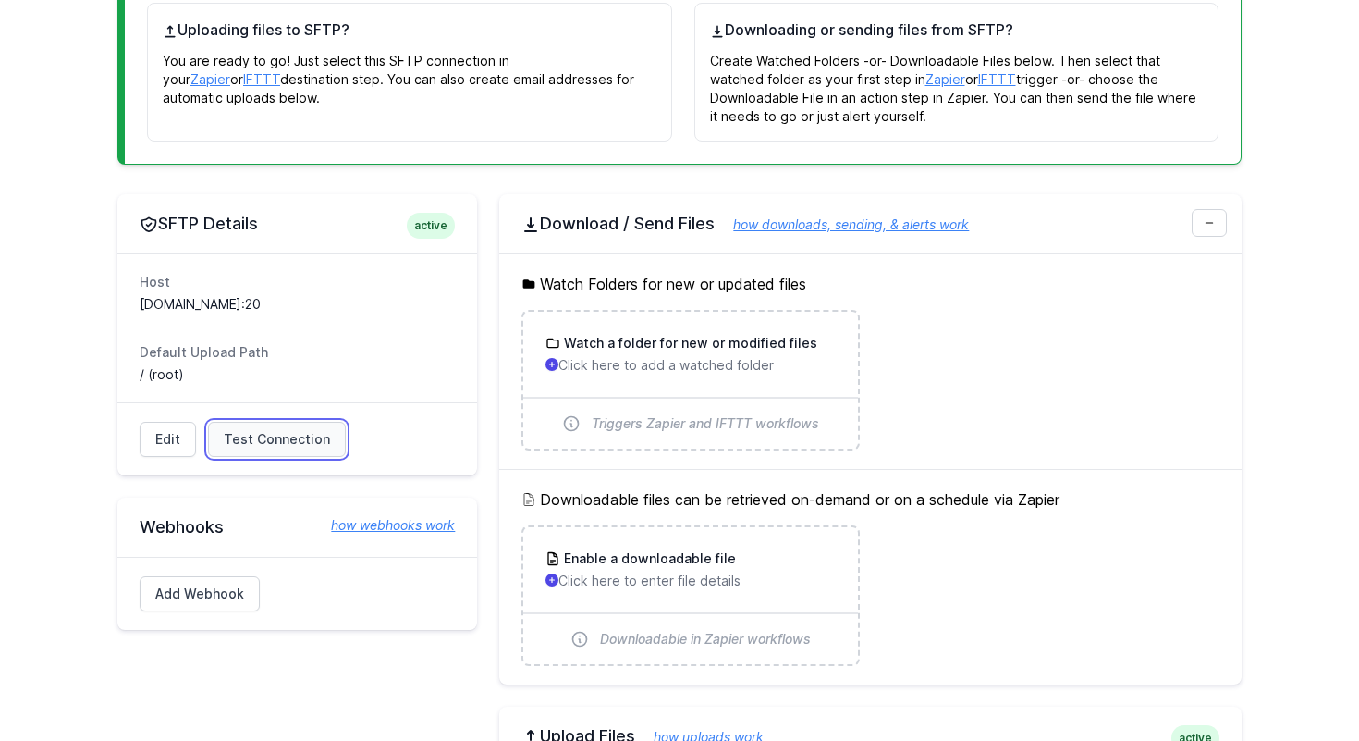
click at [269, 455] on link "Test Connection" at bounding box center [277, 439] width 138 height 35
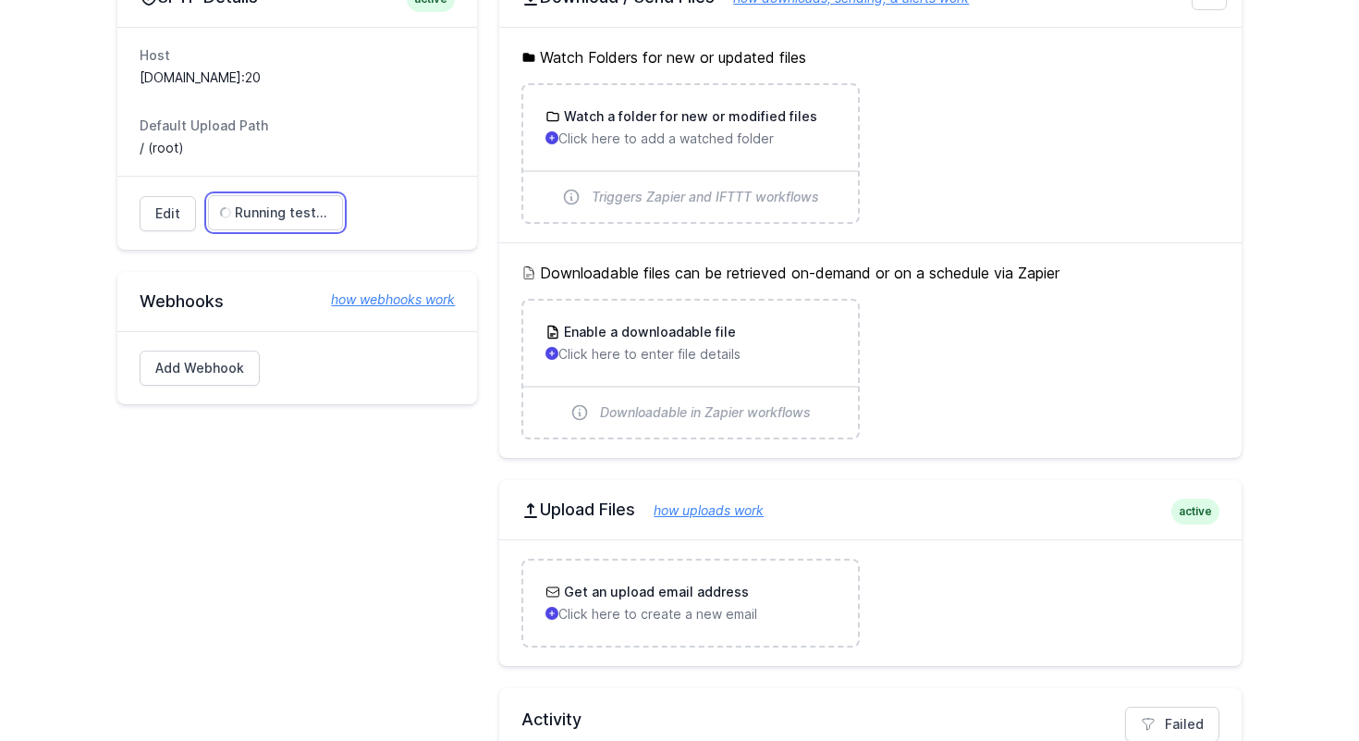
scroll to position [660, 0]
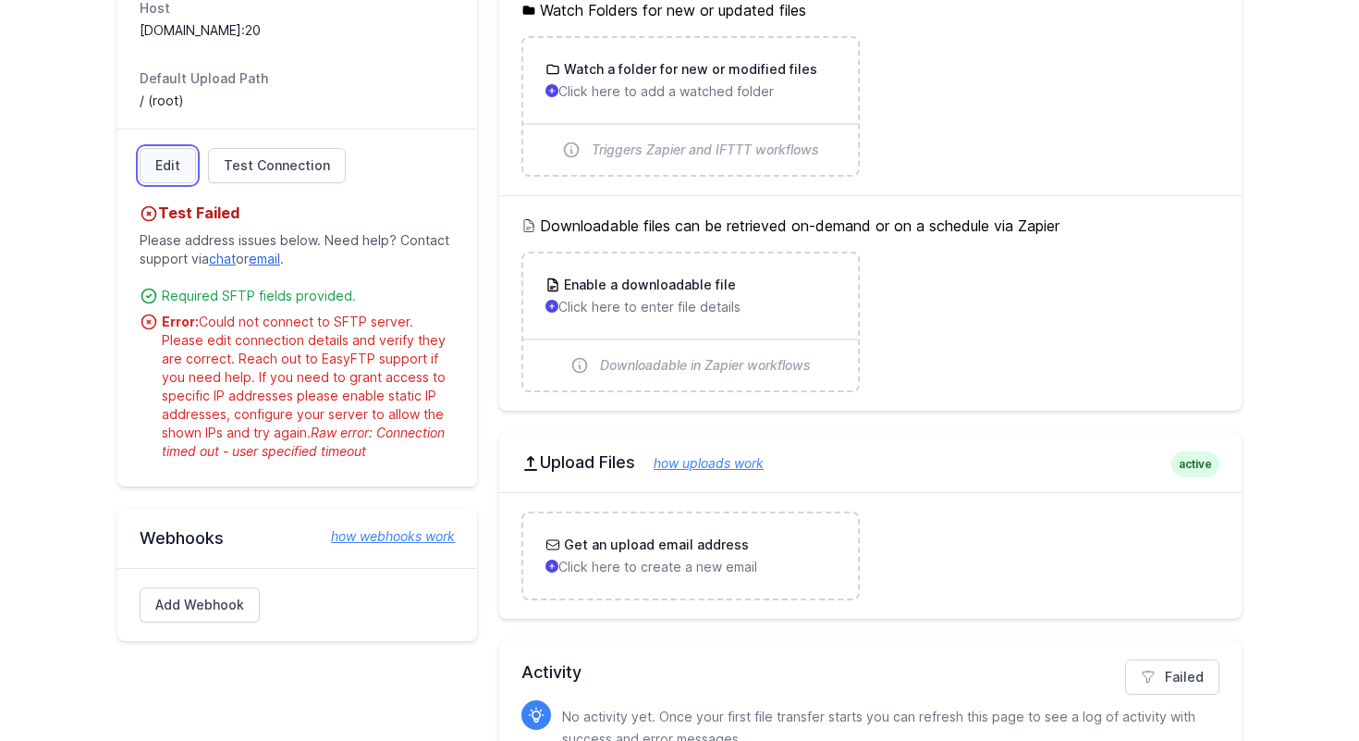
click at [170, 178] on link "Edit" at bounding box center [168, 165] width 56 height 35
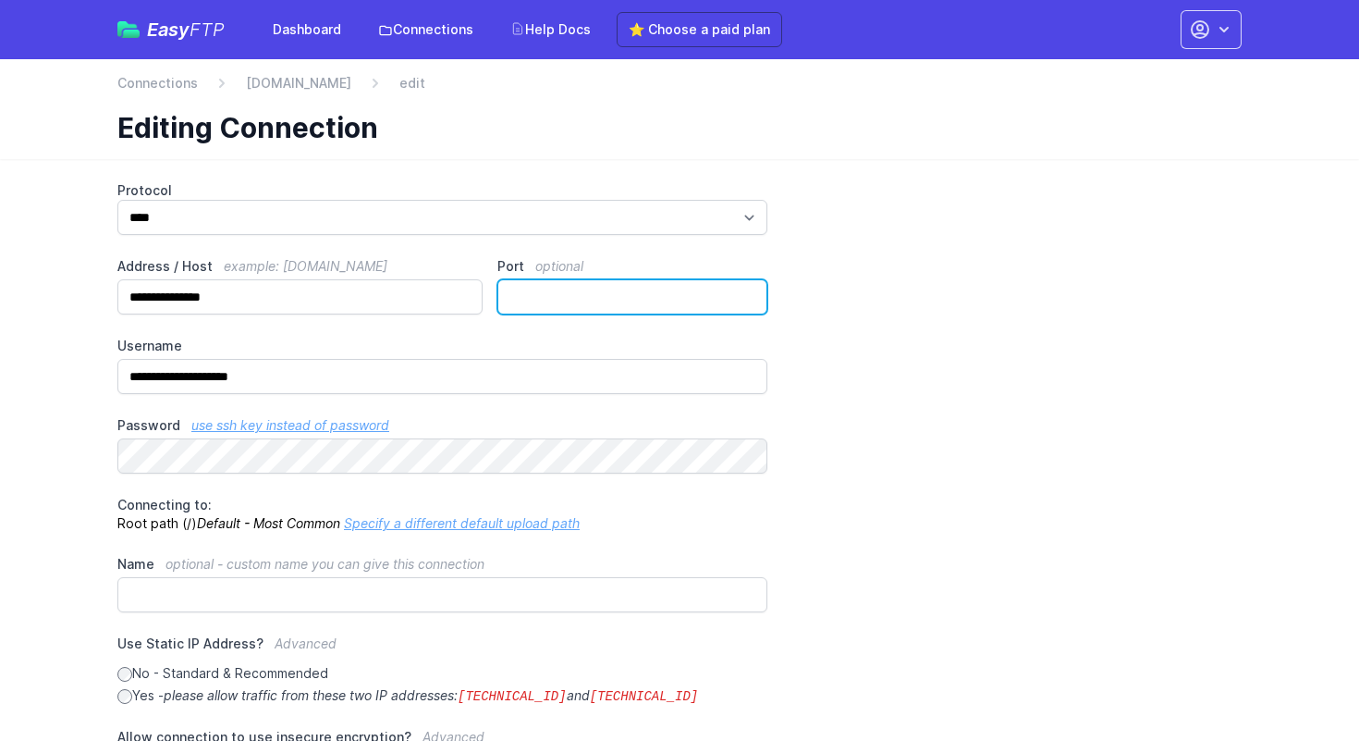
click at [544, 305] on input "**" at bounding box center [633, 296] width 270 height 35
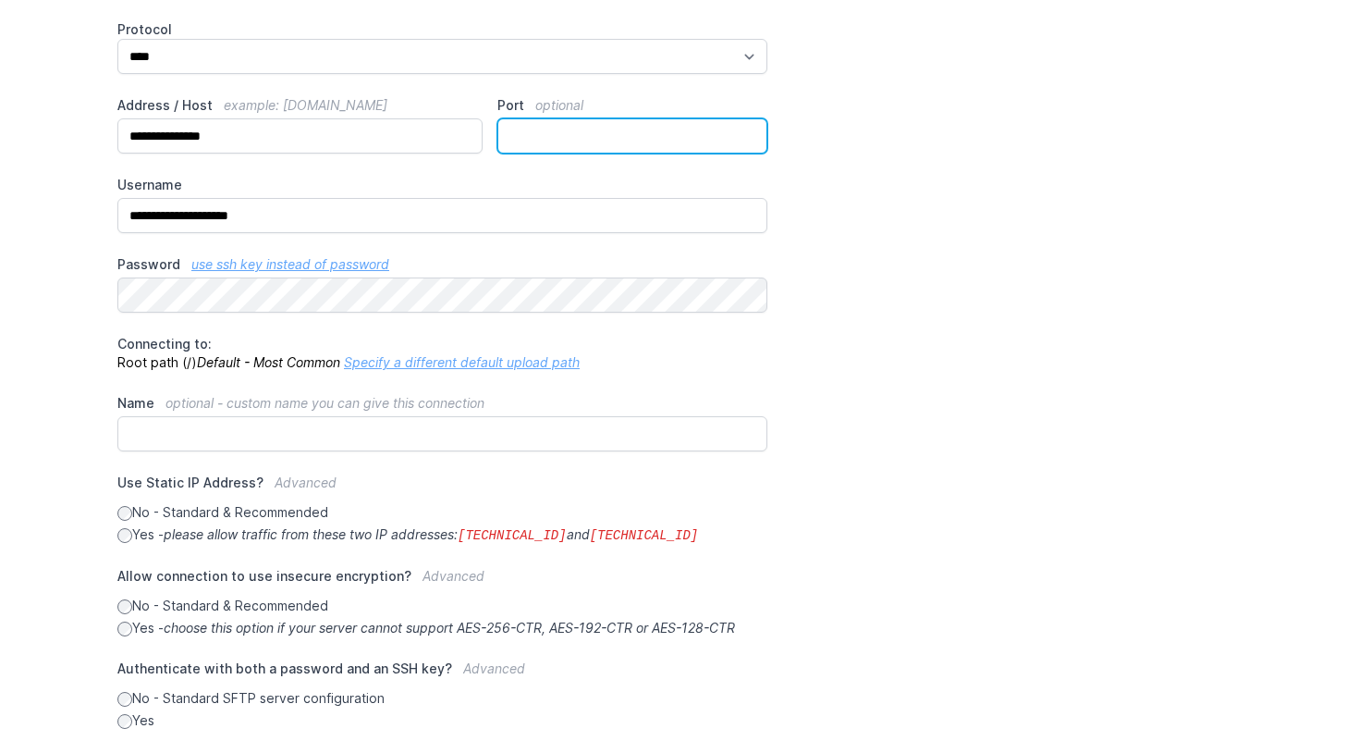
scroll to position [365, 0]
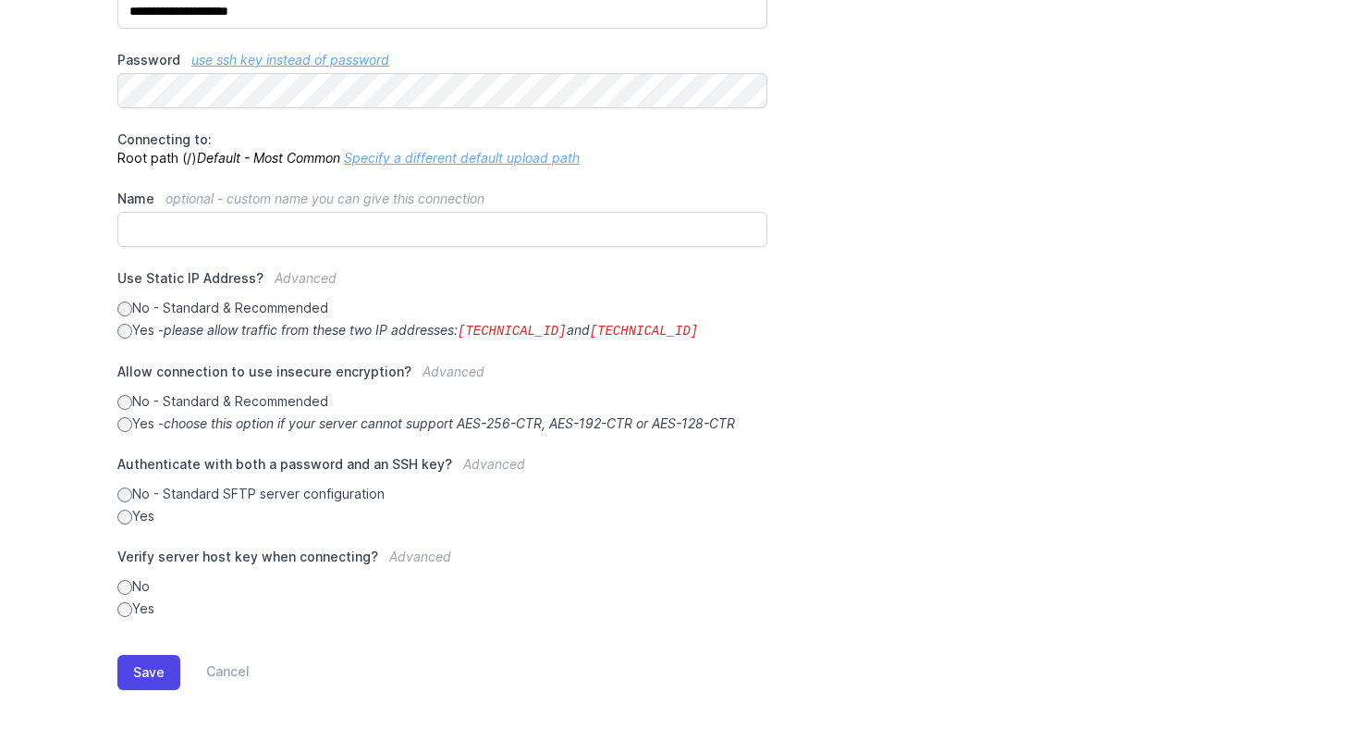
type input "**"
click at [144, 689] on div "Save Cancel" at bounding box center [679, 669] width 1125 height 102
click at [144, 665] on button "Save" at bounding box center [148, 672] width 63 height 35
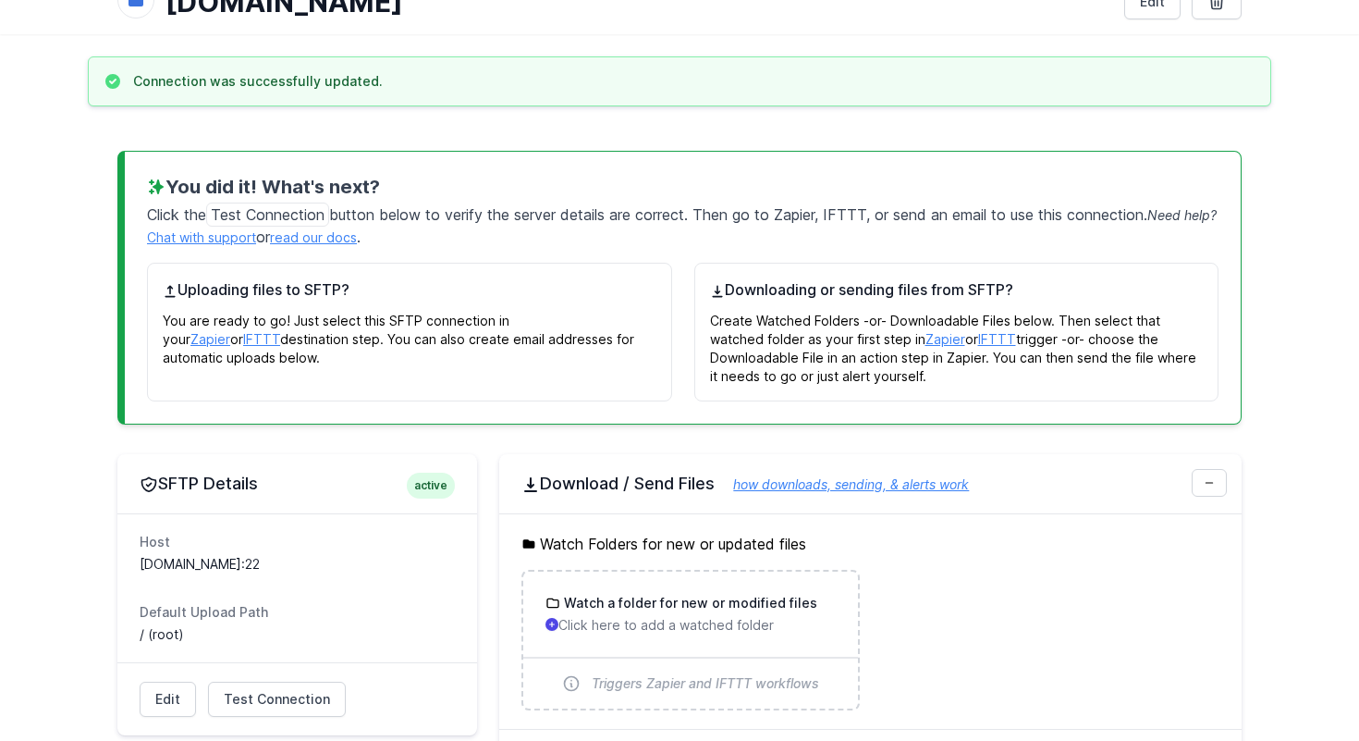
scroll to position [381, 0]
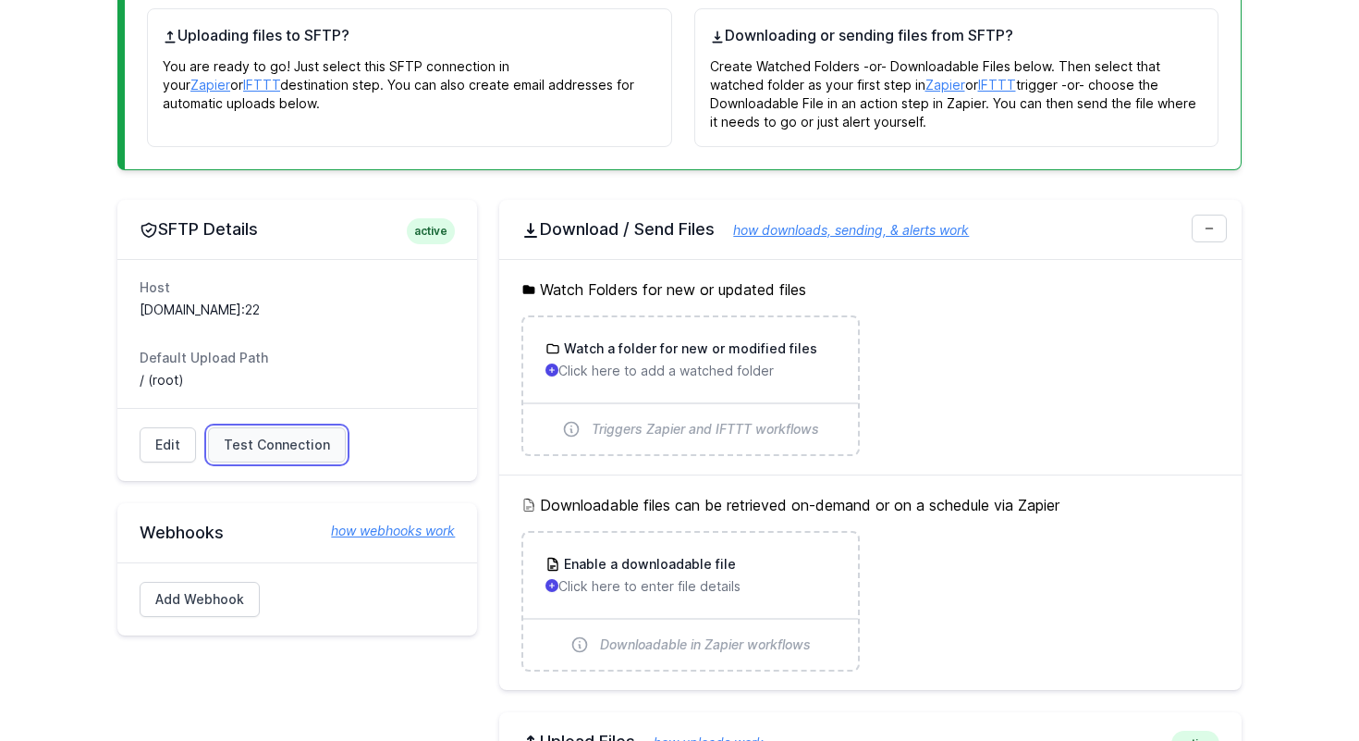
click at [255, 436] on span "Test Connection" at bounding box center [277, 445] width 106 height 18
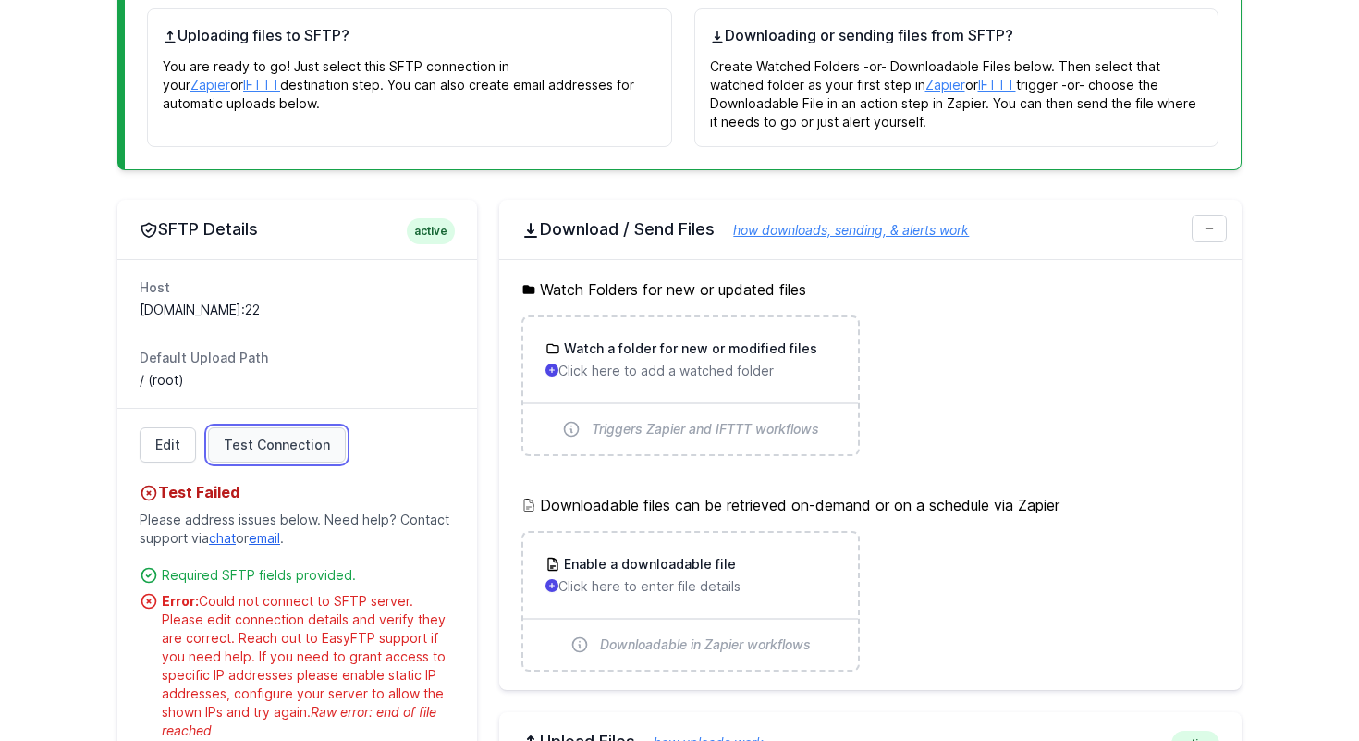
click at [255, 436] on span "Test Connection" at bounding box center [277, 445] width 106 height 18
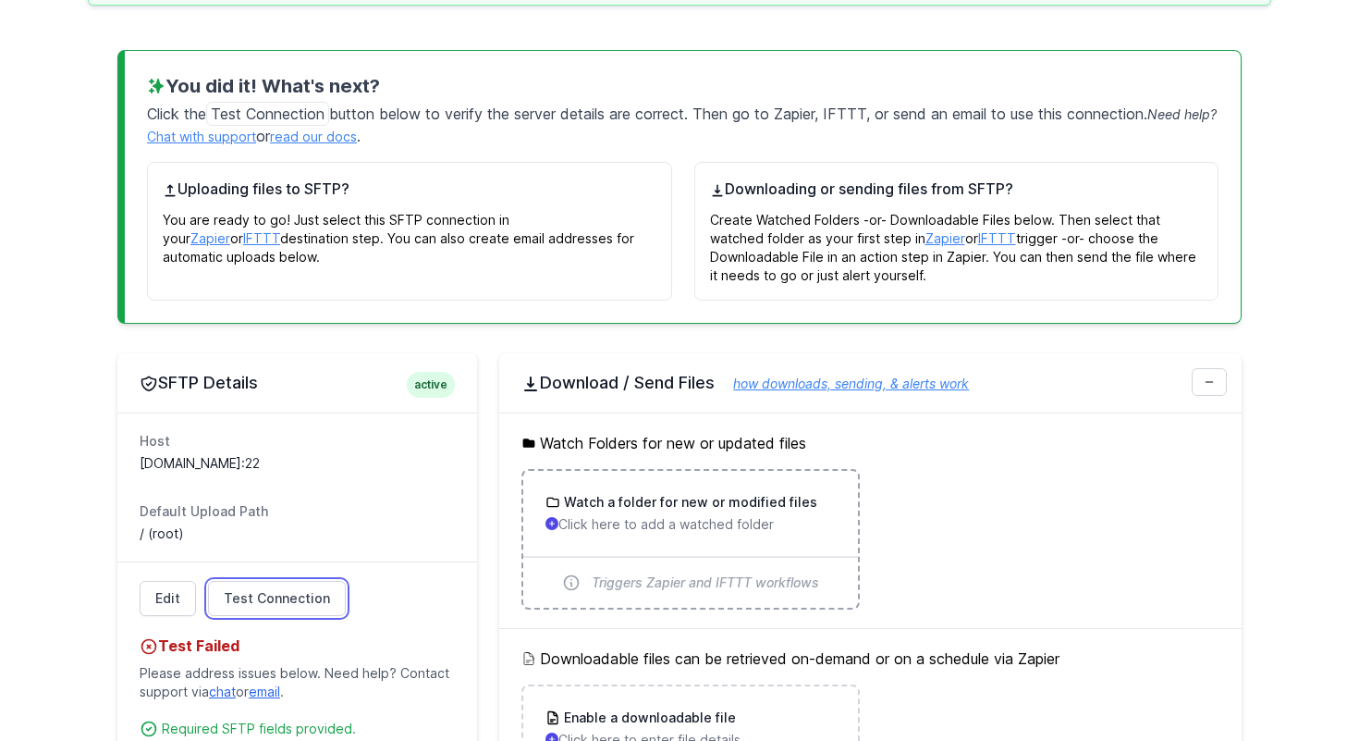
scroll to position [0, 0]
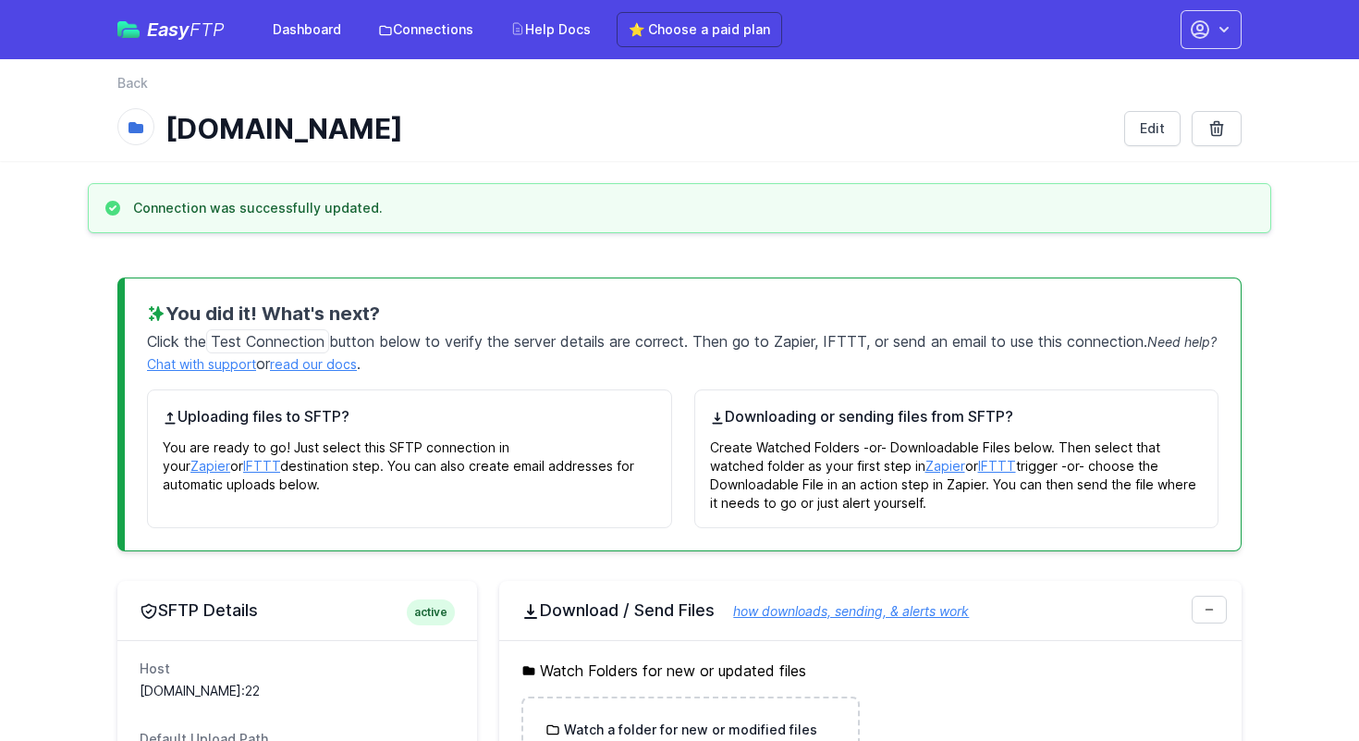
click at [788, 448] on p "Create Watched Folders -or- Downloadable Files below. Then select that watched …" at bounding box center [957, 469] width 494 height 85
click at [696, 35] on link "⭐ Choose a paid plan" at bounding box center [700, 29] width 166 height 35
click at [313, 30] on link "Dashboard" at bounding box center [307, 29] width 91 height 33
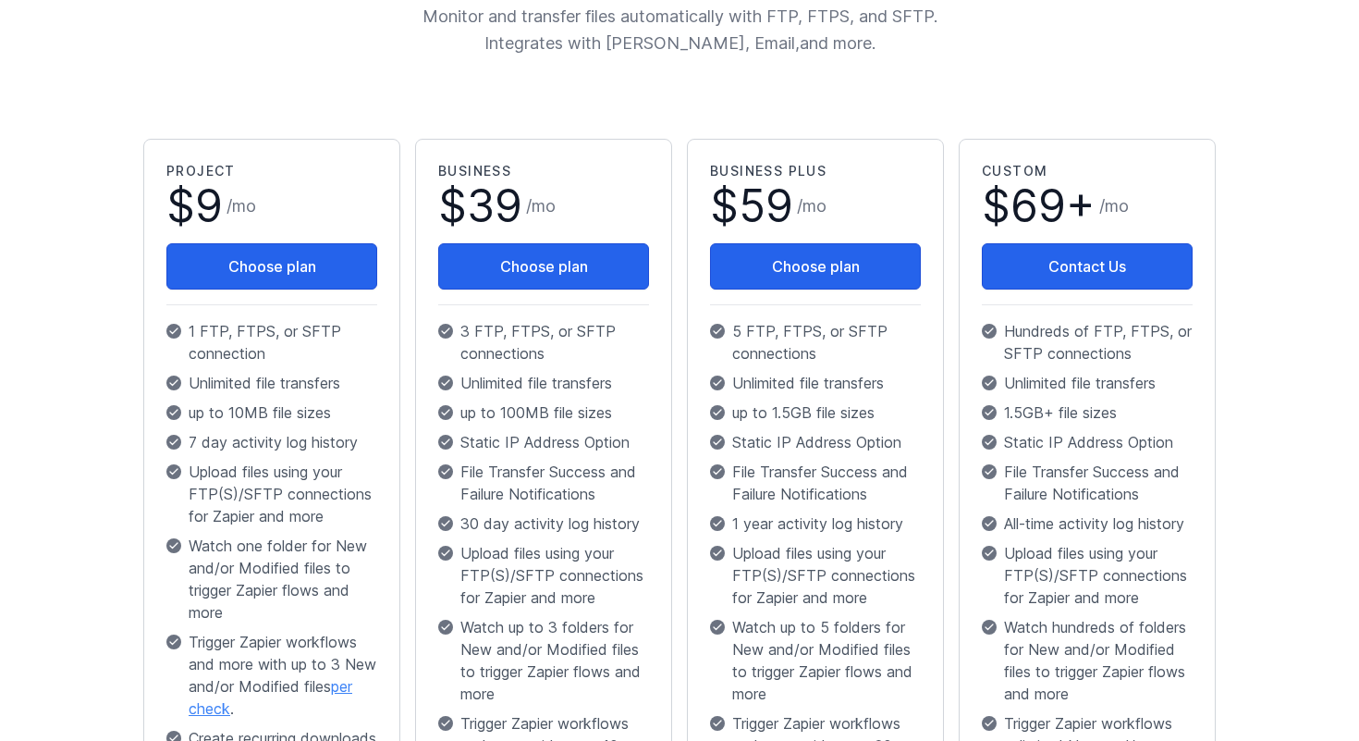
scroll to position [295, 0]
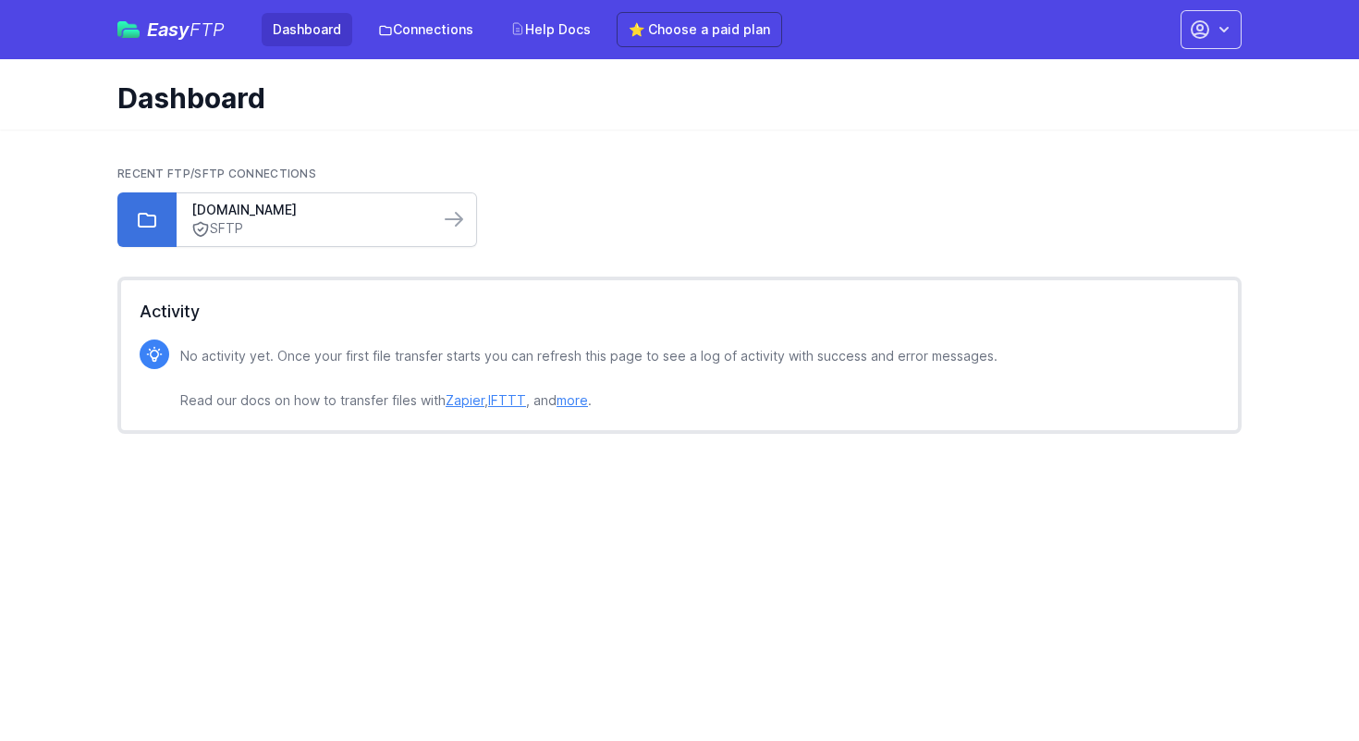
click at [388, 231] on link "SFTP" at bounding box center [307, 228] width 233 height 19
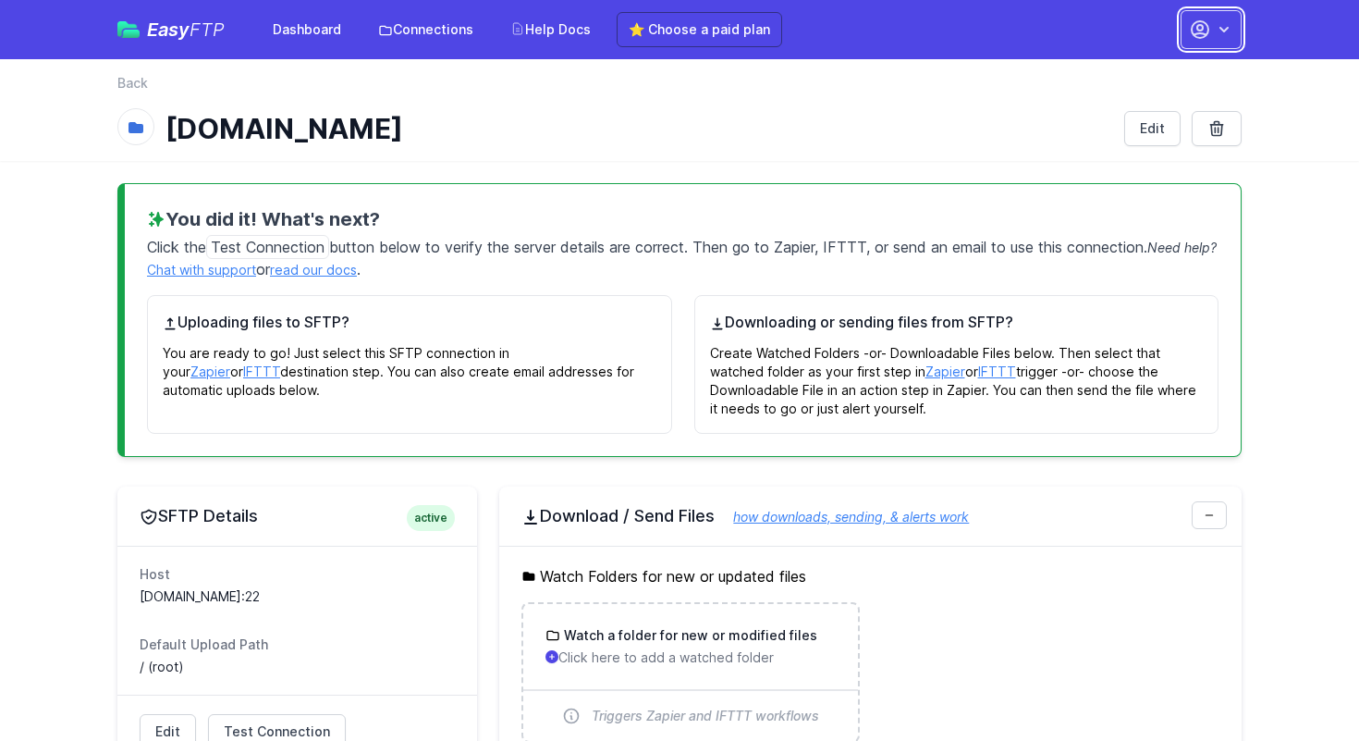
click at [1220, 34] on icon "button" at bounding box center [1224, 29] width 18 height 18
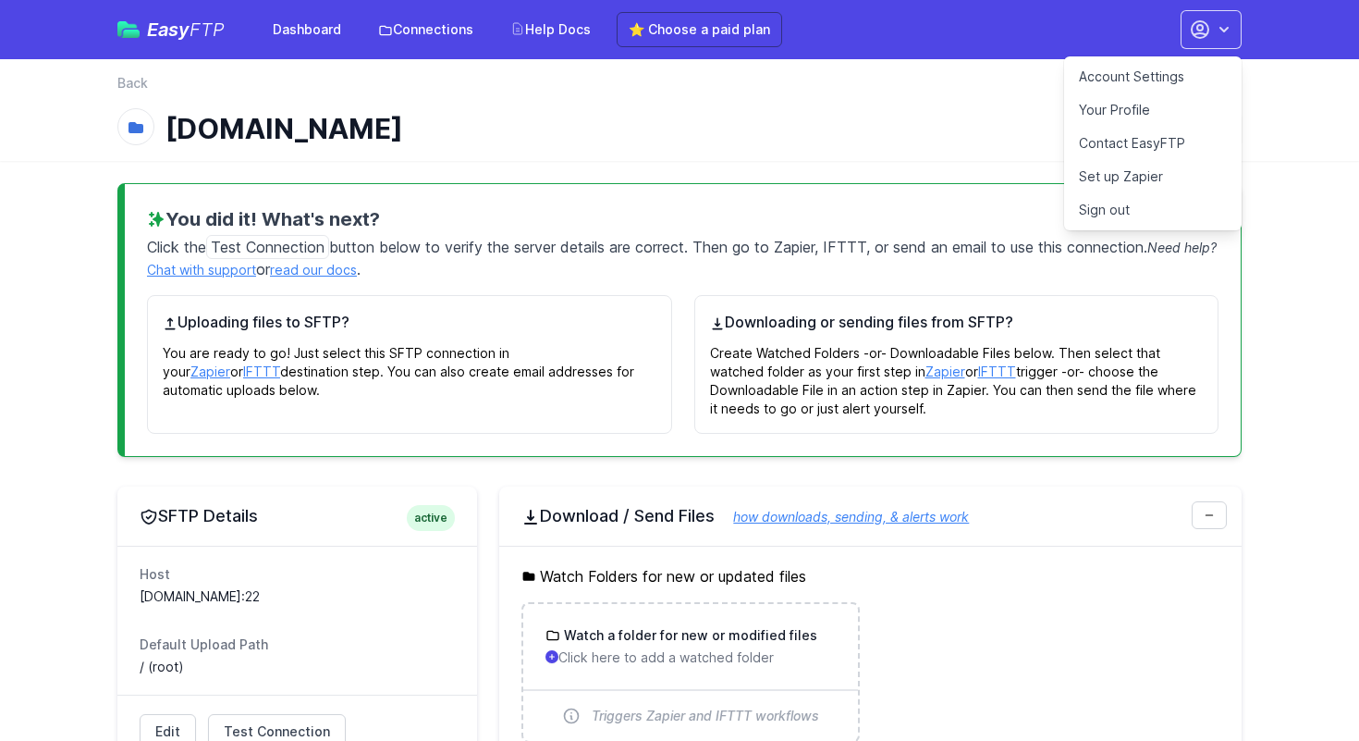
click at [1135, 75] on link "Account Settings" at bounding box center [1153, 76] width 178 height 33
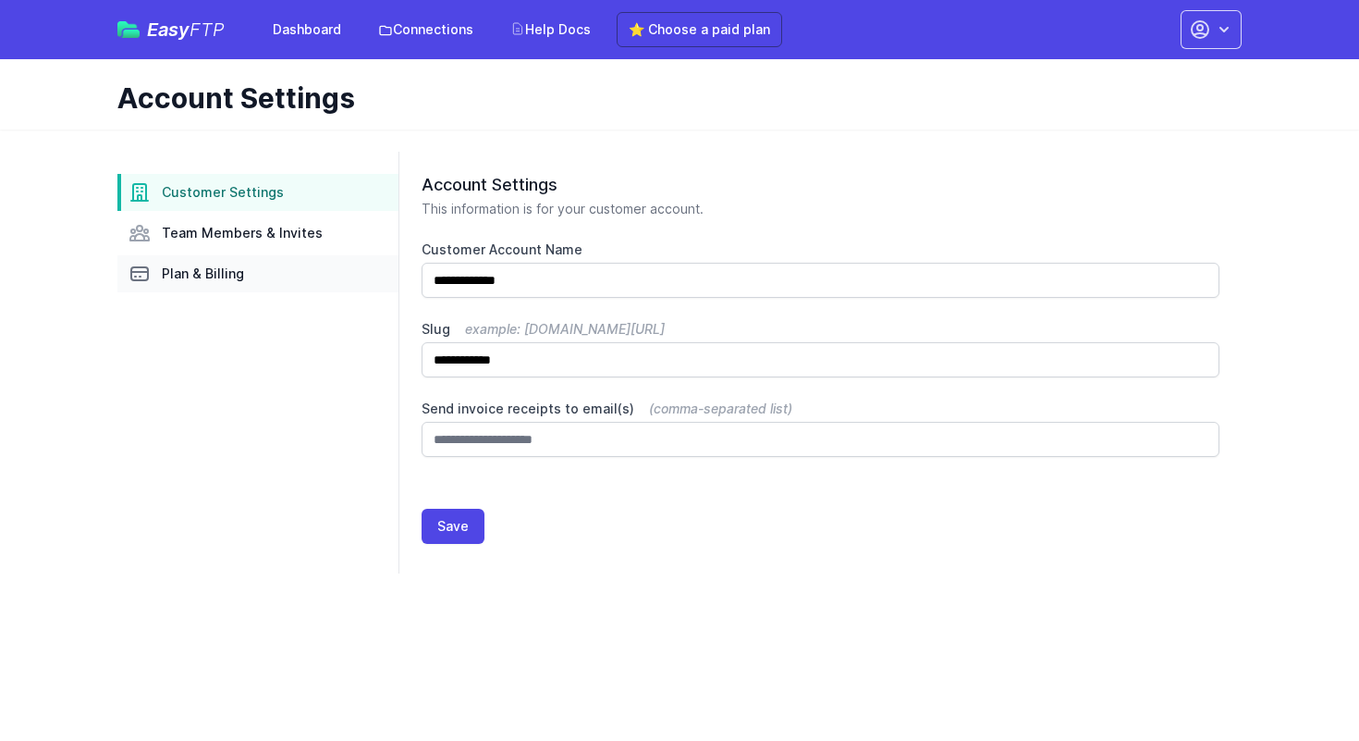
click at [167, 266] on span "Plan & Billing" at bounding box center [203, 273] width 82 height 18
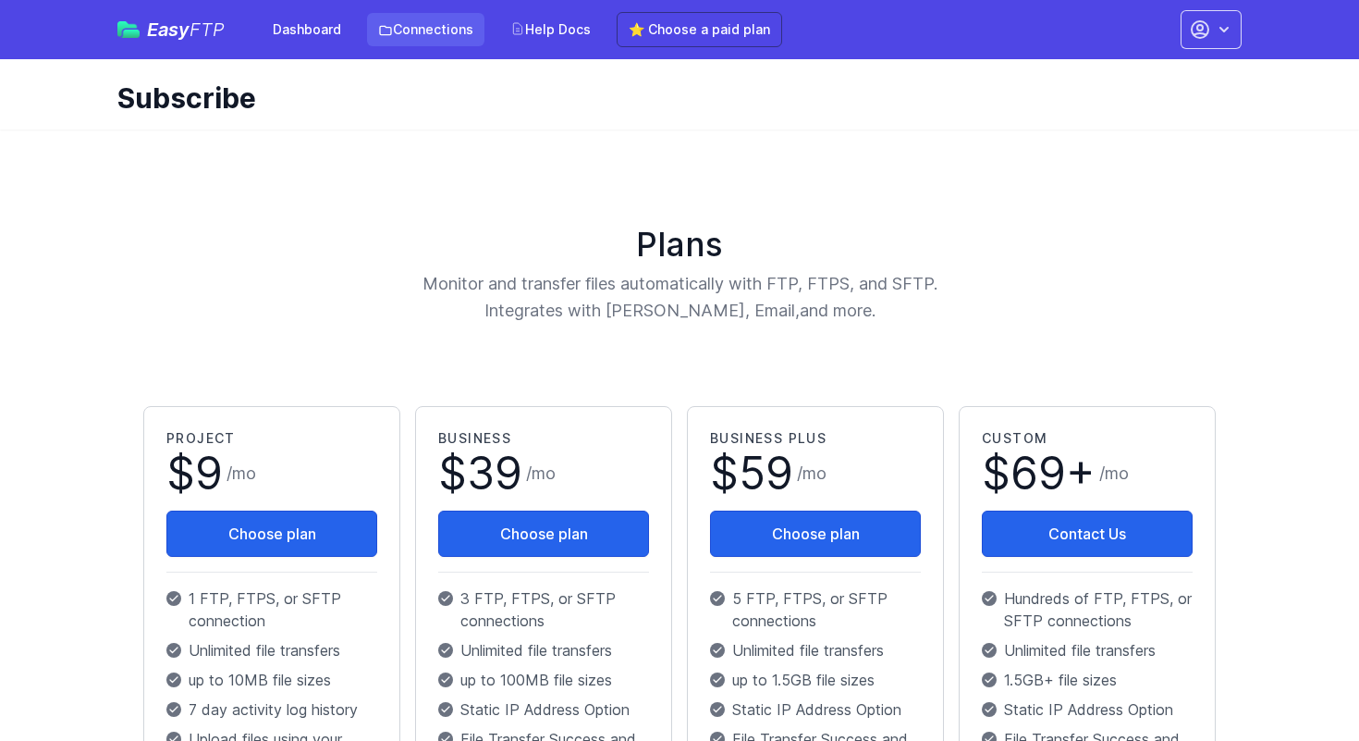
click at [434, 29] on link "Connections" at bounding box center [425, 29] width 117 height 33
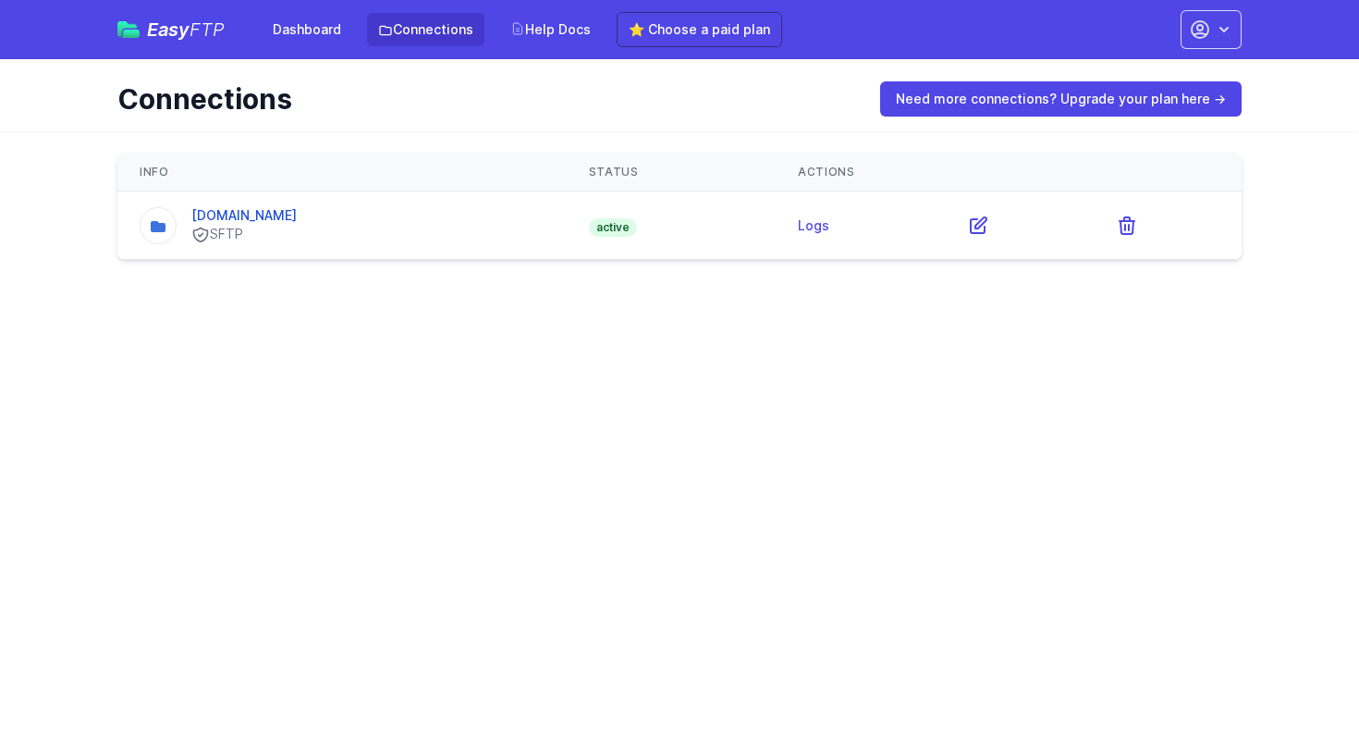
click at [792, 239] on td "Logs" at bounding box center [860, 225] width 169 height 68
click at [798, 226] on link "Logs" at bounding box center [813, 225] width 31 height 16
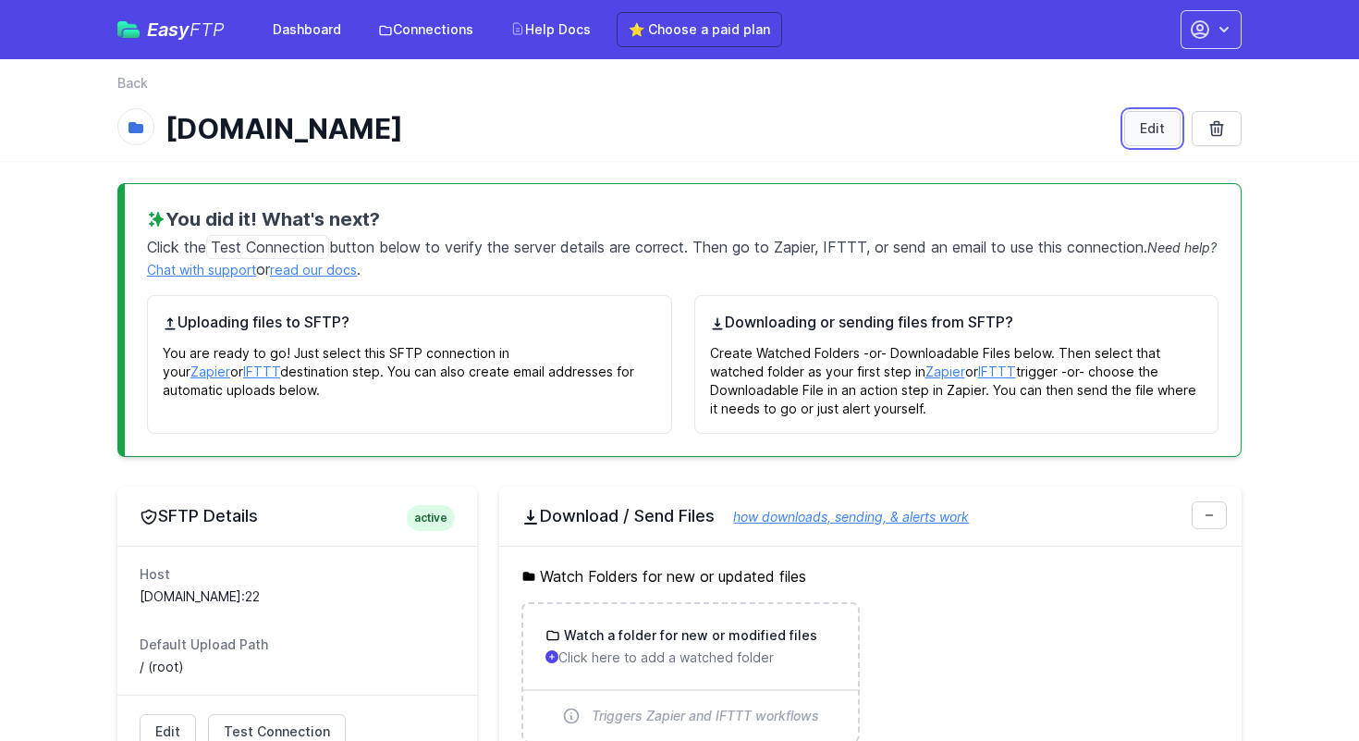
click at [1143, 129] on link "Edit" at bounding box center [1153, 128] width 56 height 35
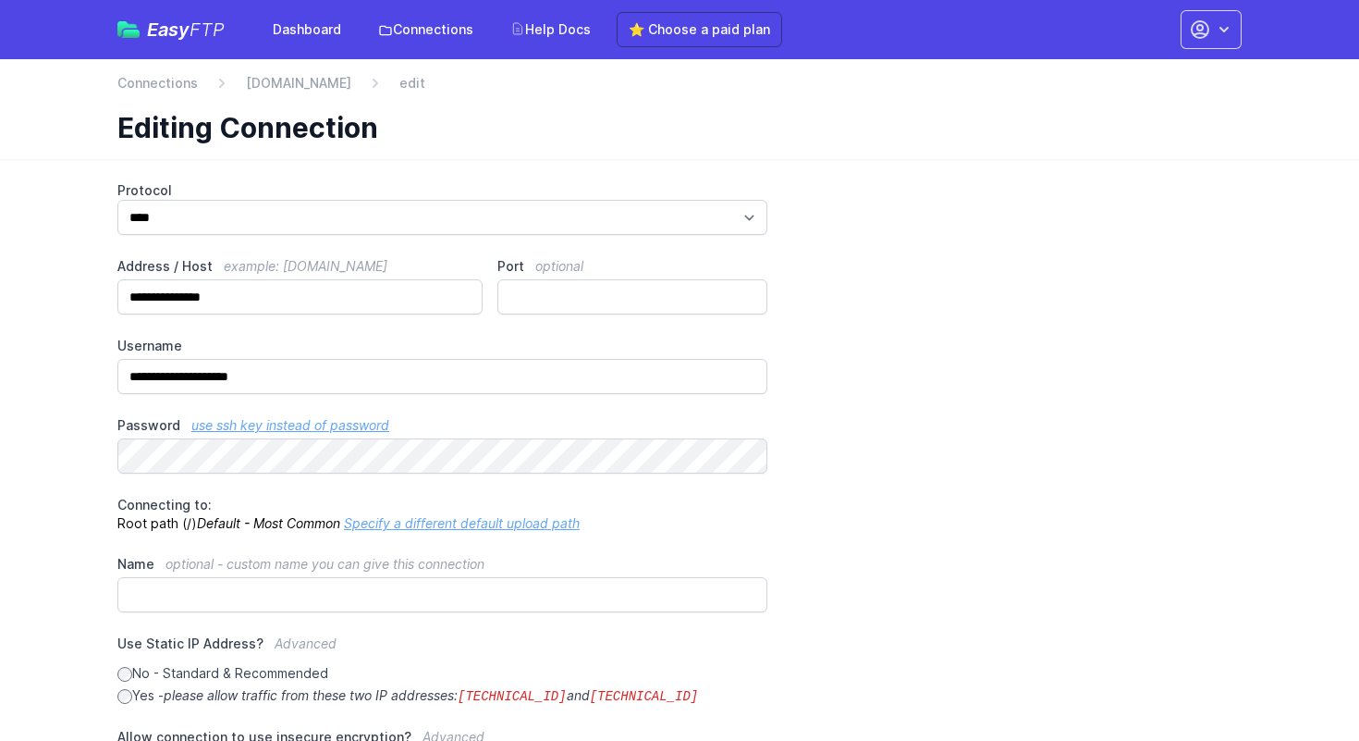
click at [149, 30] on span "Easy FTP" at bounding box center [186, 29] width 78 height 18
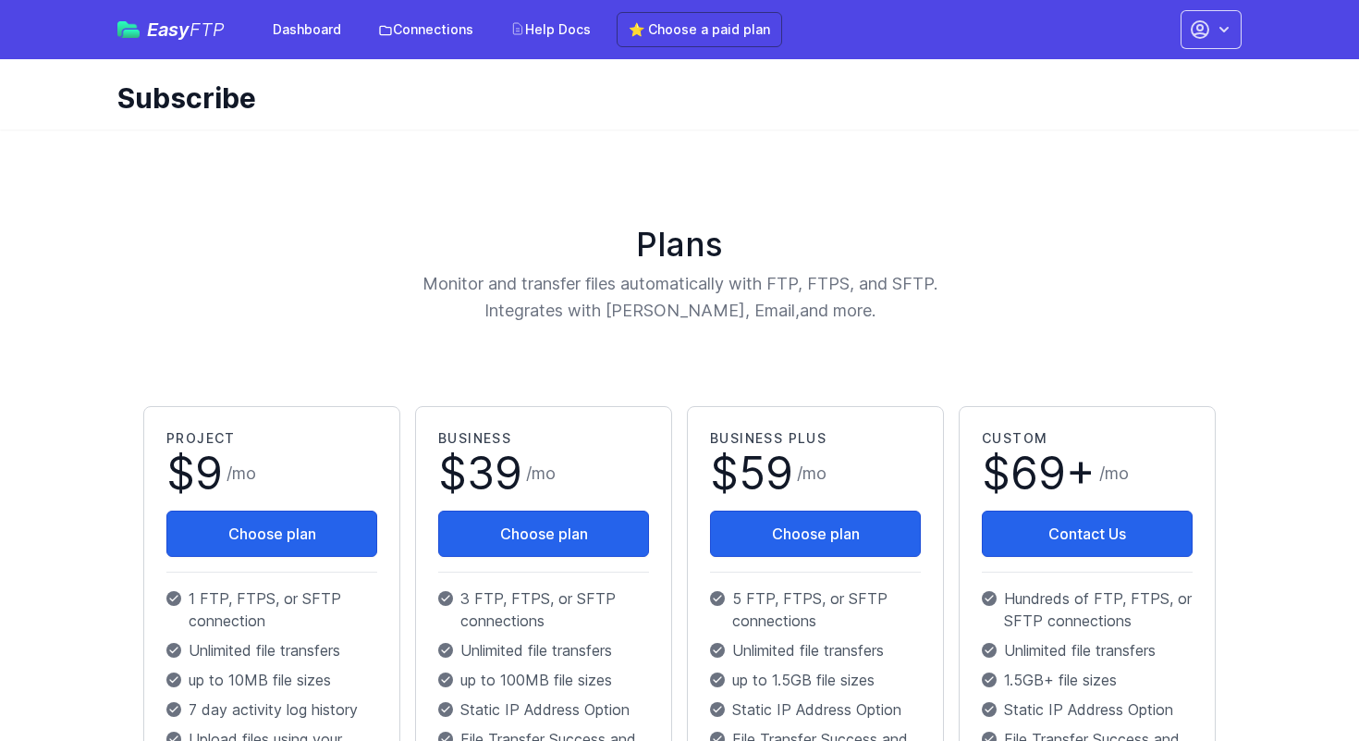
click at [1249, 41] on div "Easy FTP Dashboard Connections Help Docs ⭐ Choose a paid plan Account Settings …" at bounding box center [680, 29] width 1184 height 59
click at [1224, 37] on icon "button" at bounding box center [1224, 29] width 18 height 18
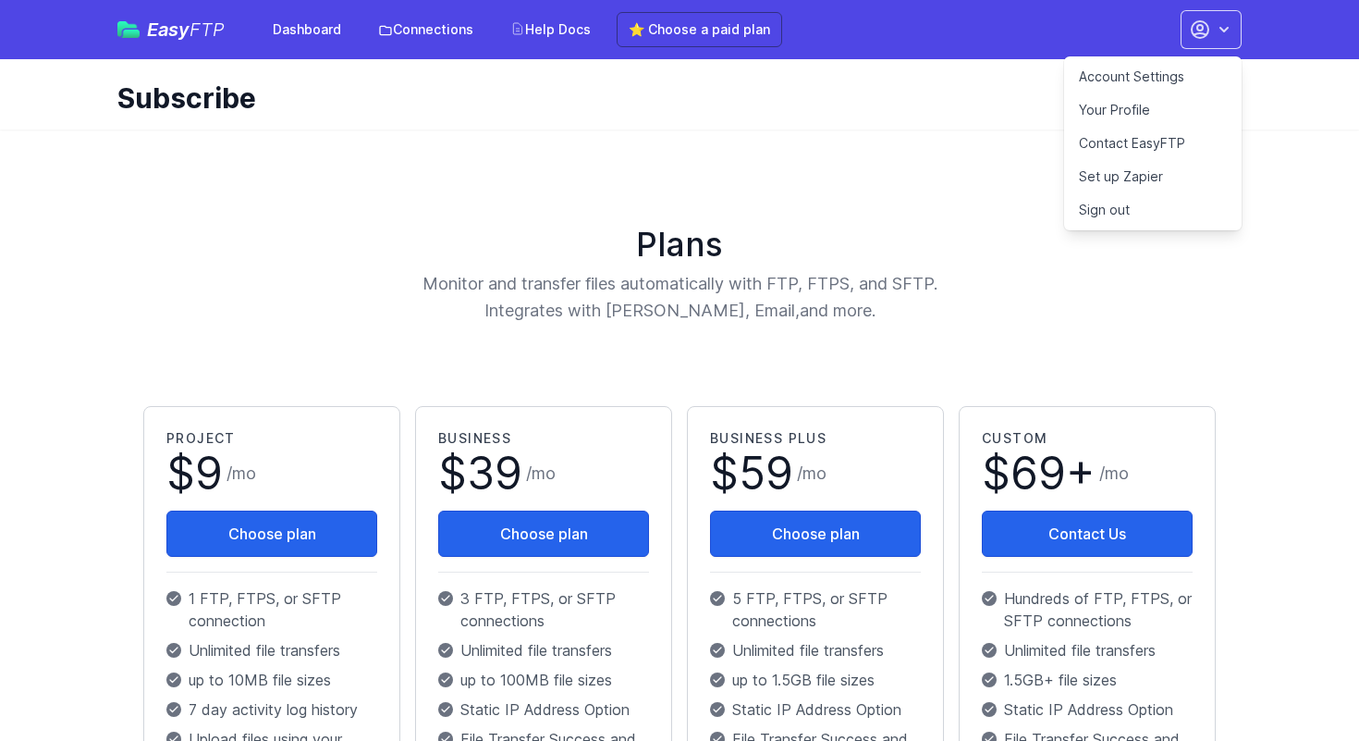
click at [1112, 185] on link "Set up Zapier" at bounding box center [1153, 176] width 178 height 33
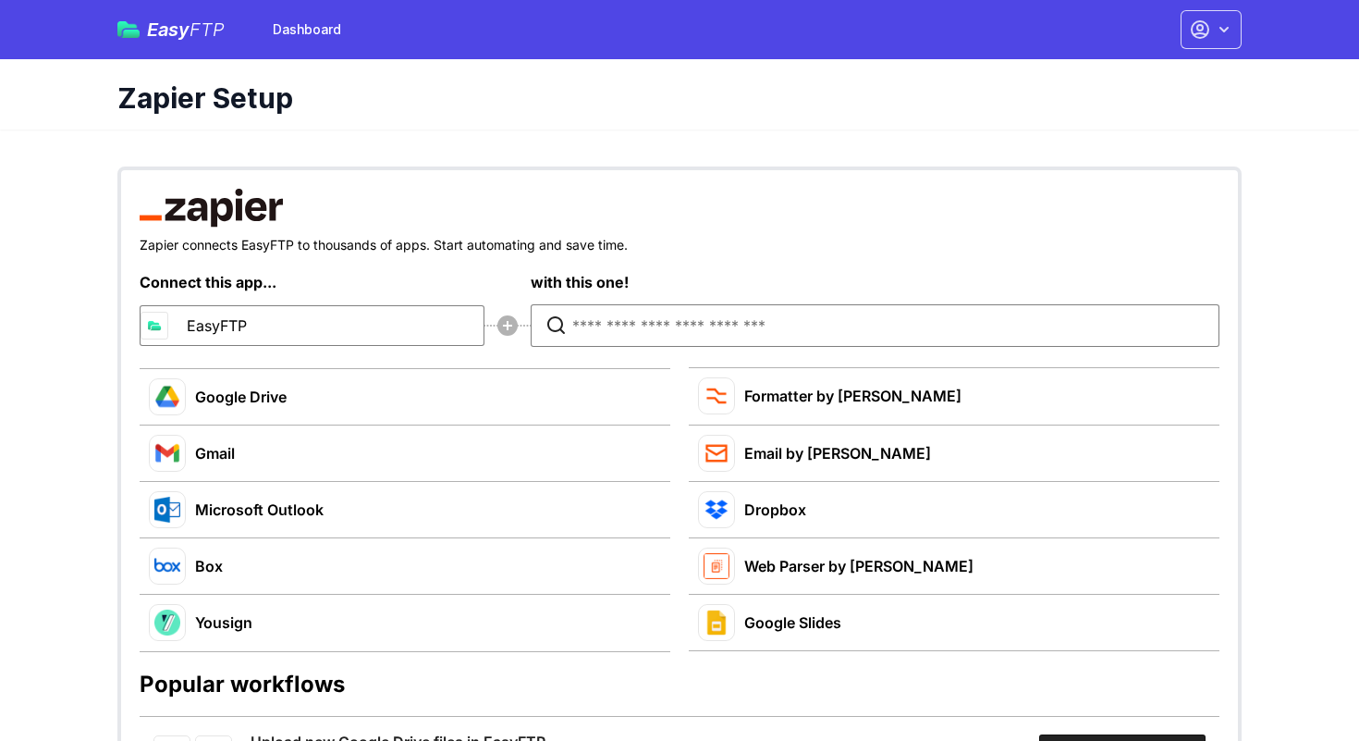
click at [253, 18] on div "Dashboard" at bounding box center [289, 29] width 128 height 33
click at [307, 30] on link "Dashboard" at bounding box center [307, 29] width 91 height 33
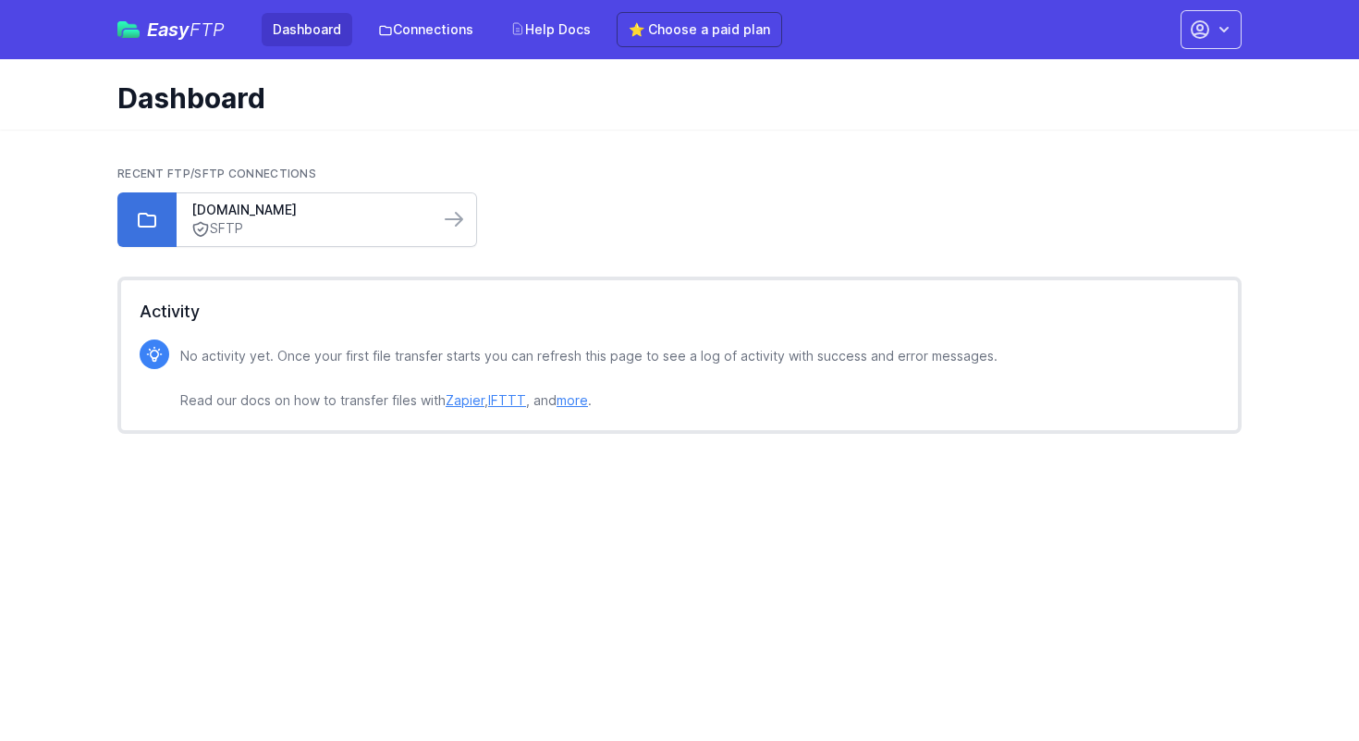
click at [333, 200] on div "sftp.bondis.biz SFTP" at bounding box center [308, 219] width 263 height 53
click at [332, 222] on link "SFTP" at bounding box center [307, 228] width 233 height 19
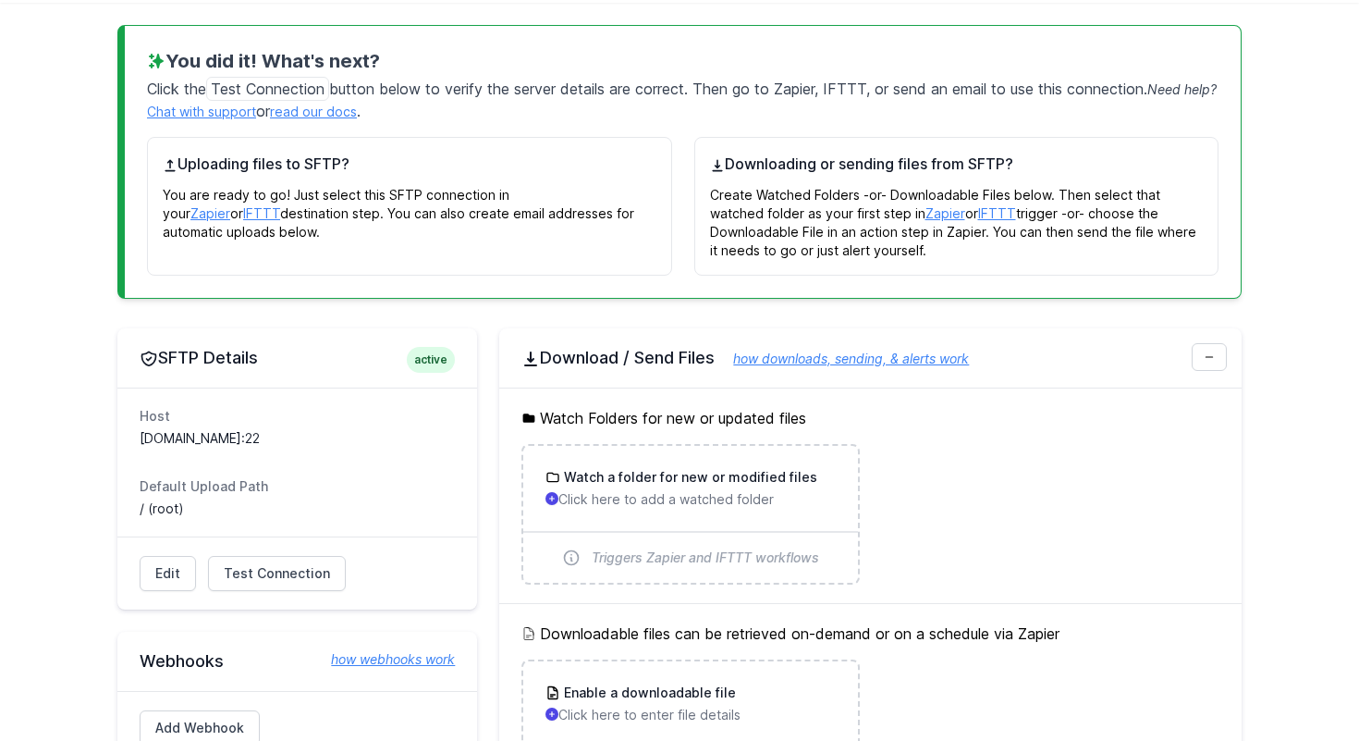
scroll to position [294, 0]
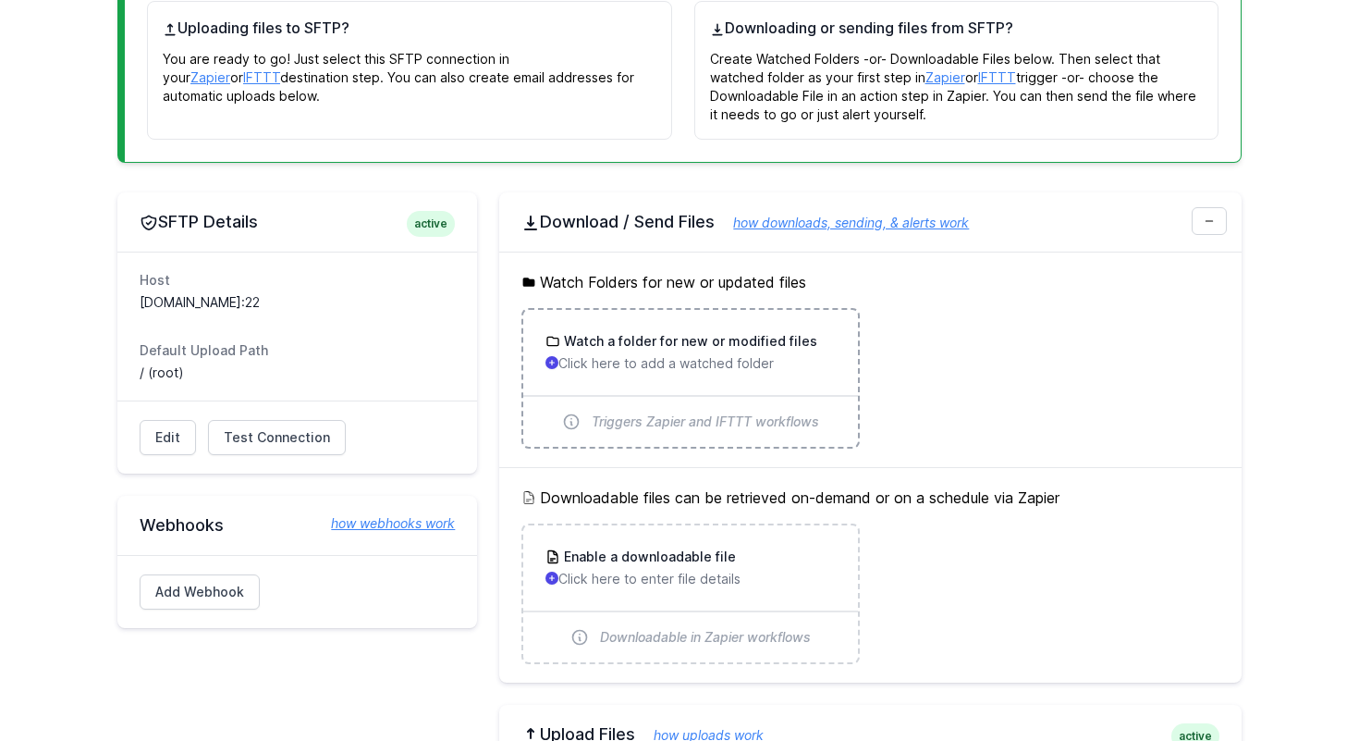
click at [596, 382] on div "Watch a folder for new or modified files Click here to add a watched folder" at bounding box center [690, 352] width 334 height 85
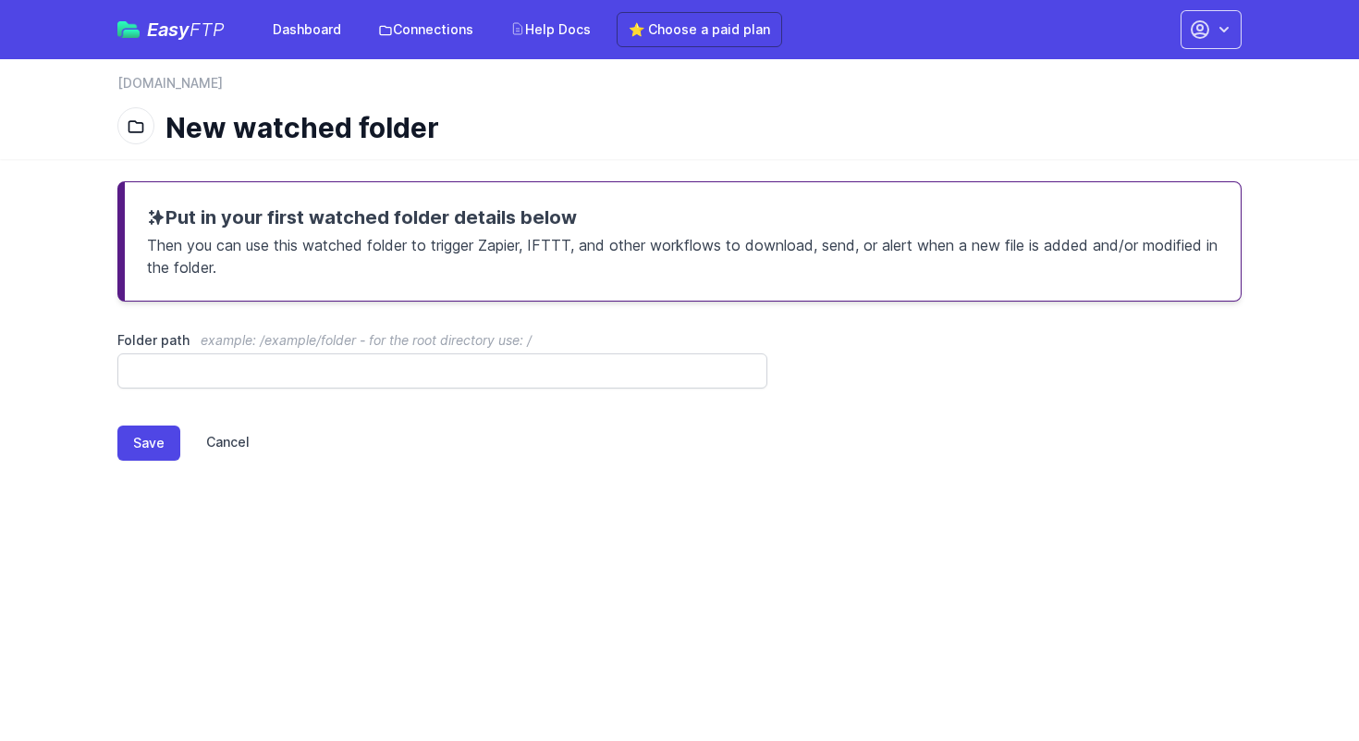
click at [216, 441] on link "Cancel" at bounding box center [214, 442] width 69 height 35
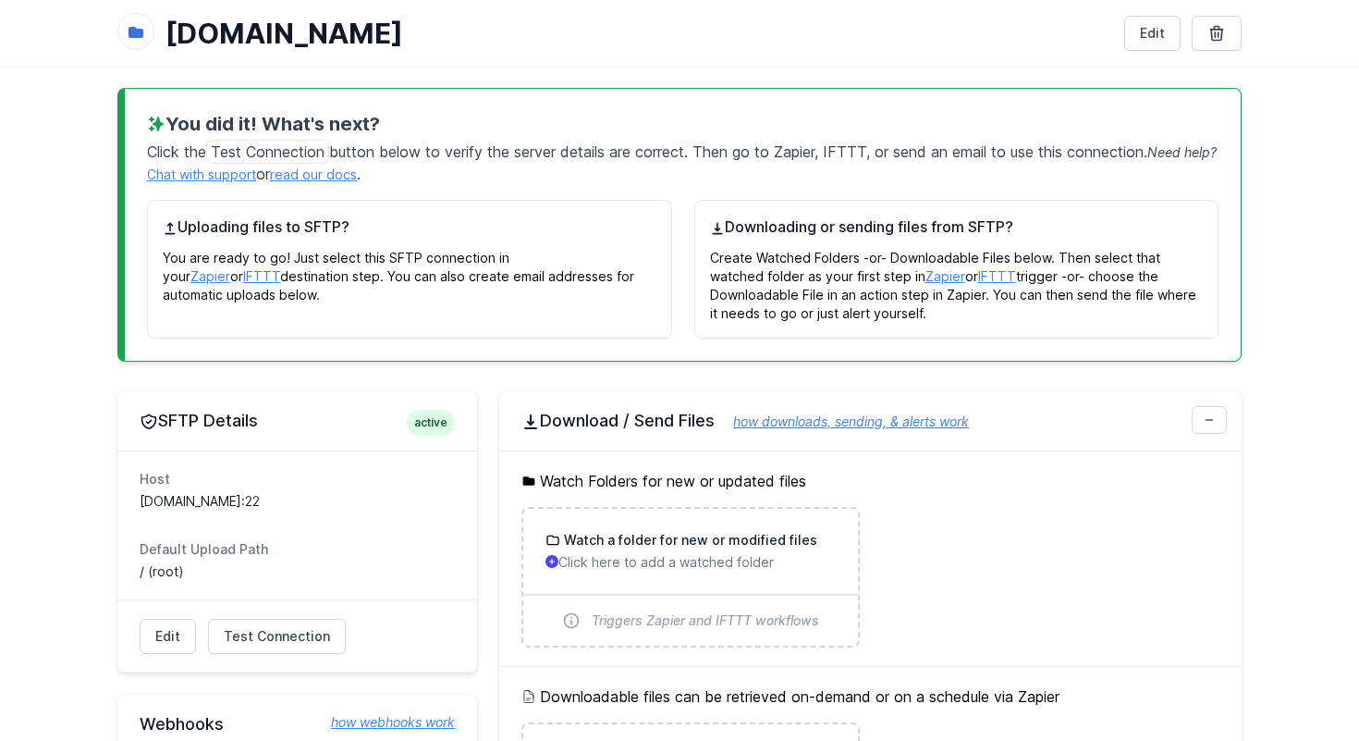
scroll to position [350, 0]
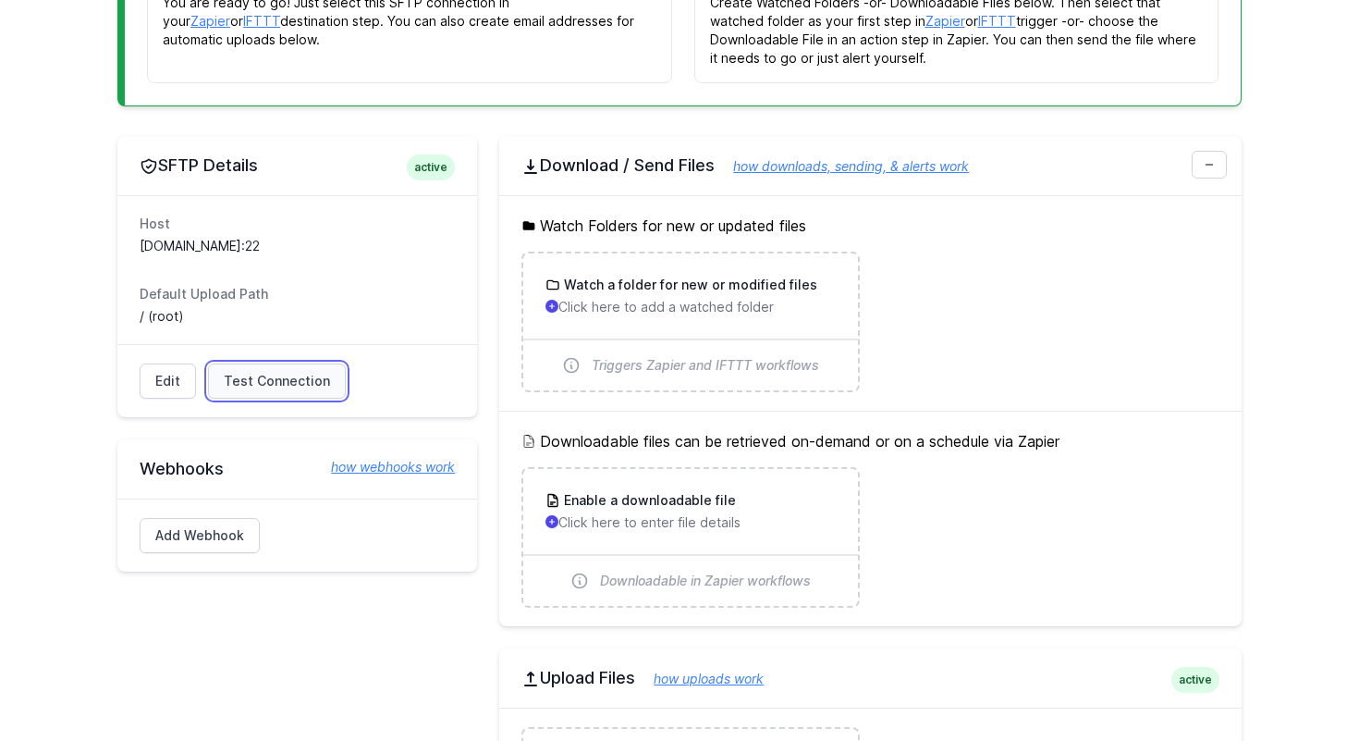
click at [225, 388] on span "Test Connection" at bounding box center [277, 381] width 106 height 18
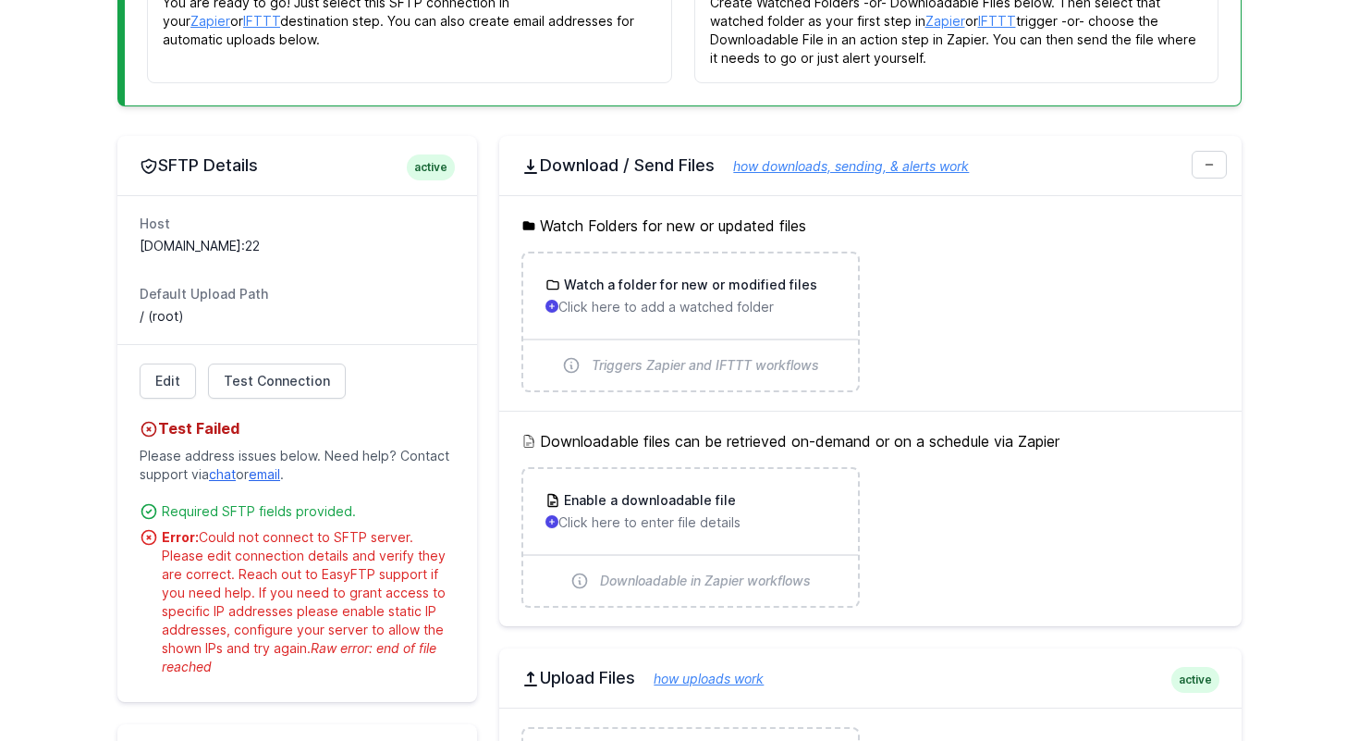
click at [226, 478] on link "chat" at bounding box center [222, 474] width 27 height 16
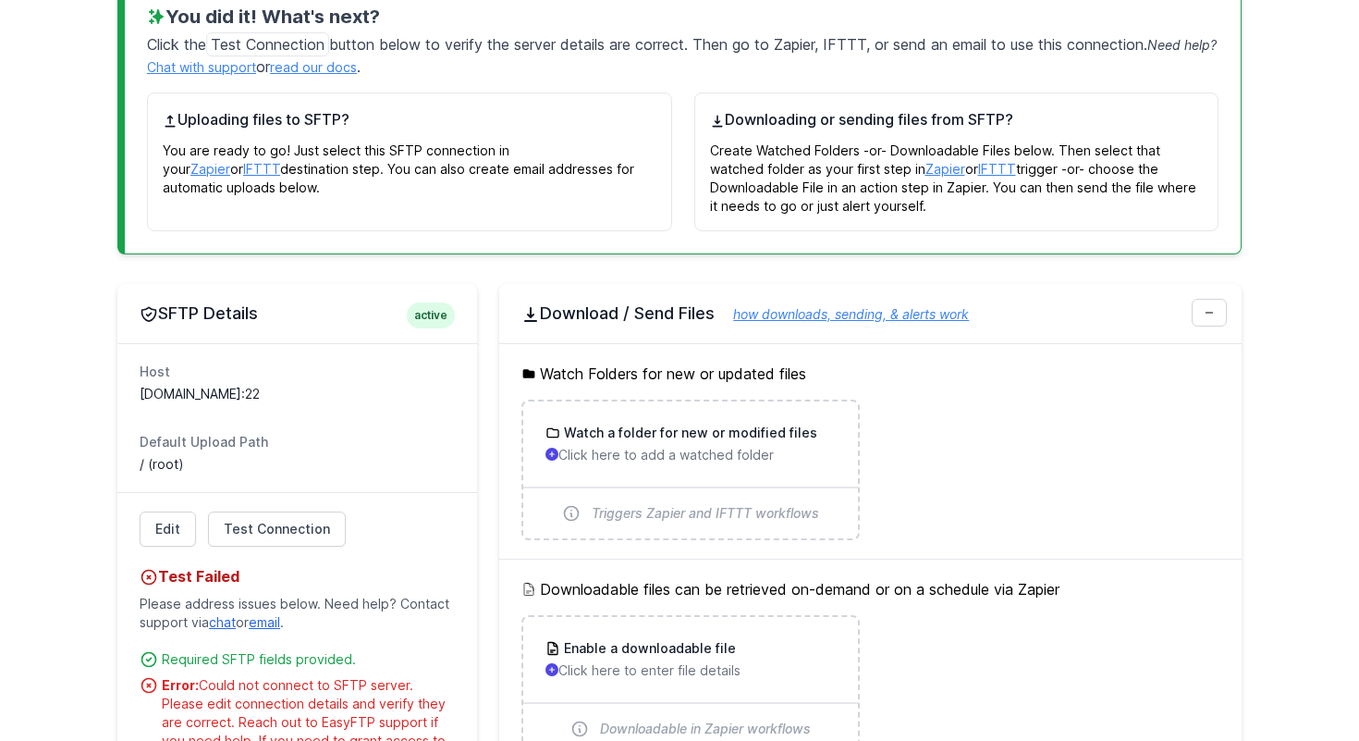
scroll to position [413, 0]
